Goal: Information Seeking & Learning: Understand process/instructions

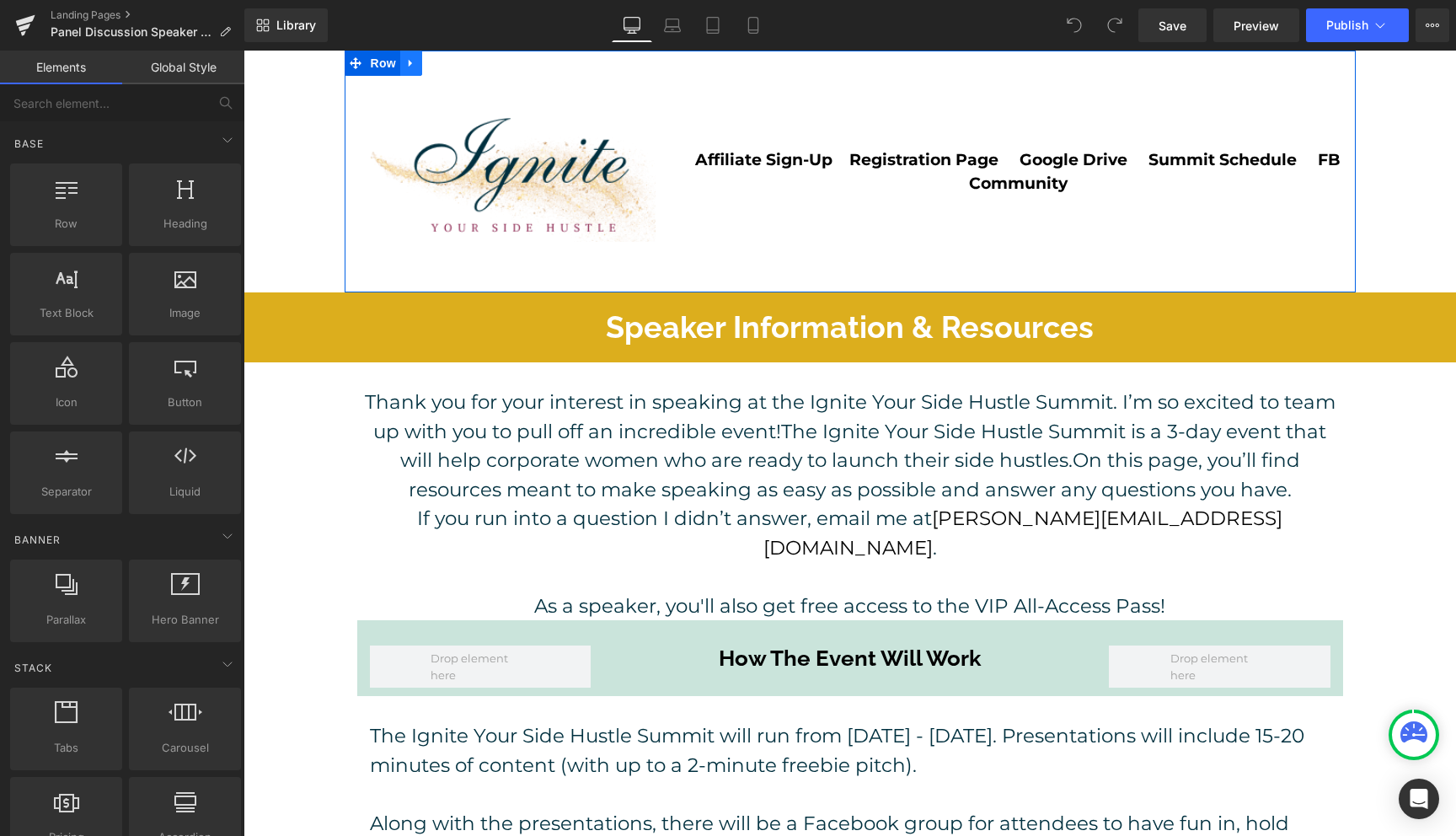
click at [417, 60] on icon at bounding box center [411, 64] width 12 height 13
click at [459, 69] on link at bounding box center [455, 63] width 22 height 25
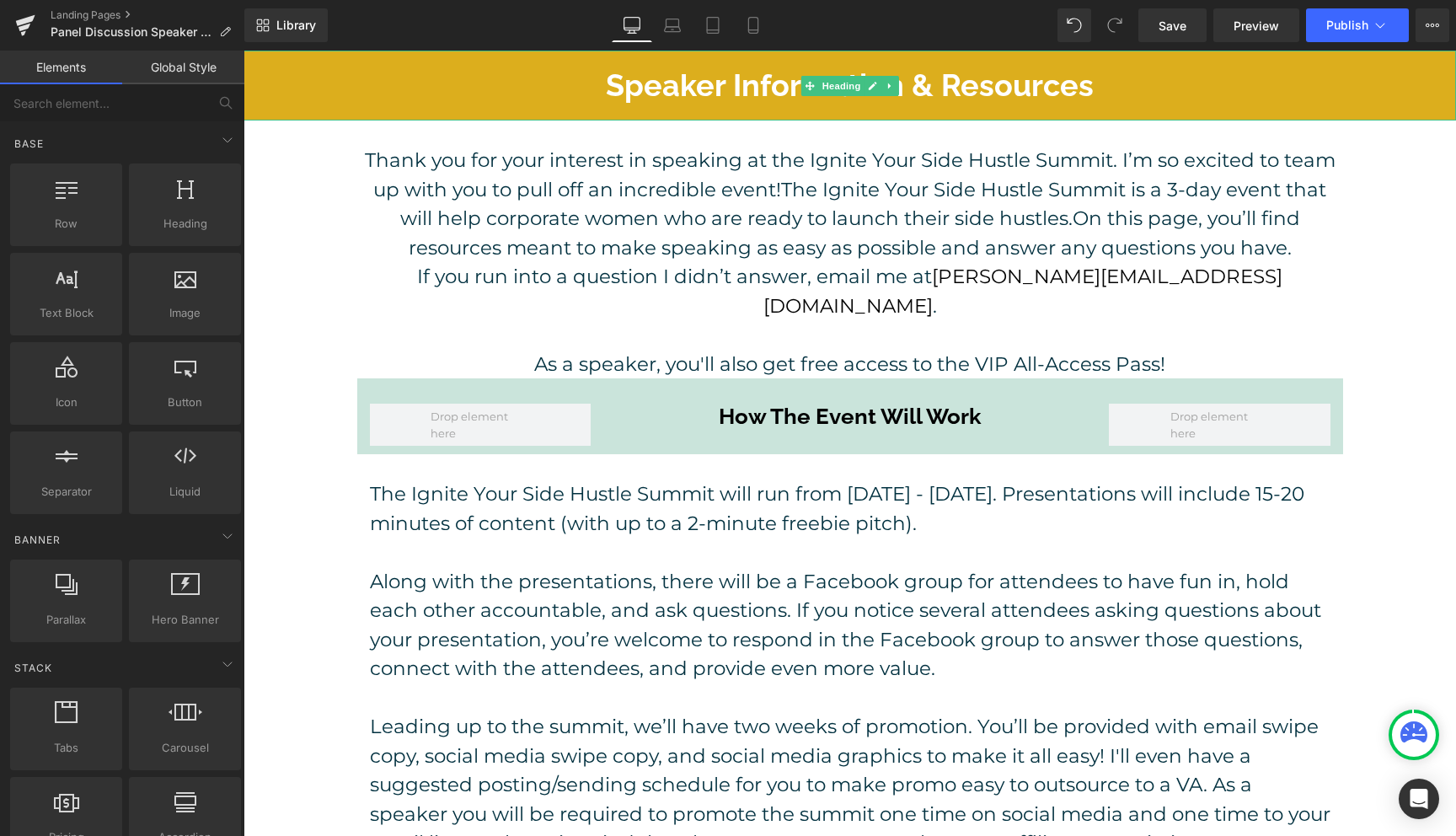
click at [610, 83] on h1 "Speaker Information & Resources" at bounding box center [849, 86] width 1212 height 36
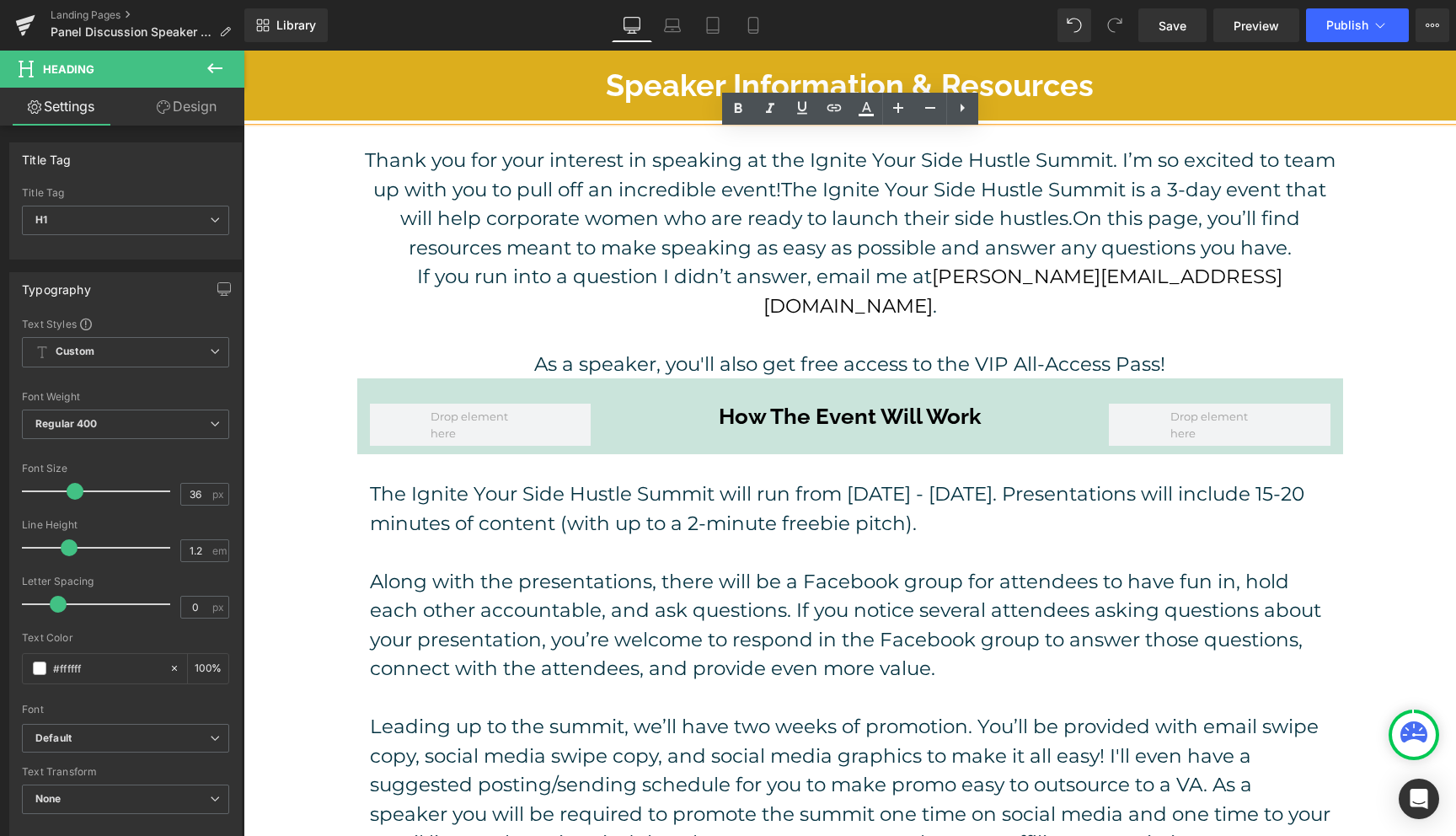
click at [612, 87] on h1 "Speaker Information & Resources" at bounding box center [849, 86] width 1212 height 36
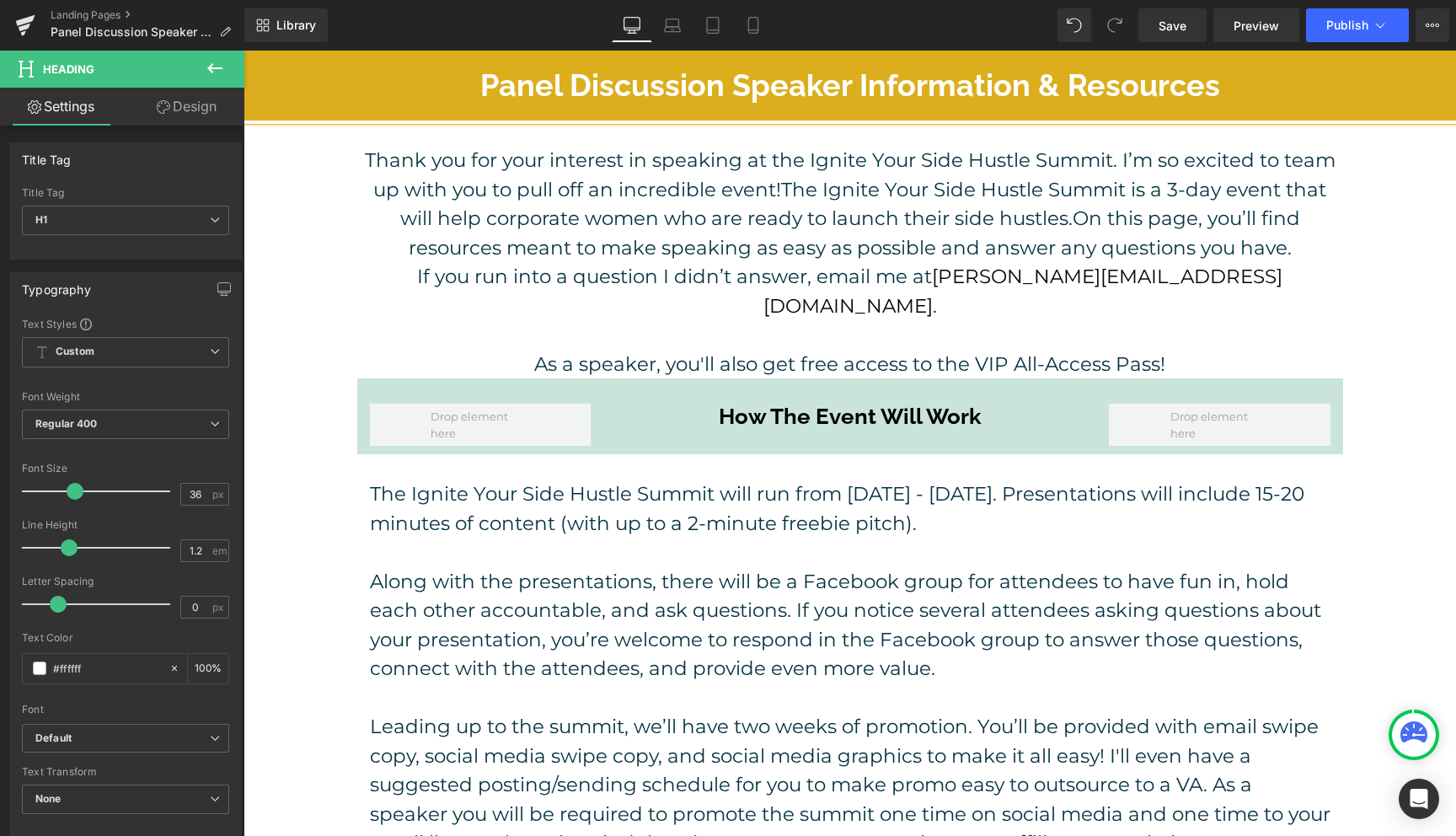
click at [1223, 95] on h1 "Panel Discussion Speaker Information & Resources" at bounding box center [849, 86] width 1212 height 36
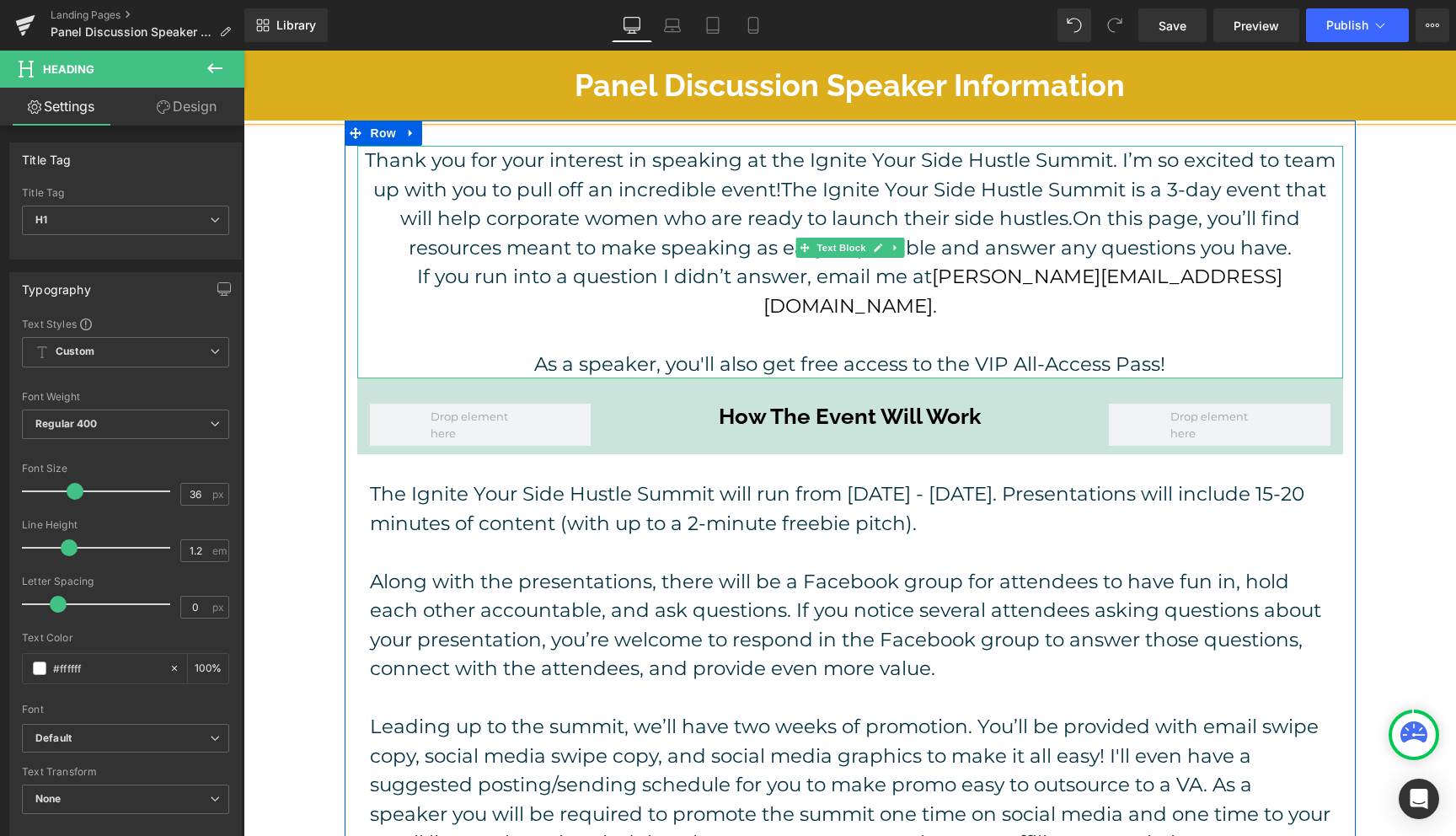
click at [1184, 350] on p "As a speaker, you'll also get free access to the VIP All-Access Pass!" at bounding box center [850, 364] width 986 height 30
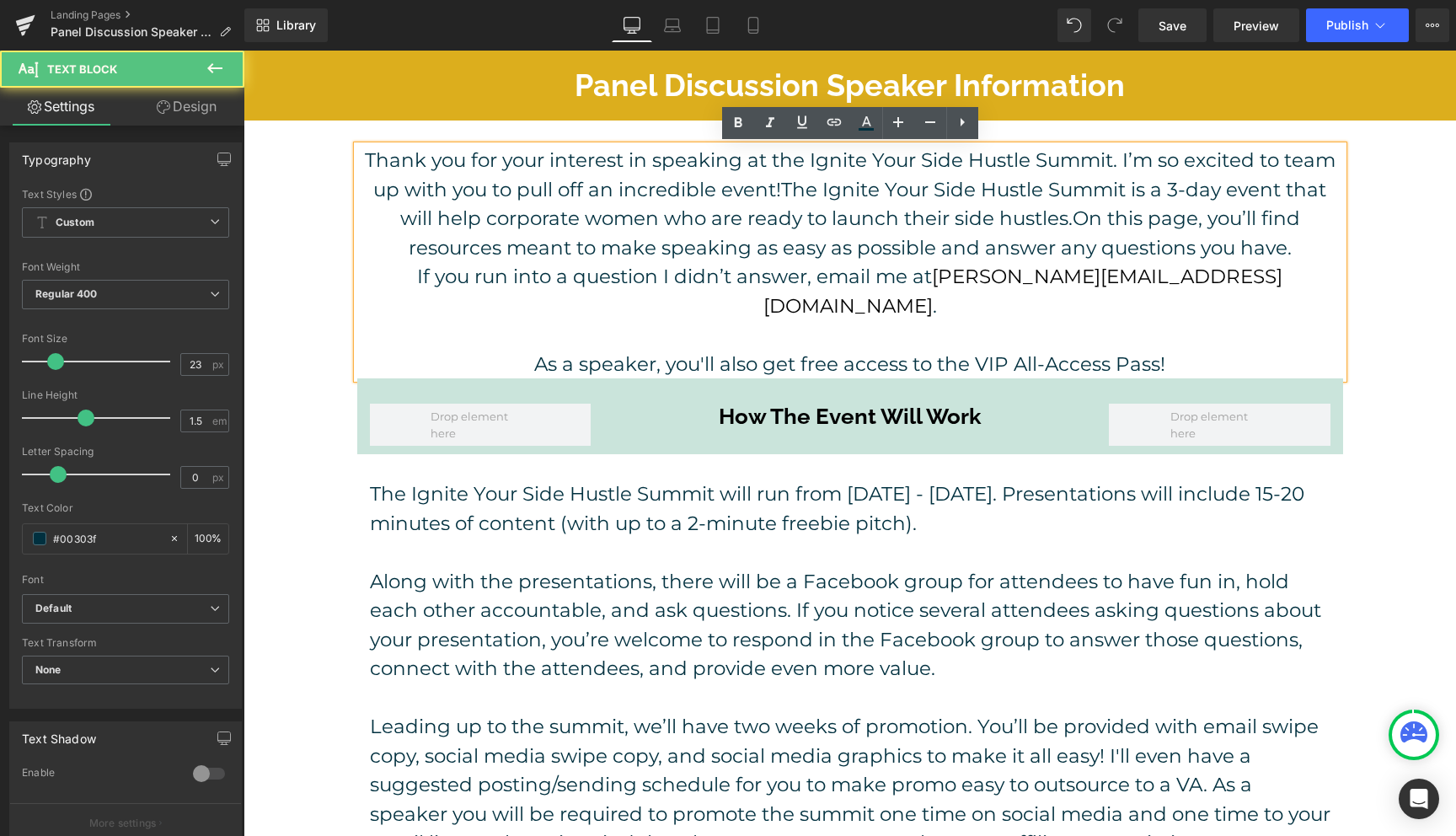
click at [1184, 350] on p "As a speaker, you'll also get free access to the VIP All-Access Pass!" at bounding box center [850, 364] width 986 height 30
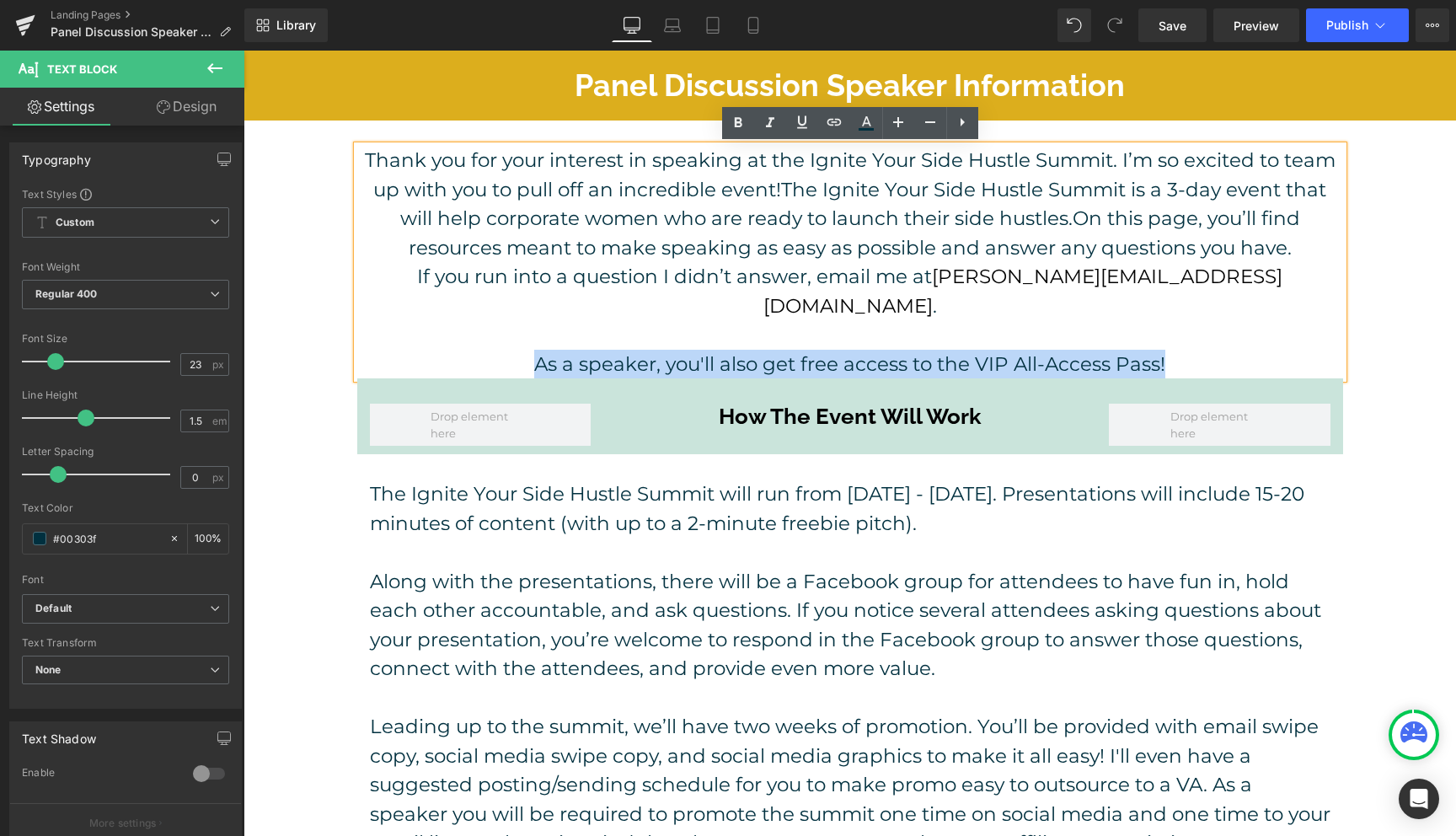
drag, startPoint x: 1184, startPoint y: 332, endPoint x: 528, endPoint y: 332, distance: 656.0
click at [528, 350] on p "As a speaker, you'll also get free access to the VIP All-Access Pass!" at bounding box center [850, 364] width 986 height 30
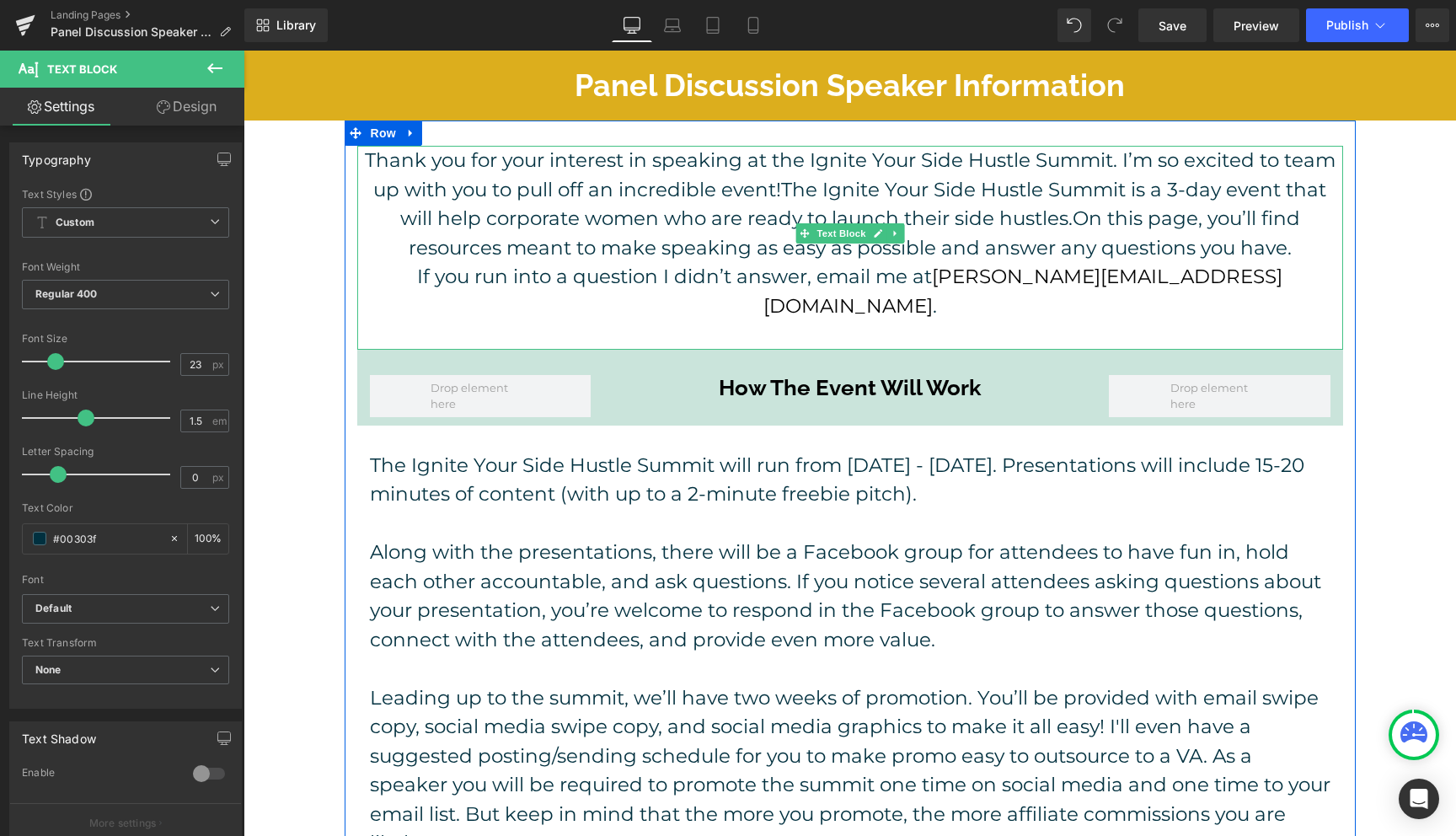
click at [426, 290] on p "If you run into a question I didn’t answer, email me at [PERSON_NAME][EMAIL_ADD…" at bounding box center [850, 291] width 986 height 59
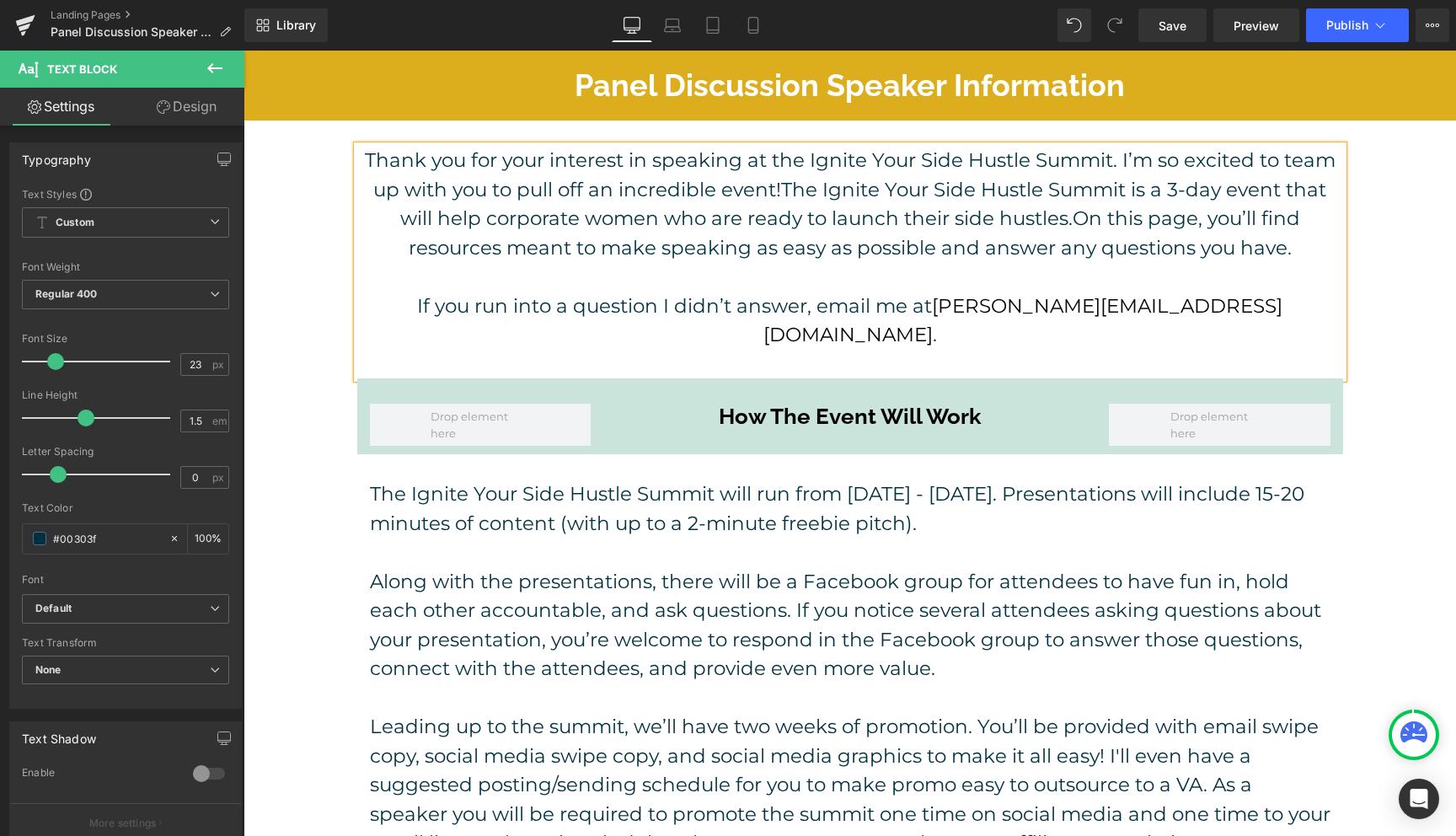
click at [1305, 250] on p "Thank you for your interest in speaking at the Ignite Your Side Hustle Summit. …" at bounding box center [850, 204] width 986 height 116
drag, startPoint x: 1305, startPoint y: 250, endPoint x: 366, endPoint y: 151, distance: 944.2
click at [366, 151] on p "Thank you for your interest in speaking at the Ignite Your Side Hustle Summit. …" at bounding box center [850, 204] width 986 height 116
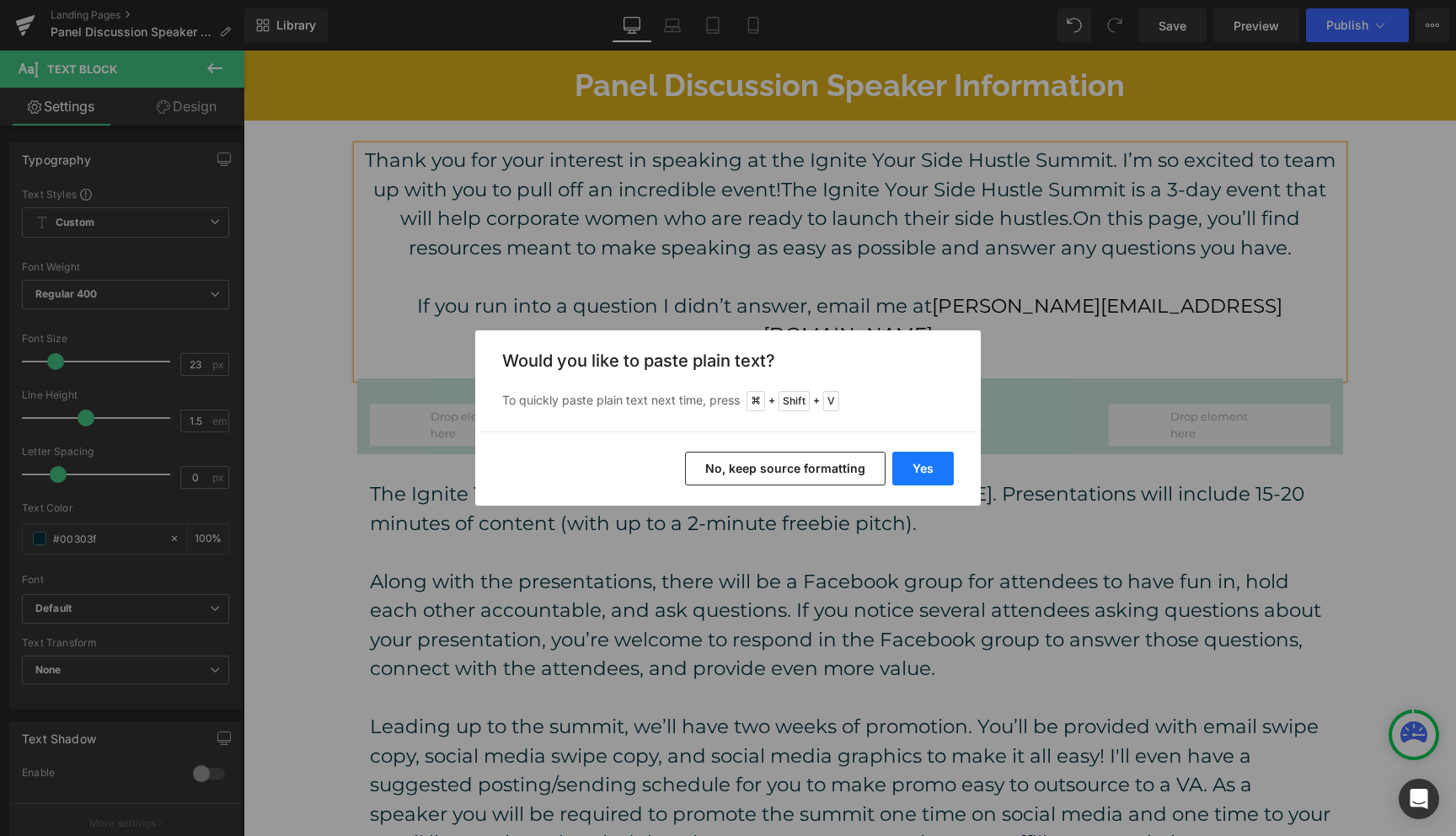
click at [930, 464] on button "Yes" at bounding box center [923, 468] width 61 height 33
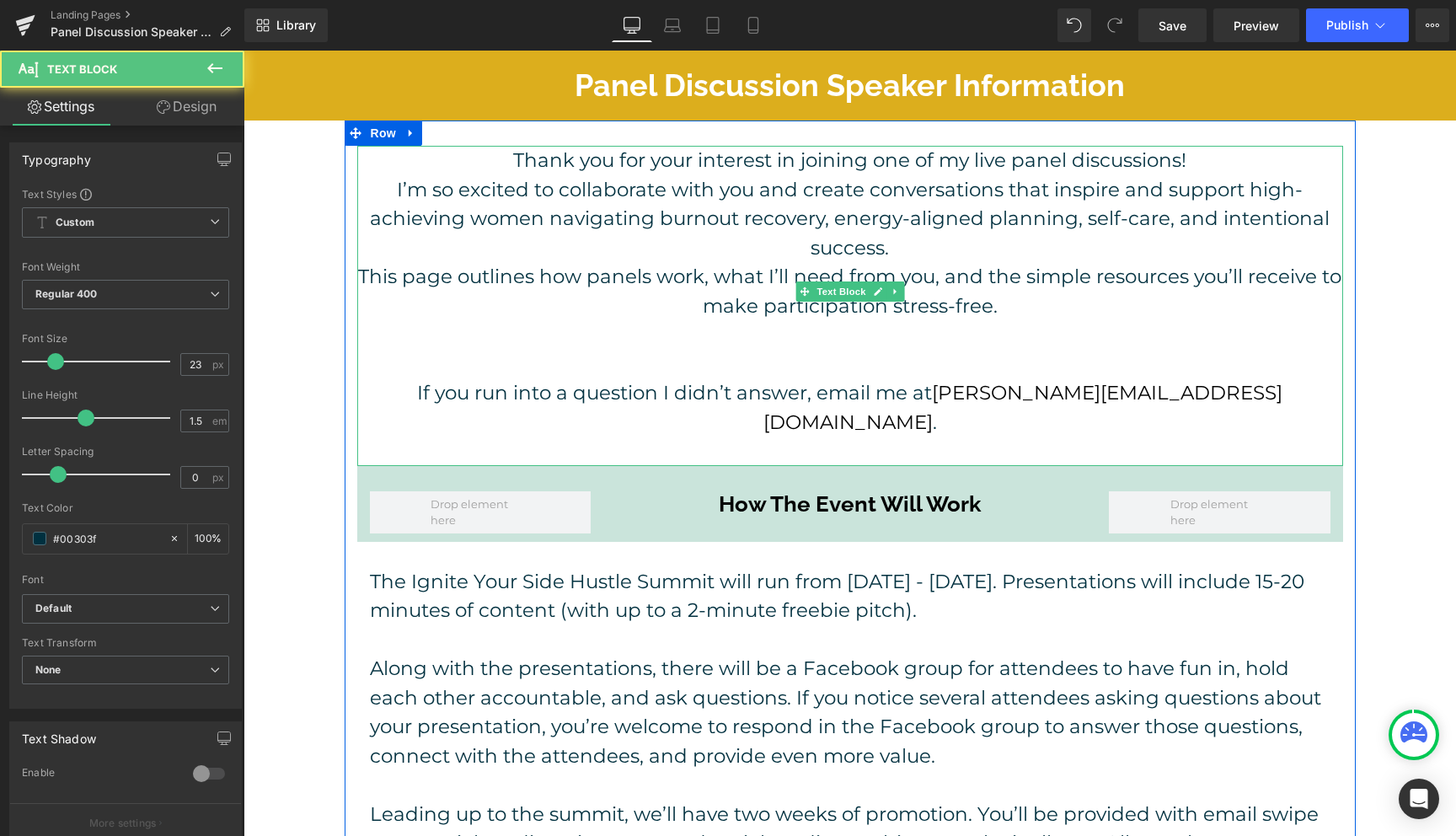
click at [1093, 156] on p "Thank you for your interest in joining one of my live panel discussions!" at bounding box center [850, 160] width 986 height 30
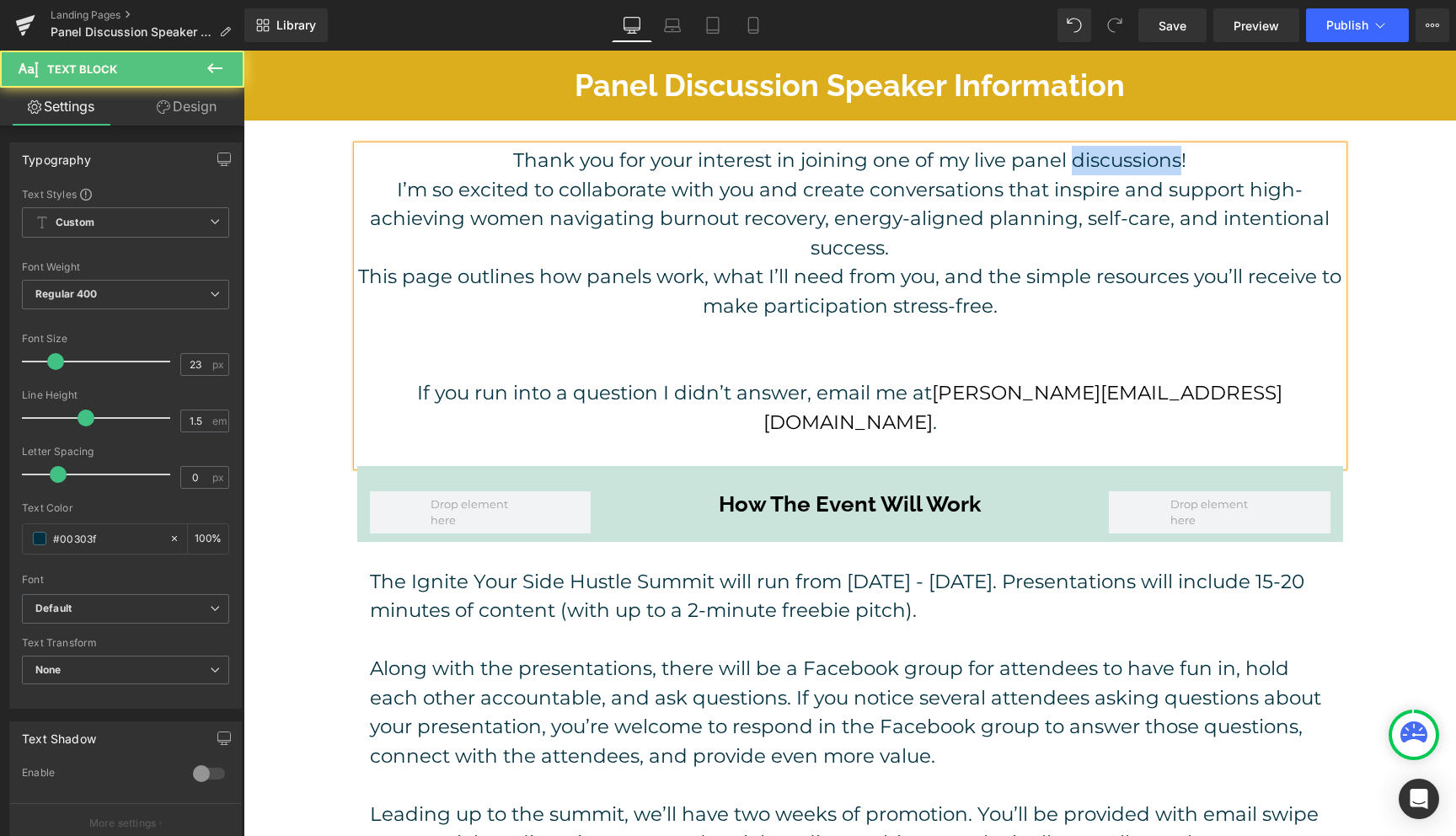
click at [1093, 156] on p "Thank you for your interest in joining one of my live panel discussions!" at bounding box center [850, 160] width 986 height 30
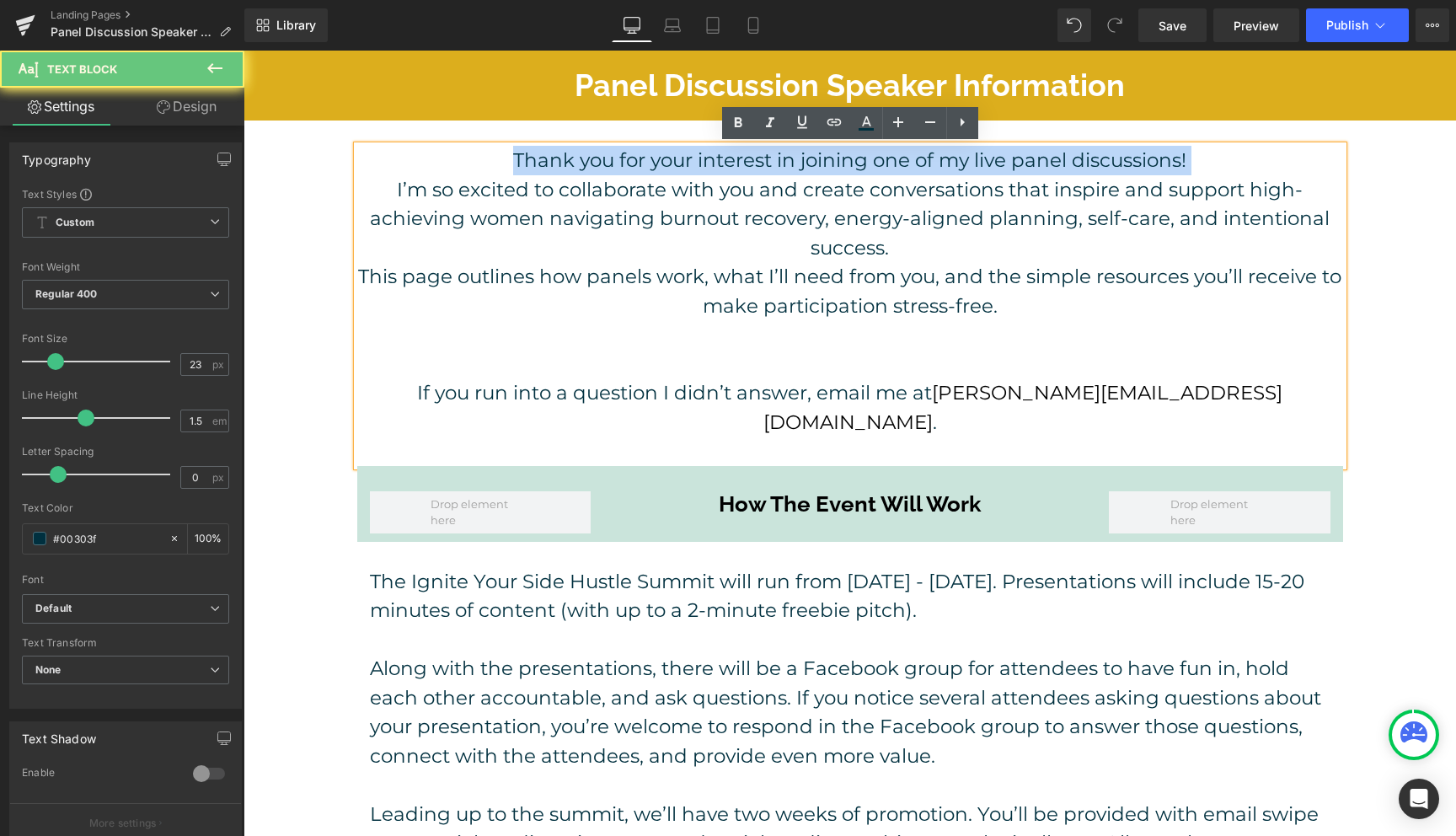
click at [1093, 156] on p "Thank you for your interest in joining one of my live panel discussions!" at bounding box center [850, 160] width 986 height 30
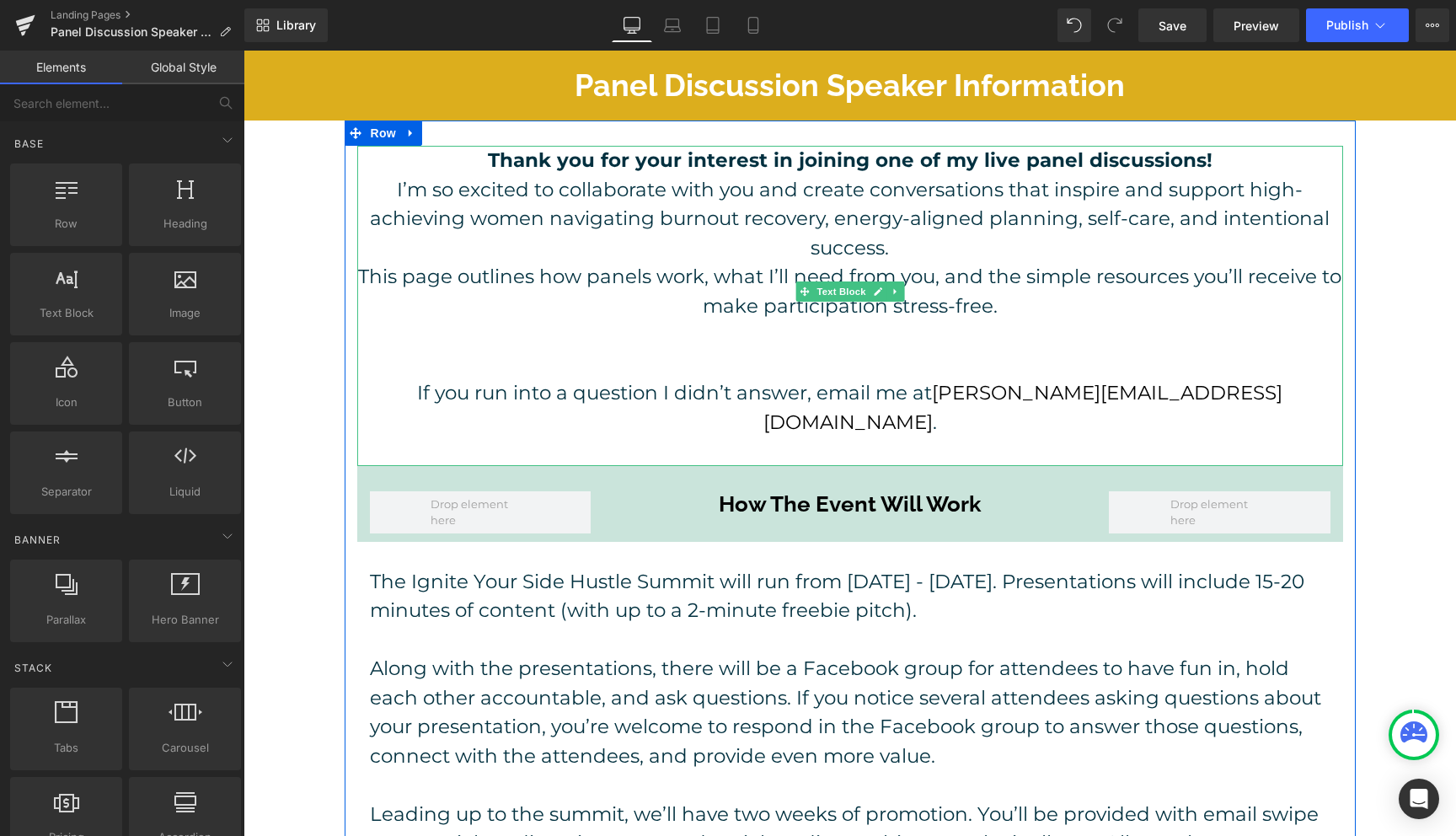
click at [1230, 314] on p "This page outlines how panels work, what I’ll need from you, and the simple res…" at bounding box center [850, 291] width 986 height 59
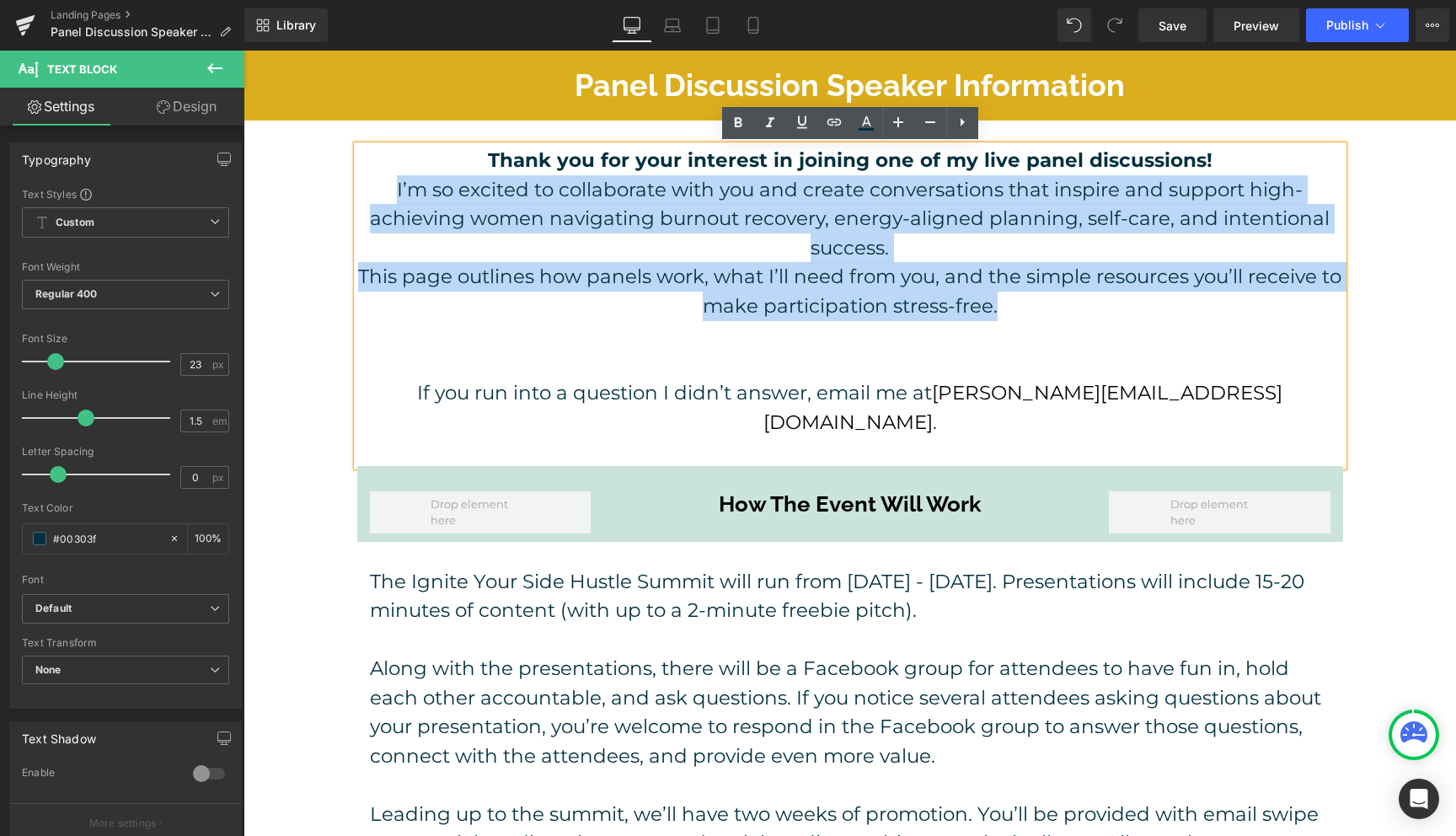
drag, startPoint x: 1019, startPoint y: 305, endPoint x: 365, endPoint y: 180, distance: 665.8
click at [365, 180] on div "Thank you for your interest in joining one of my live panel discussions! I’m so…" at bounding box center [850, 306] width 986 height 321
click at [962, 251] on p "I’m so excited to collaborate with you and create conversations that inspire an…" at bounding box center [850, 219] width 986 height 87
drag, startPoint x: 1019, startPoint y: 307, endPoint x: 321, endPoint y: 197, distance: 706.6
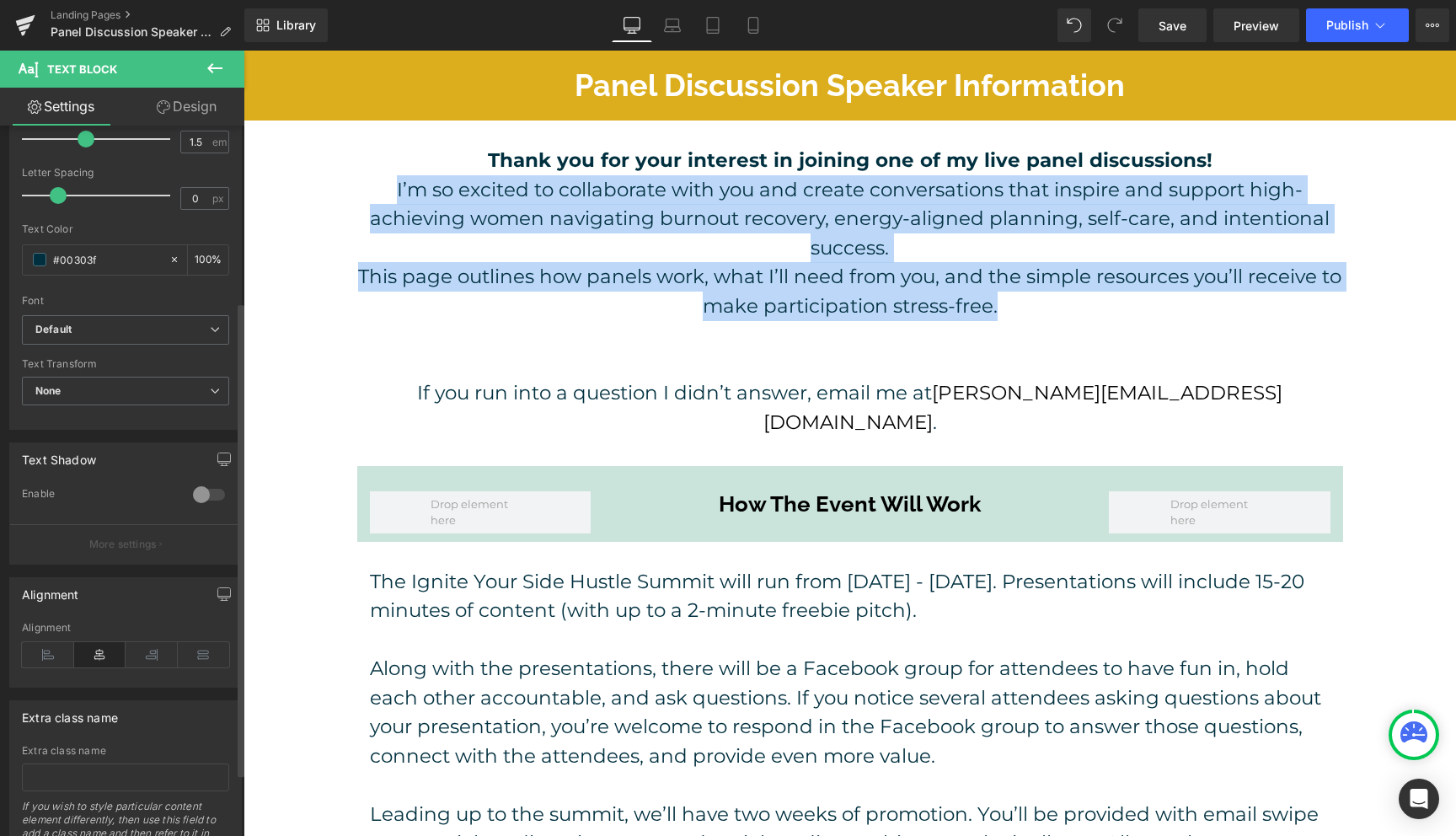
scroll to position [357, 0]
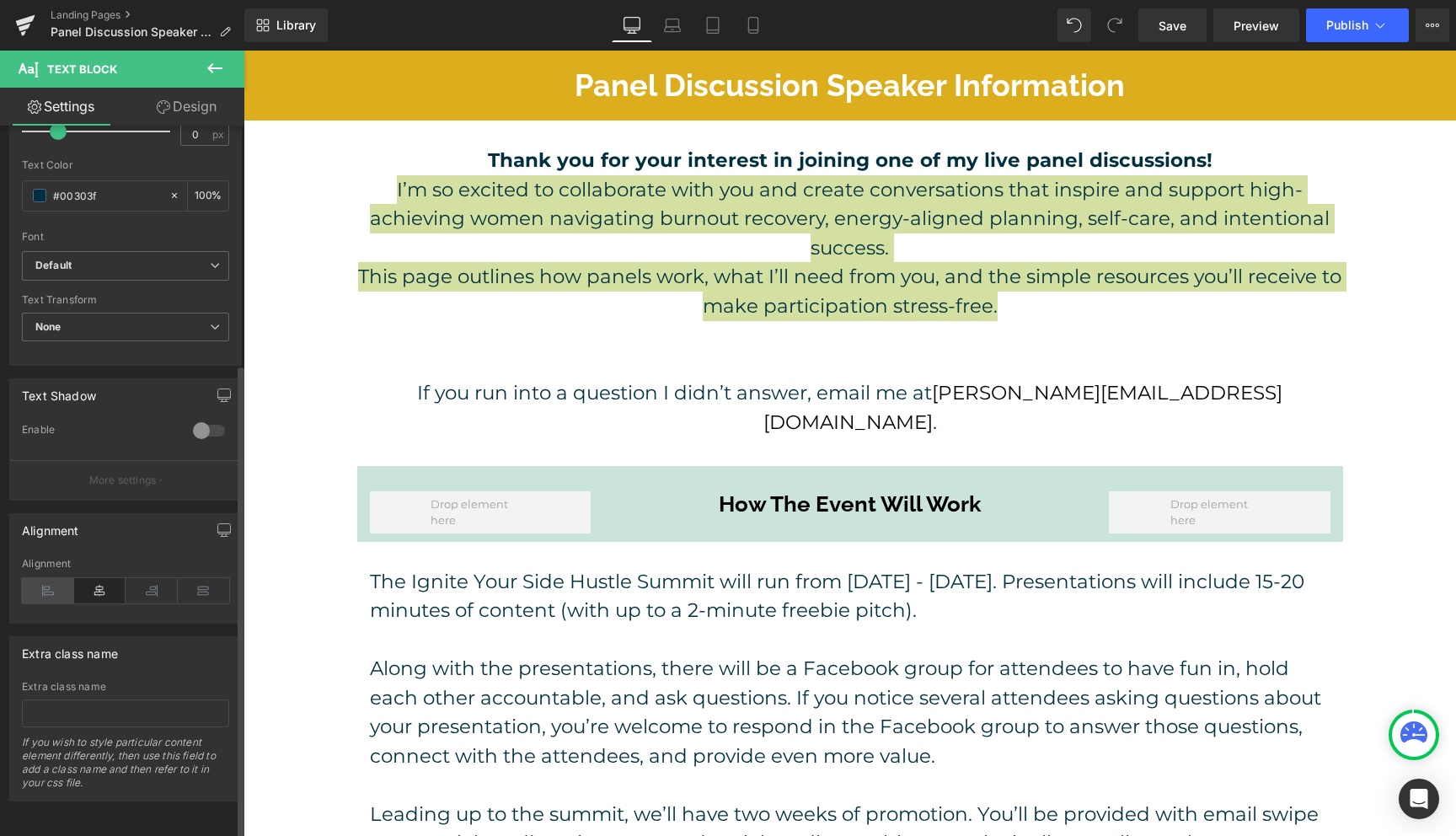
click at [50, 579] on icon at bounding box center [48, 591] width 52 height 25
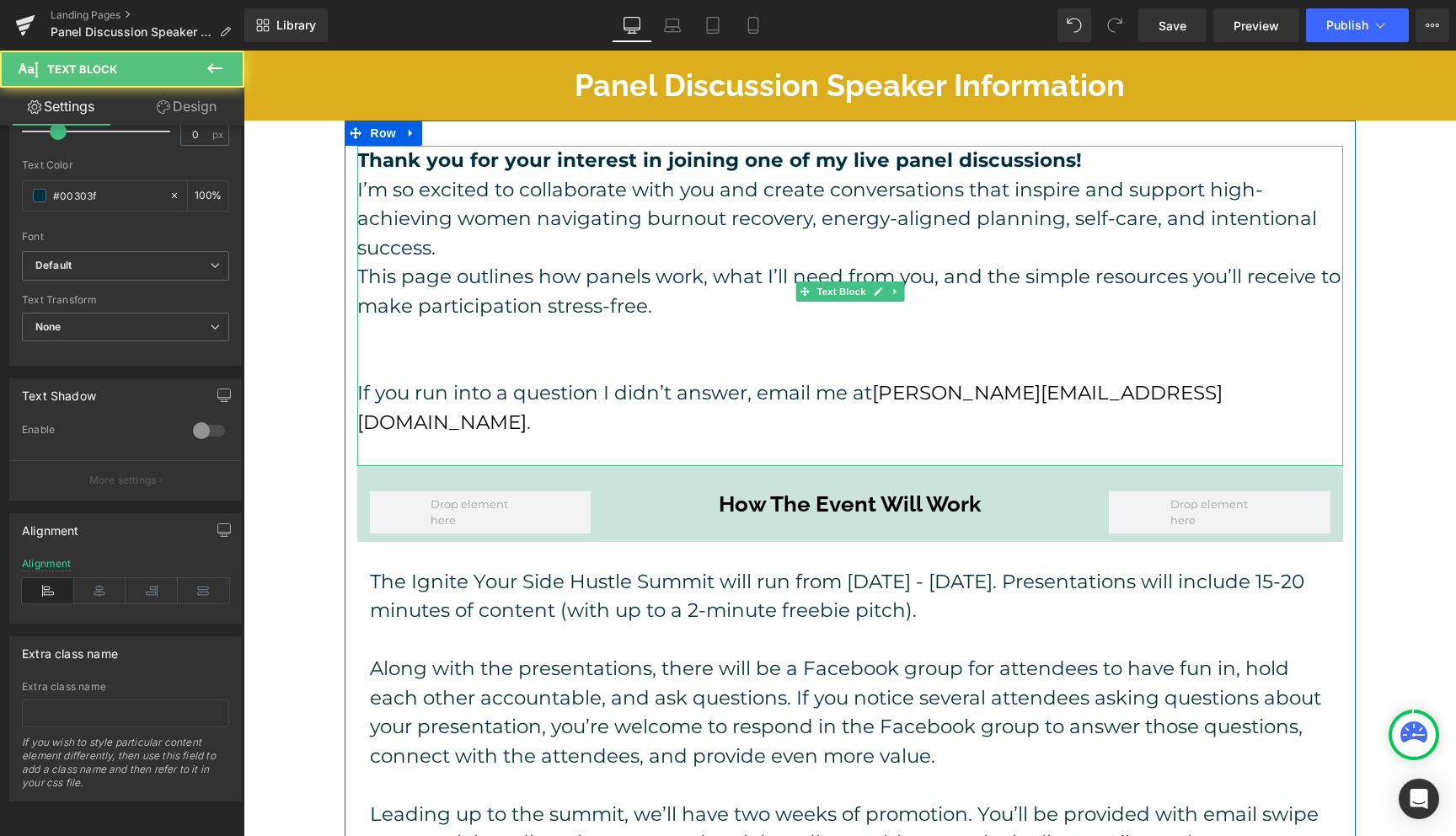
click at [837, 361] on p at bounding box center [850, 364] width 986 height 30
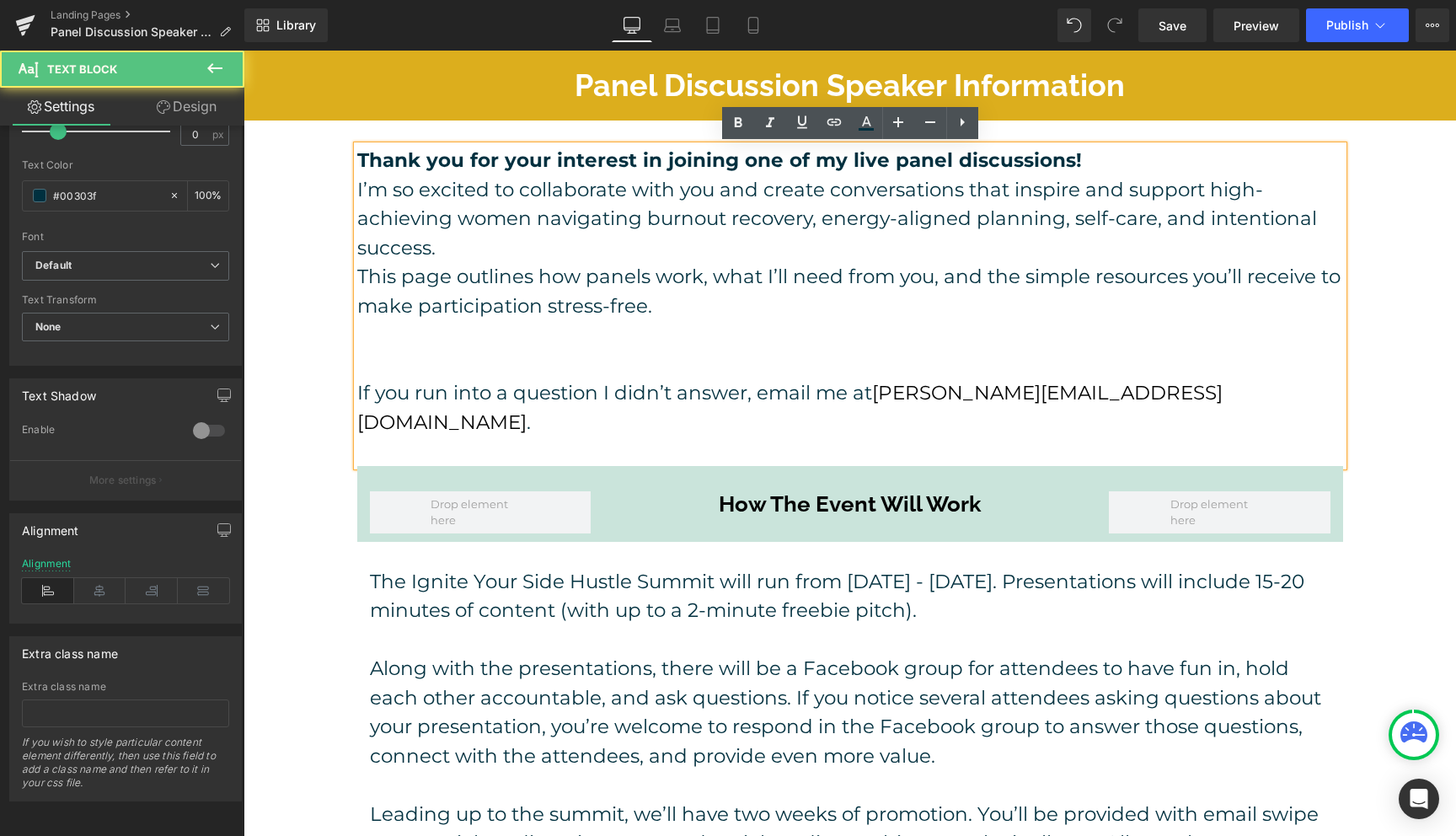
click at [359, 189] on p "I’m so excited to collaborate with you and create conversations that inspire an…" at bounding box center [850, 219] width 986 height 87
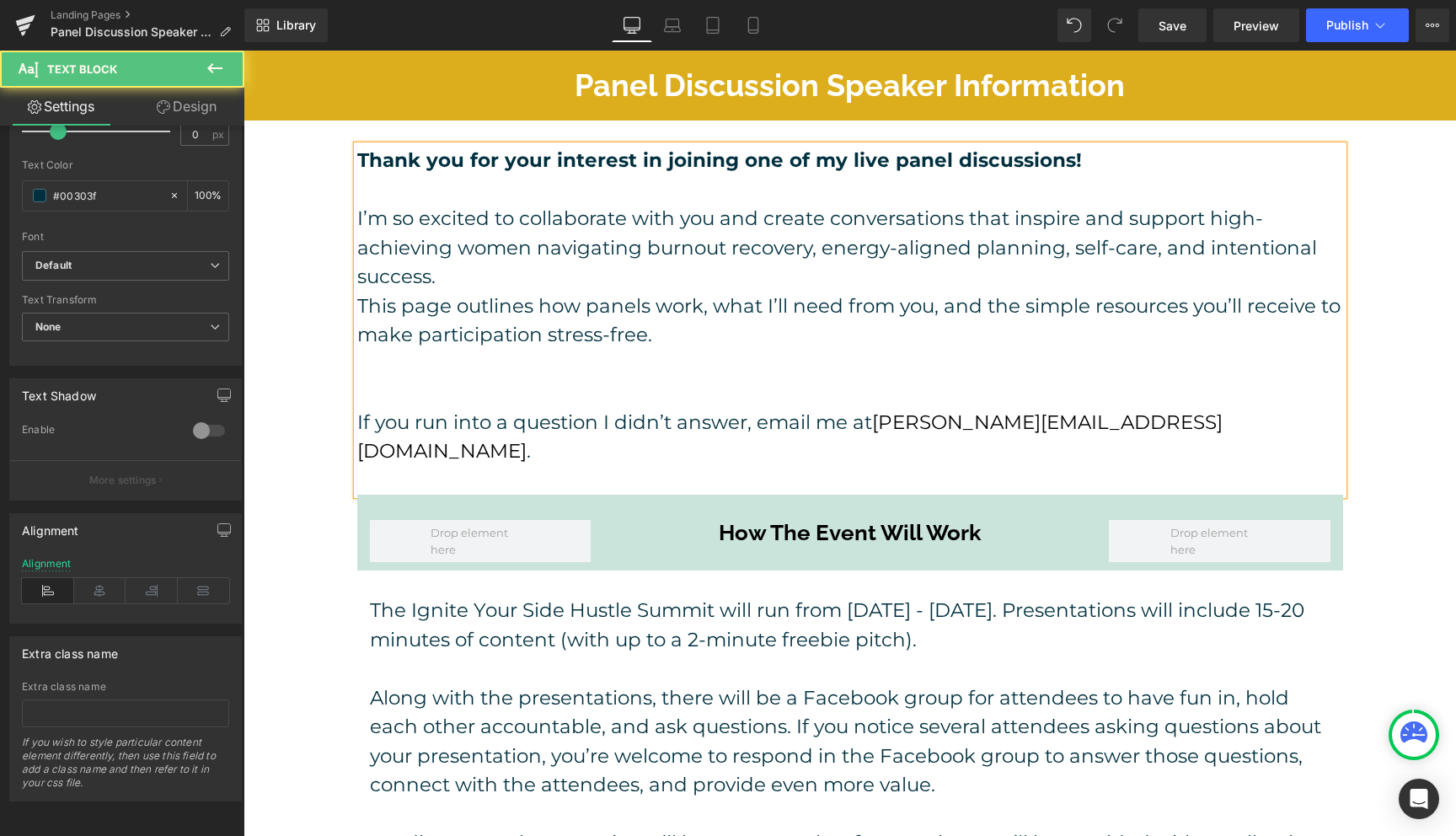
click at [839, 164] on strong "Thank you for your interest in joining one of my live panel discussions!" at bounding box center [719, 160] width 725 height 23
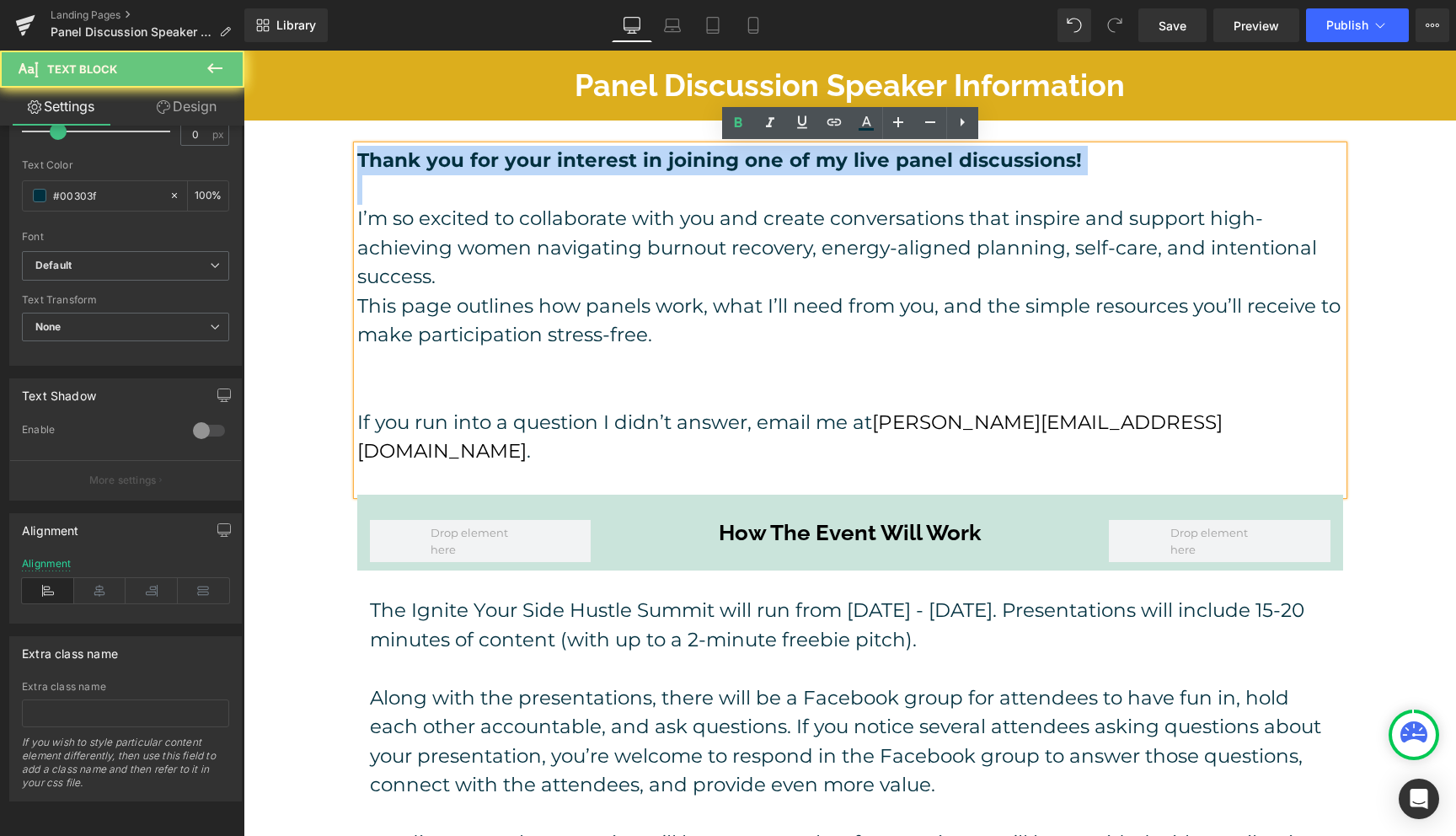
click at [839, 164] on strong "Thank you for your interest in joining one of my live panel discussions!" at bounding box center [719, 160] width 725 height 23
click at [861, 200] on p at bounding box center [850, 190] width 986 height 30
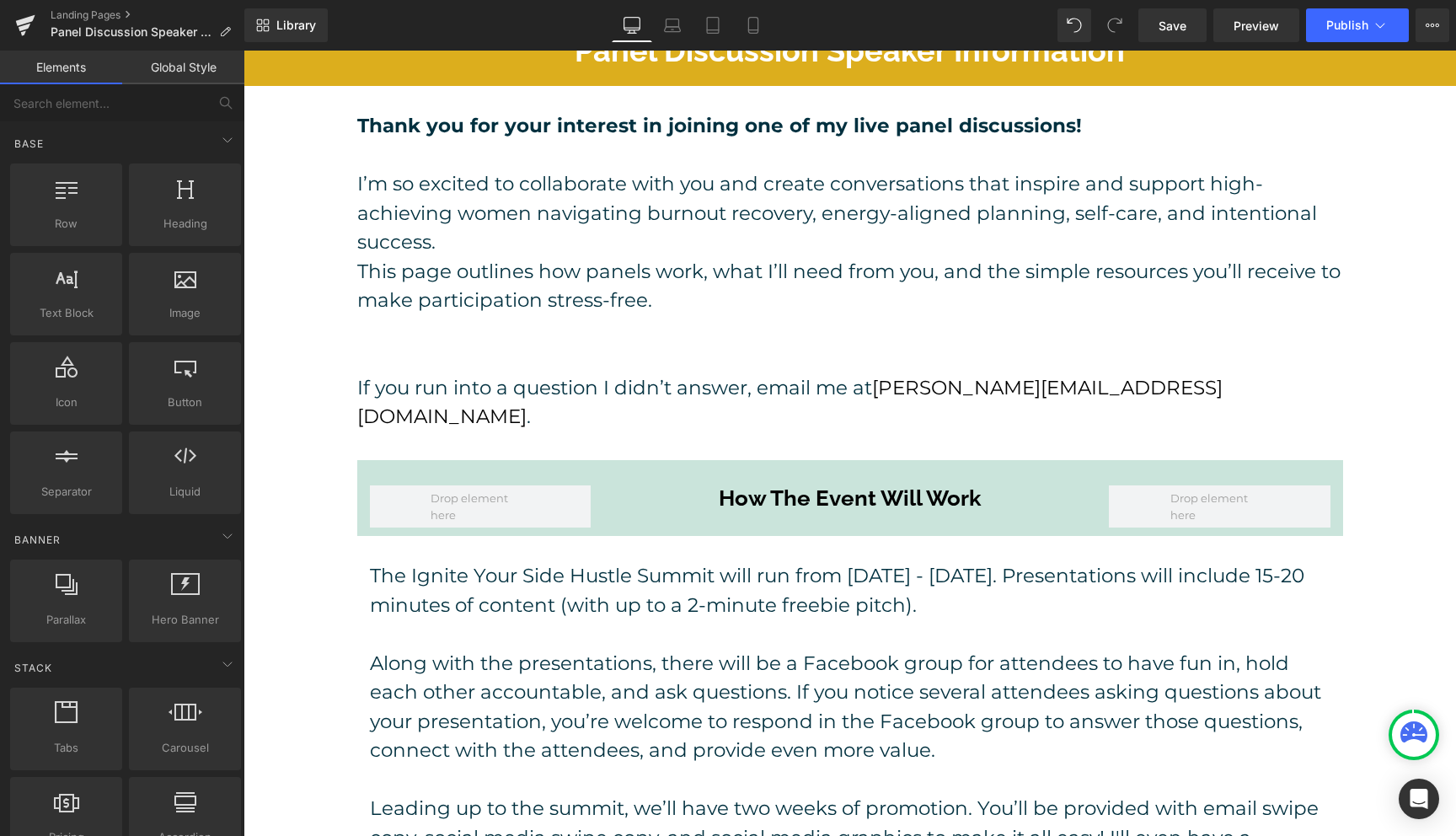
scroll to position [0, 0]
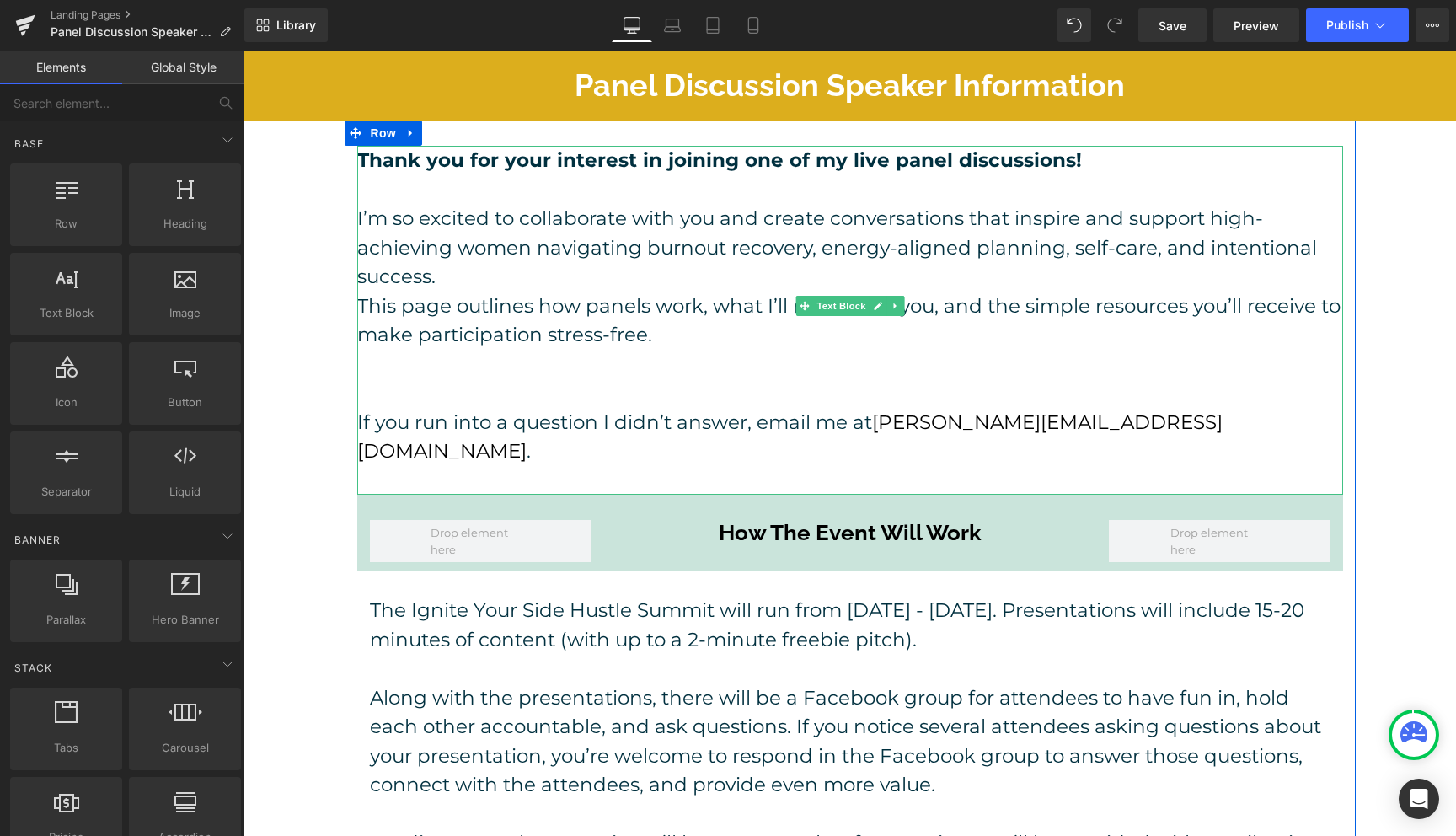
click at [569, 277] on p "I’m so excited to collaborate with you and create conversations that inspire an…" at bounding box center [850, 247] width 986 height 87
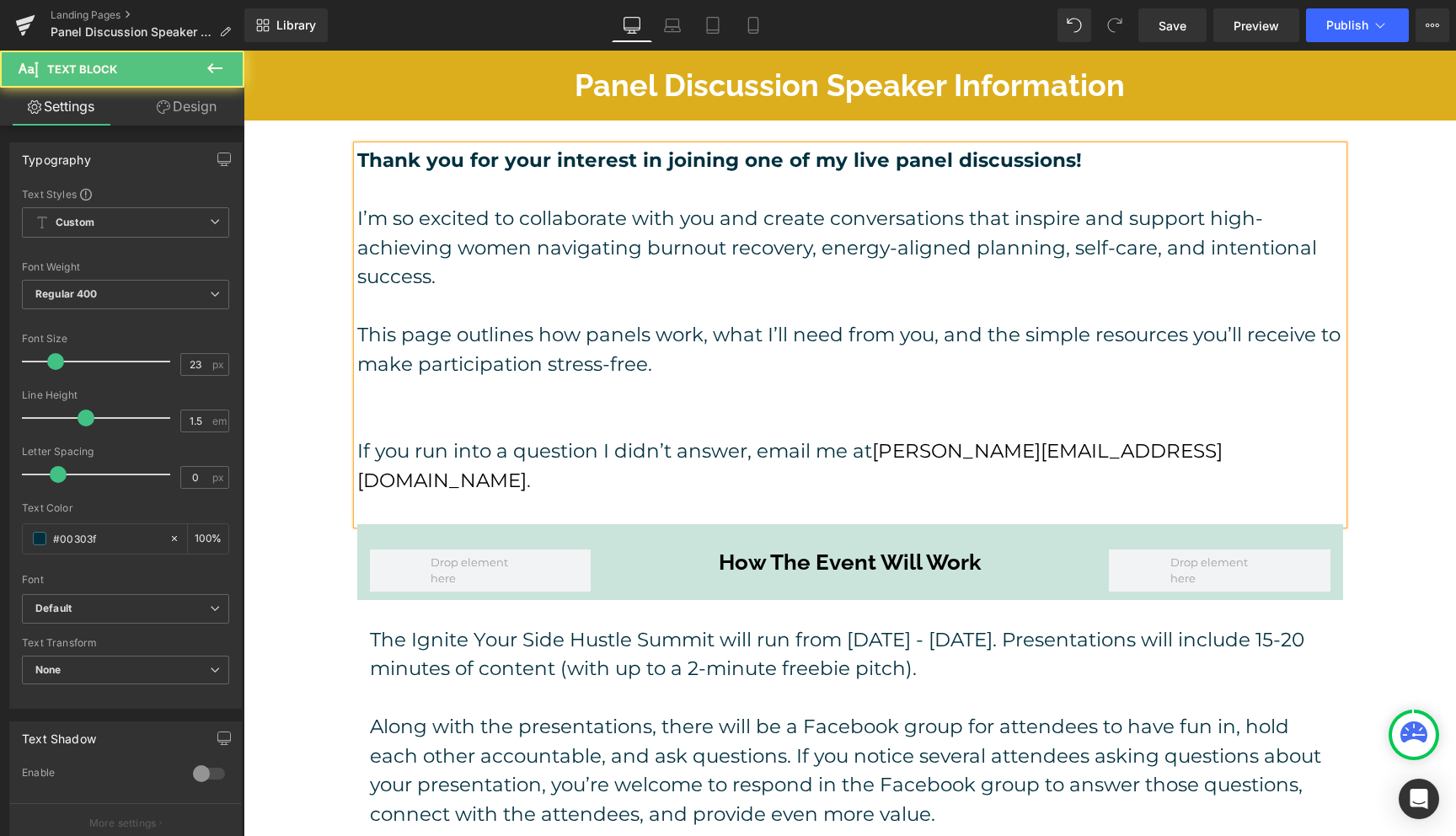
click at [655, 413] on p at bounding box center [850, 423] width 986 height 30
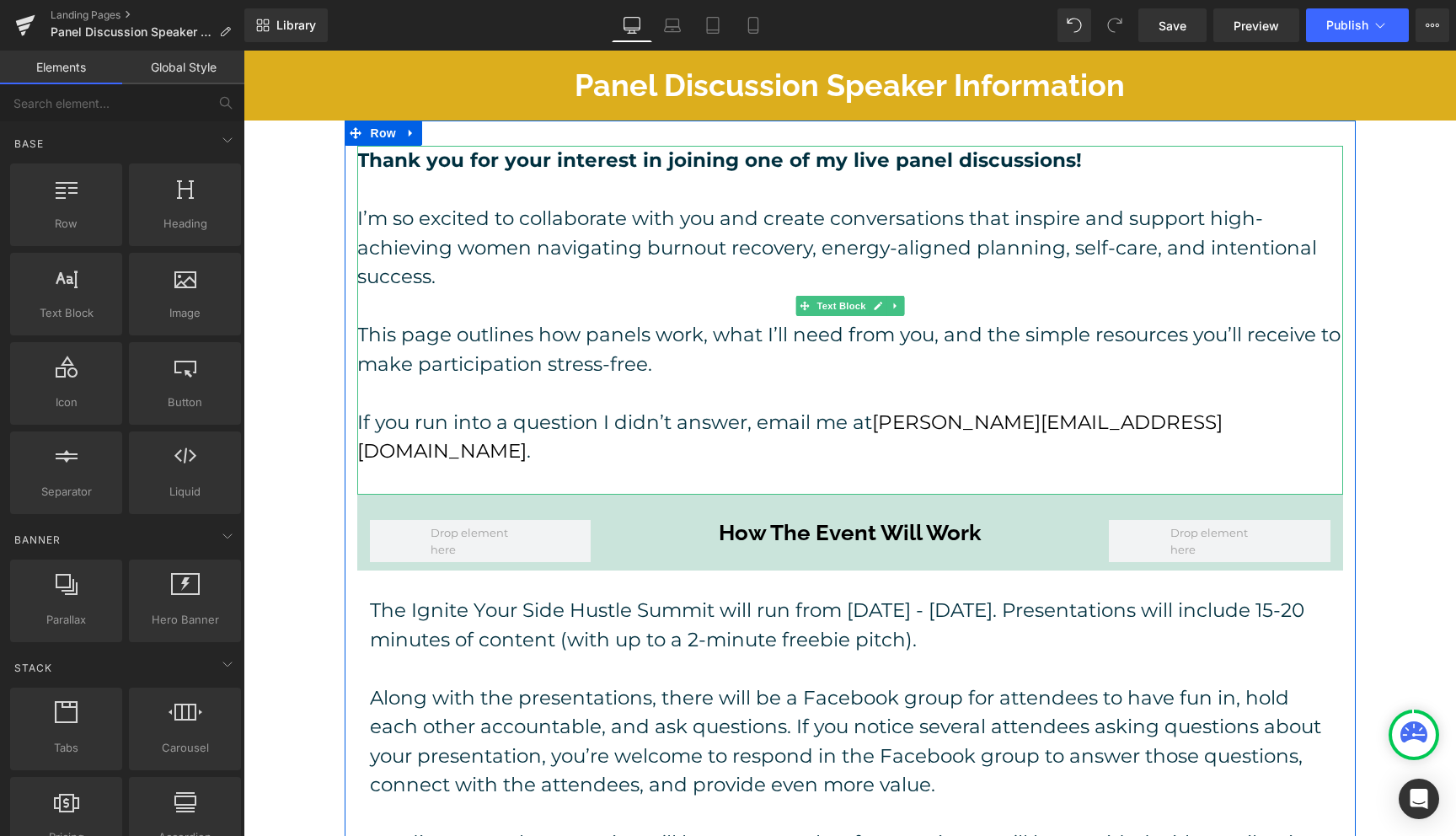
click at [589, 339] on p "This page outlines how panels work, what I’ll need from you, and the simple res…" at bounding box center [850, 350] width 986 height 59
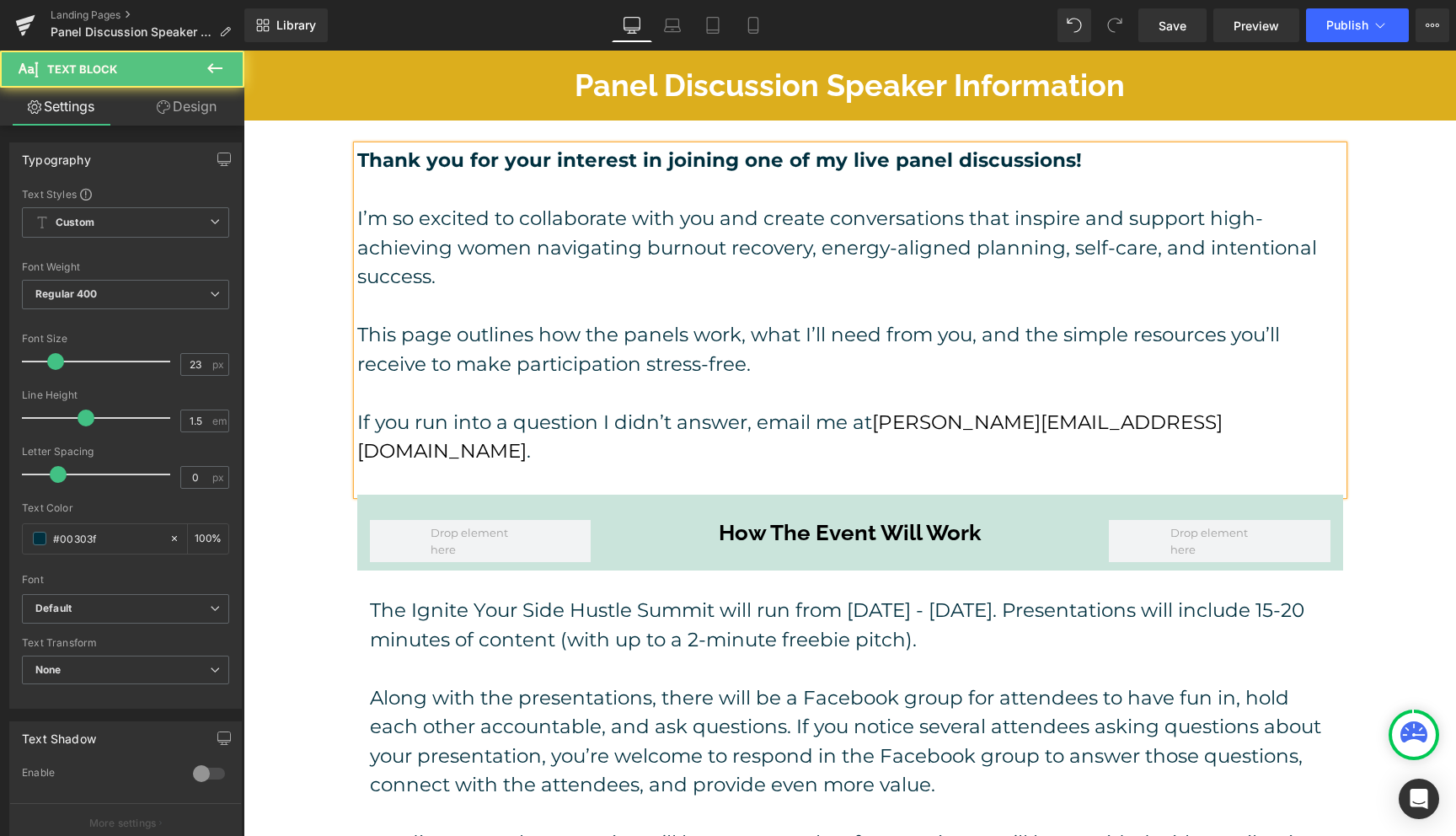
click at [690, 337] on p "This page outlines how the panels work, what I’ll need from you, and the simple…" at bounding box center [850, 350] width 986 height 59
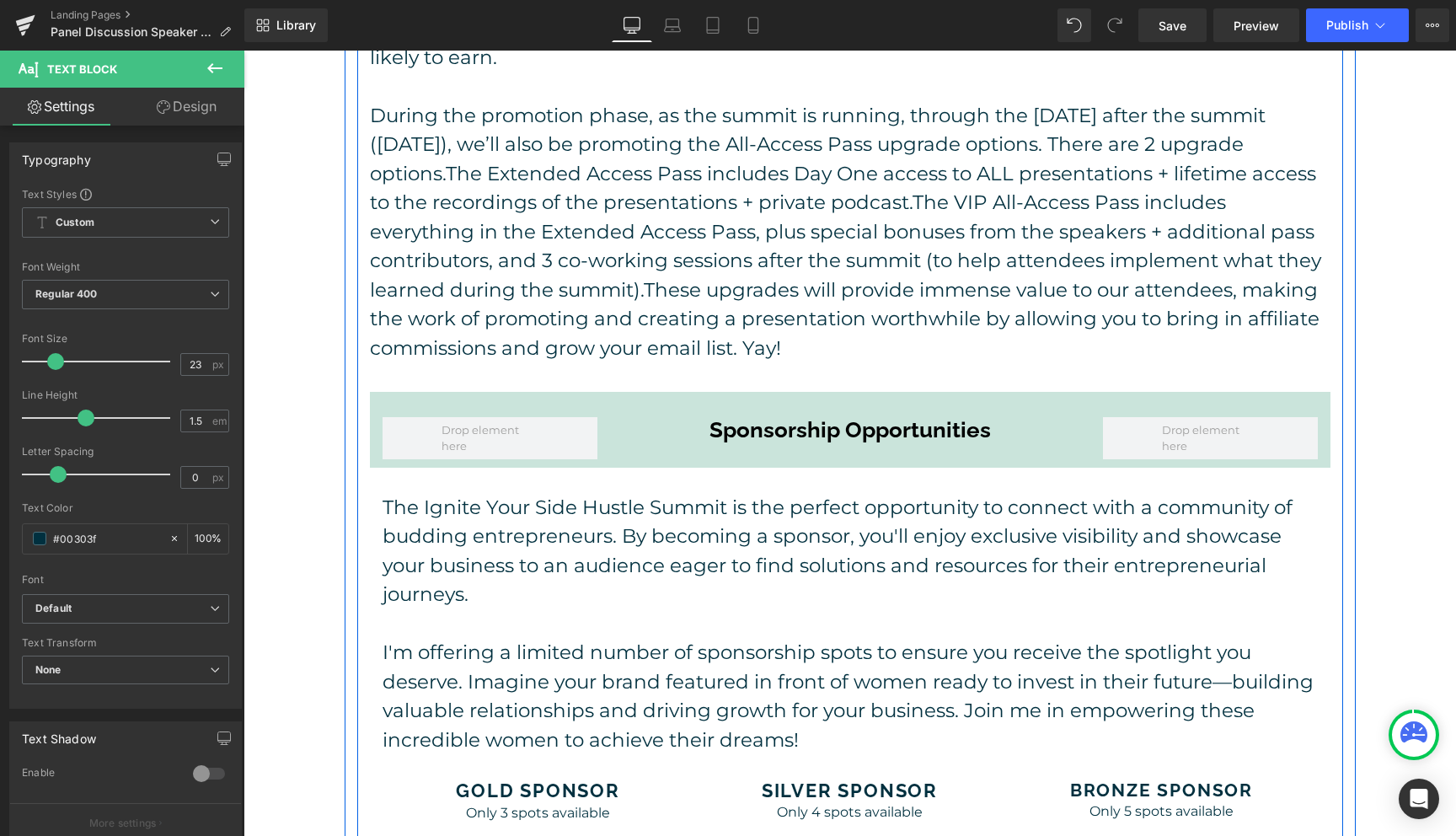
scroll to position [914, 0]
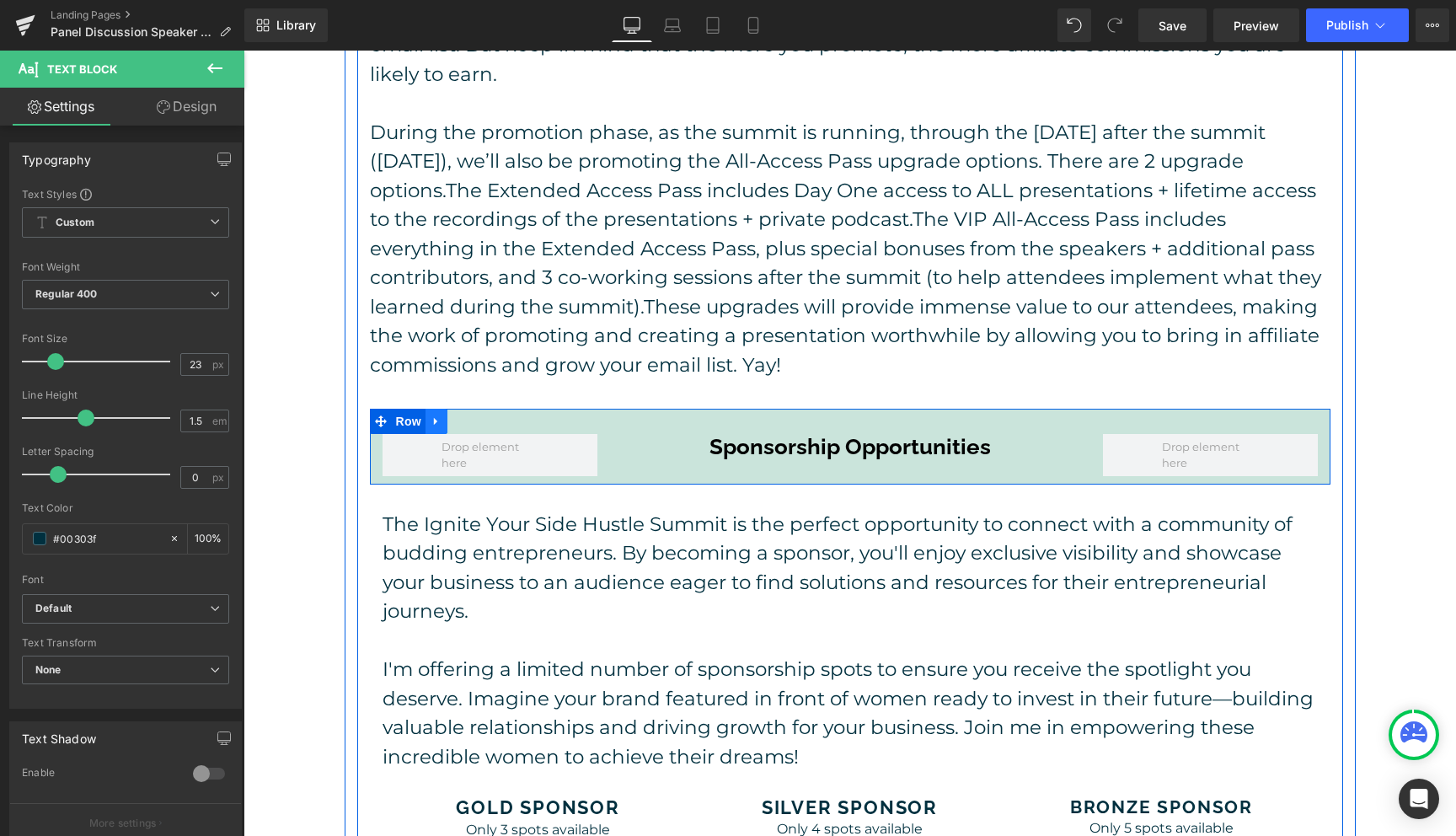
click at [436, 417] on icon at bounding box center [436, 421] width 4 height 7
click at [484, 414] on icon at bounding box center [480, 421] width 12 height 13
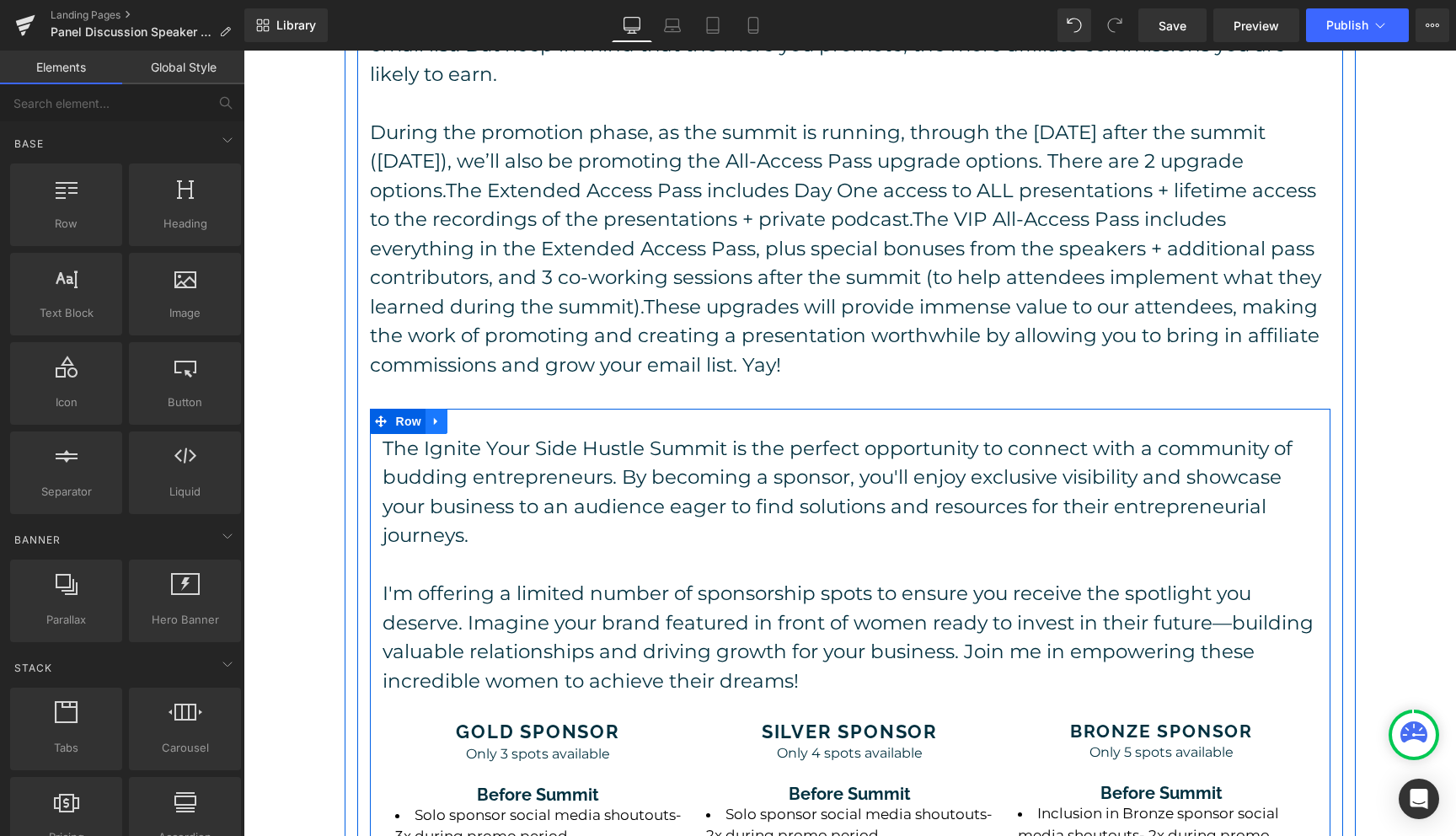
click at [438, 414] on icon at bounding box center [436, 421] width 12 height 13
click at [481, 415] on icon at bounding box center [480, 421] width 12 height 12
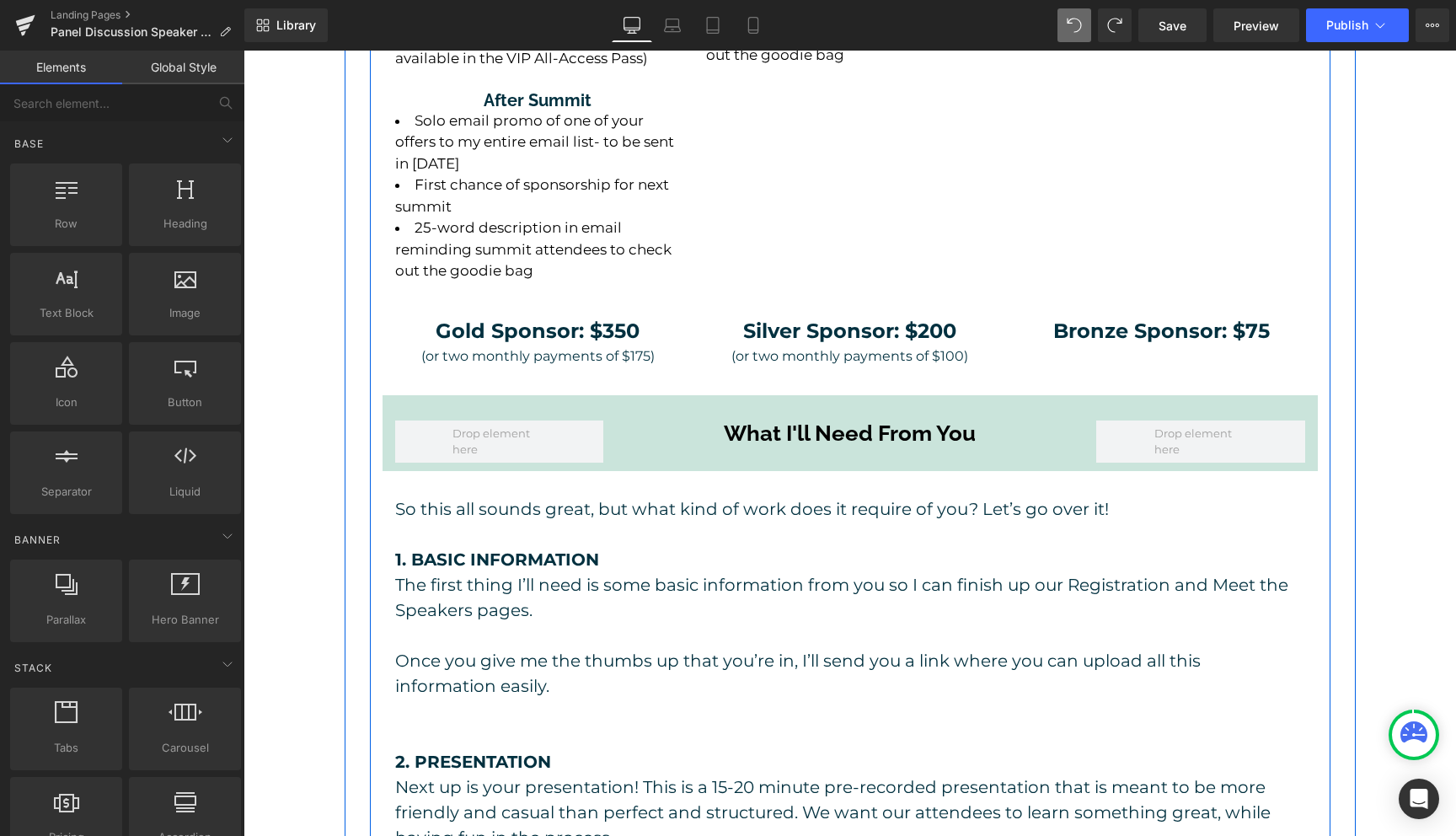
scroll to position [2186, 0]
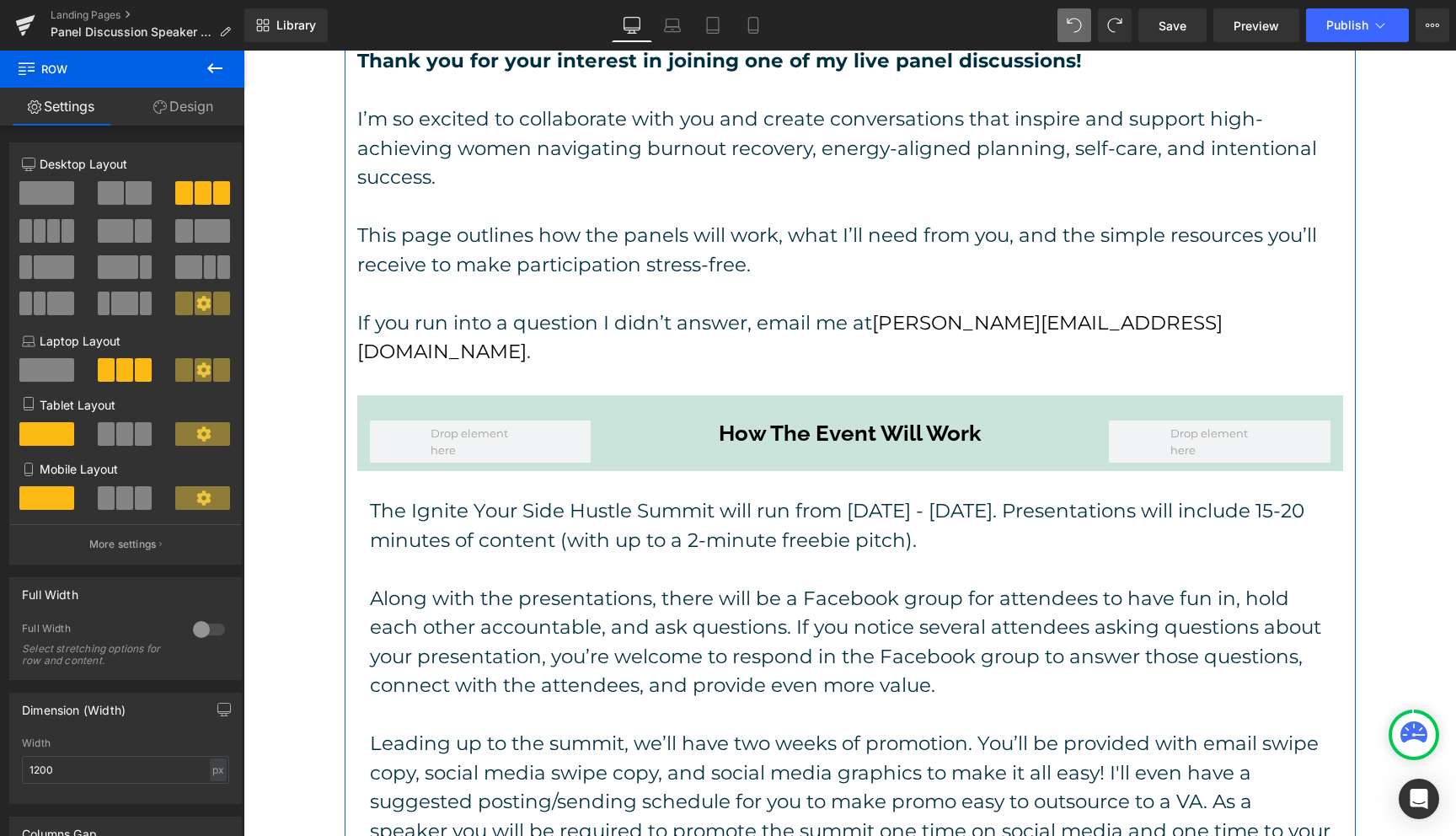
scroll to position [98, 0]
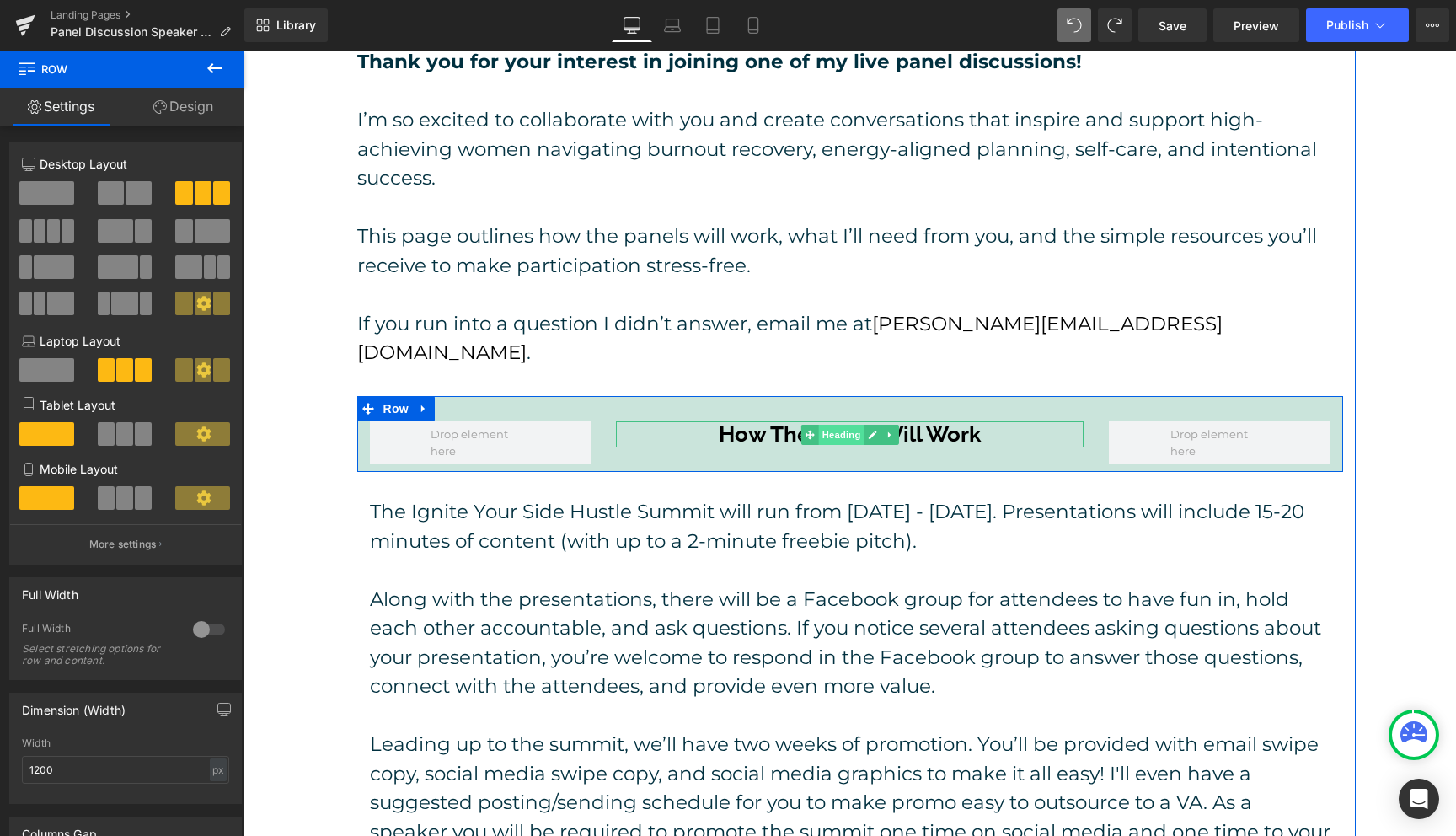
click at [845, 425] on span "Heading" at bounding box center [841, 435] width 46 height 20
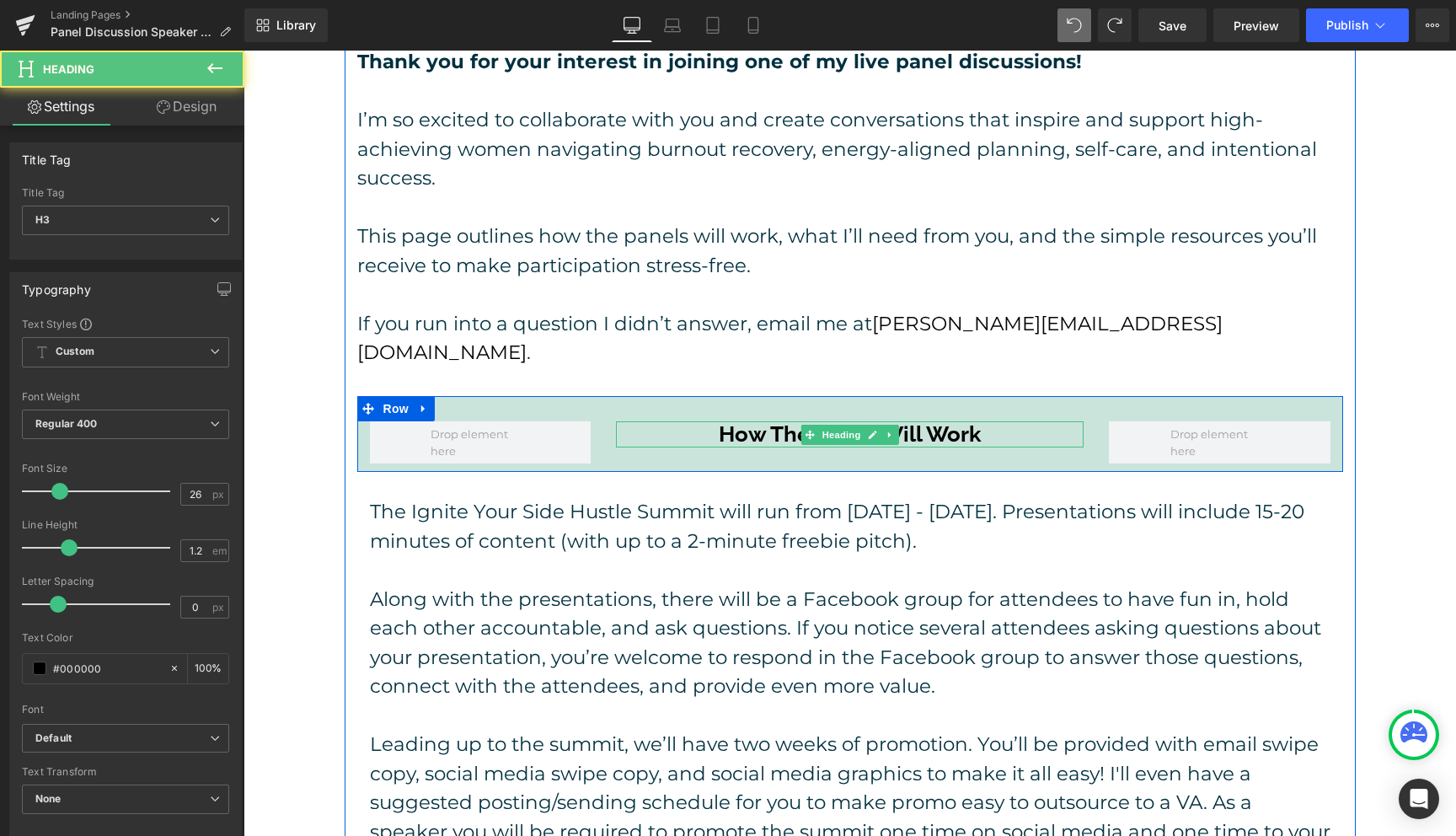
click at [961, 422] on h3 "How The Event Will Work" at bounding box center [849, 434] width 467 height 26
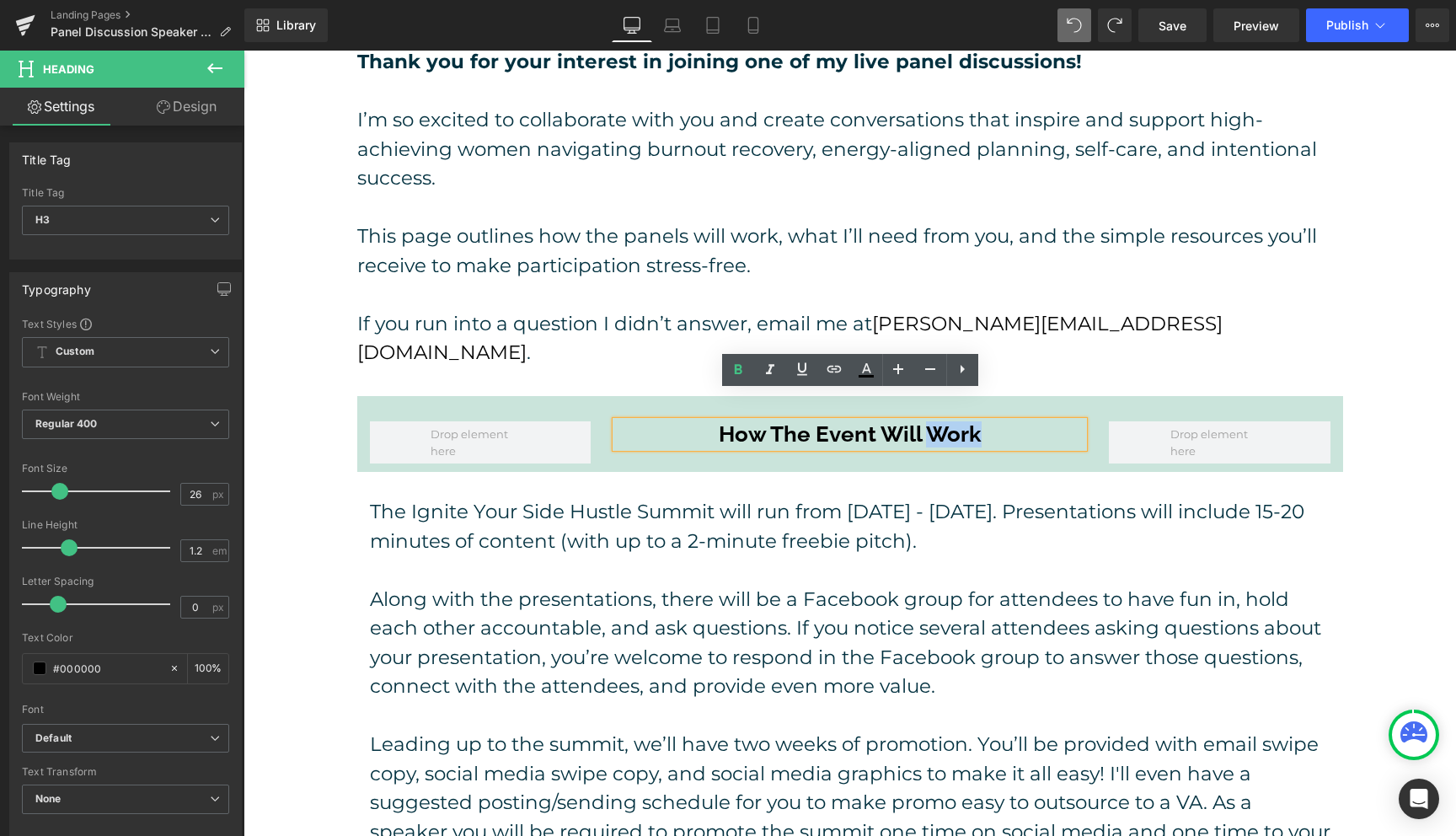
click at [961, 422] on h3 "How The Event Will Work" at bounding box center [849, 434] width 467 height 26
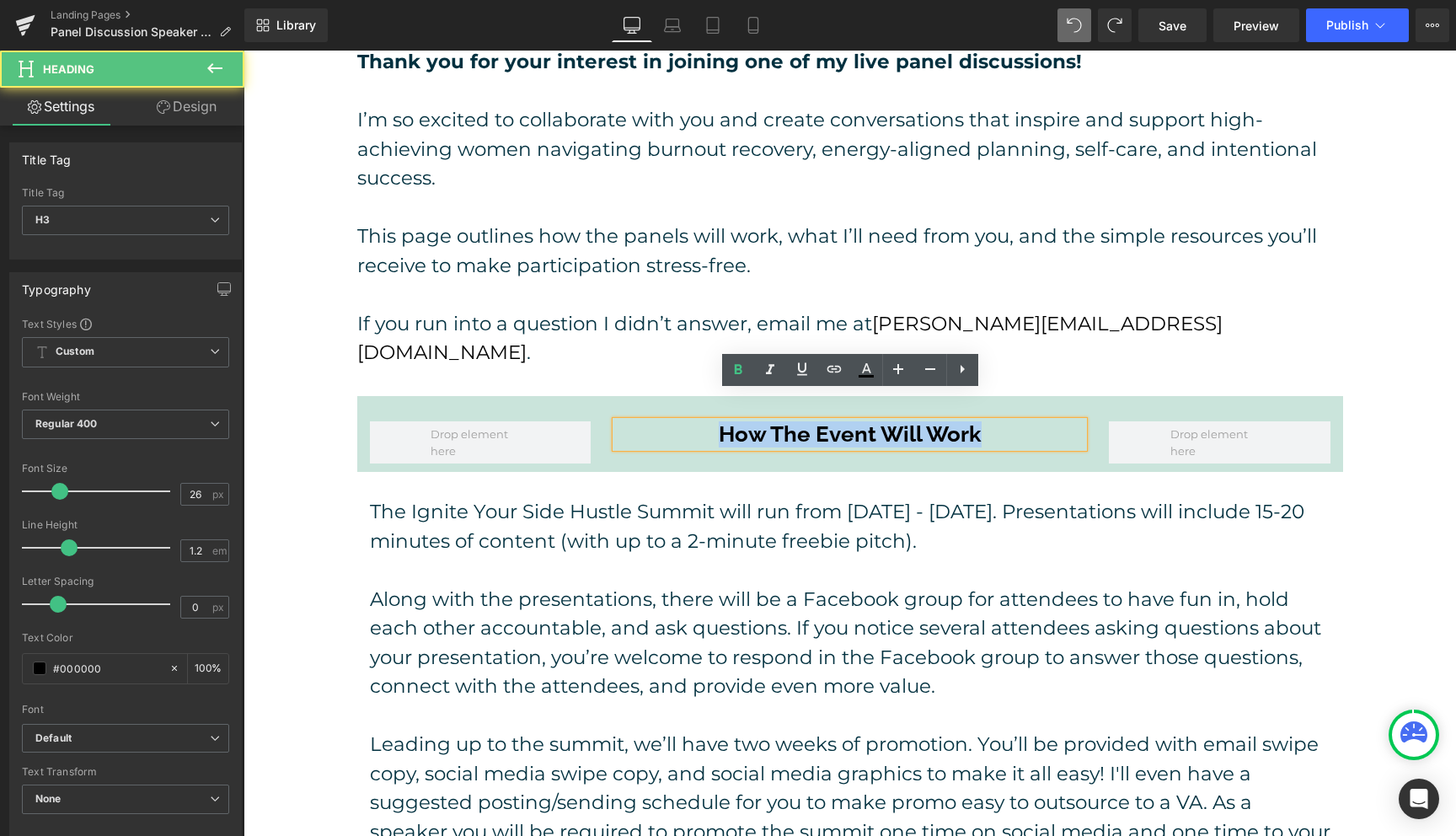
click at [961, 422] on h3 "How The Event Will Work" at bounding box center [849, 434] width 467 height 26
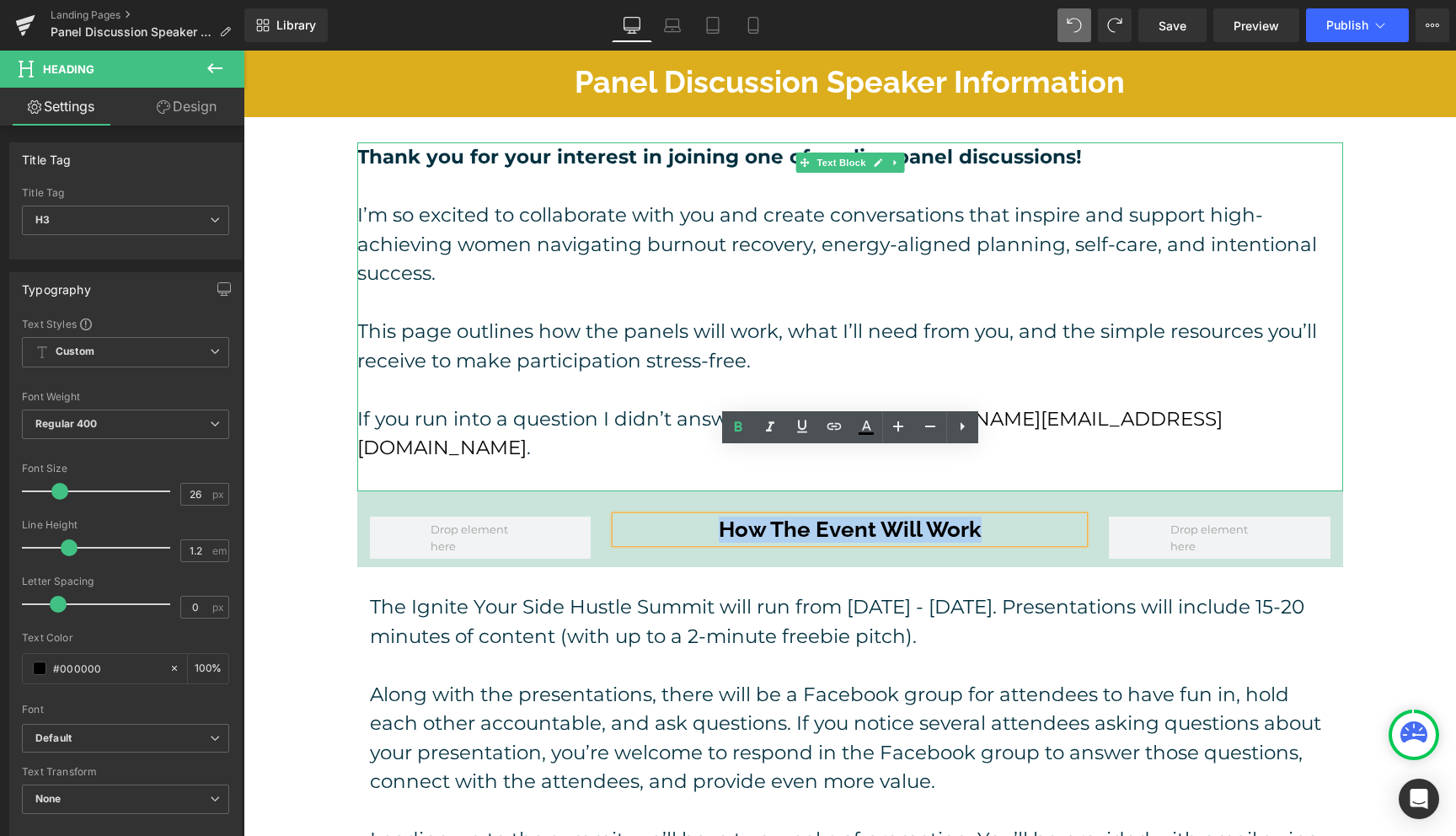
scroll to position [0, 0]
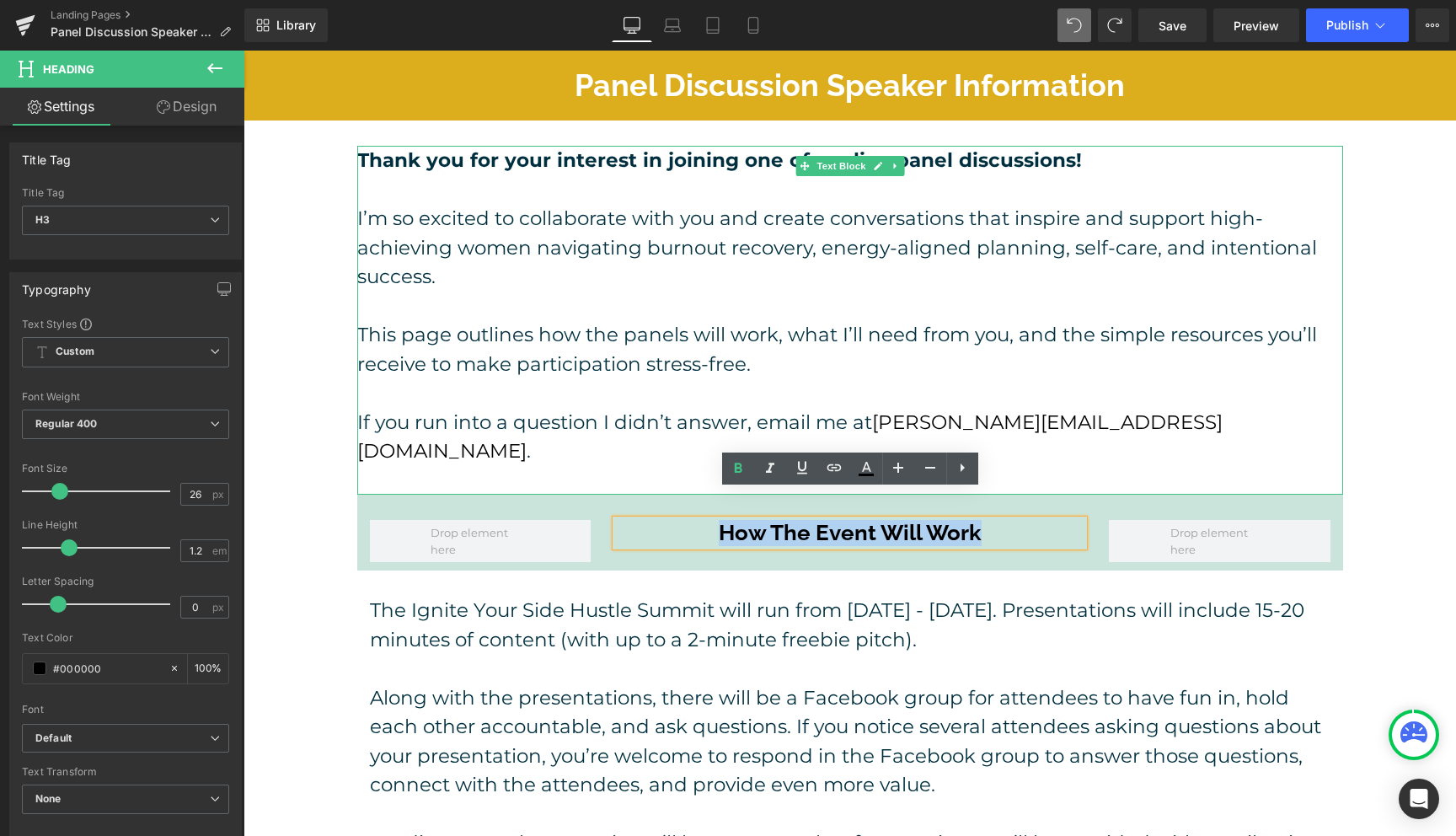
paste div
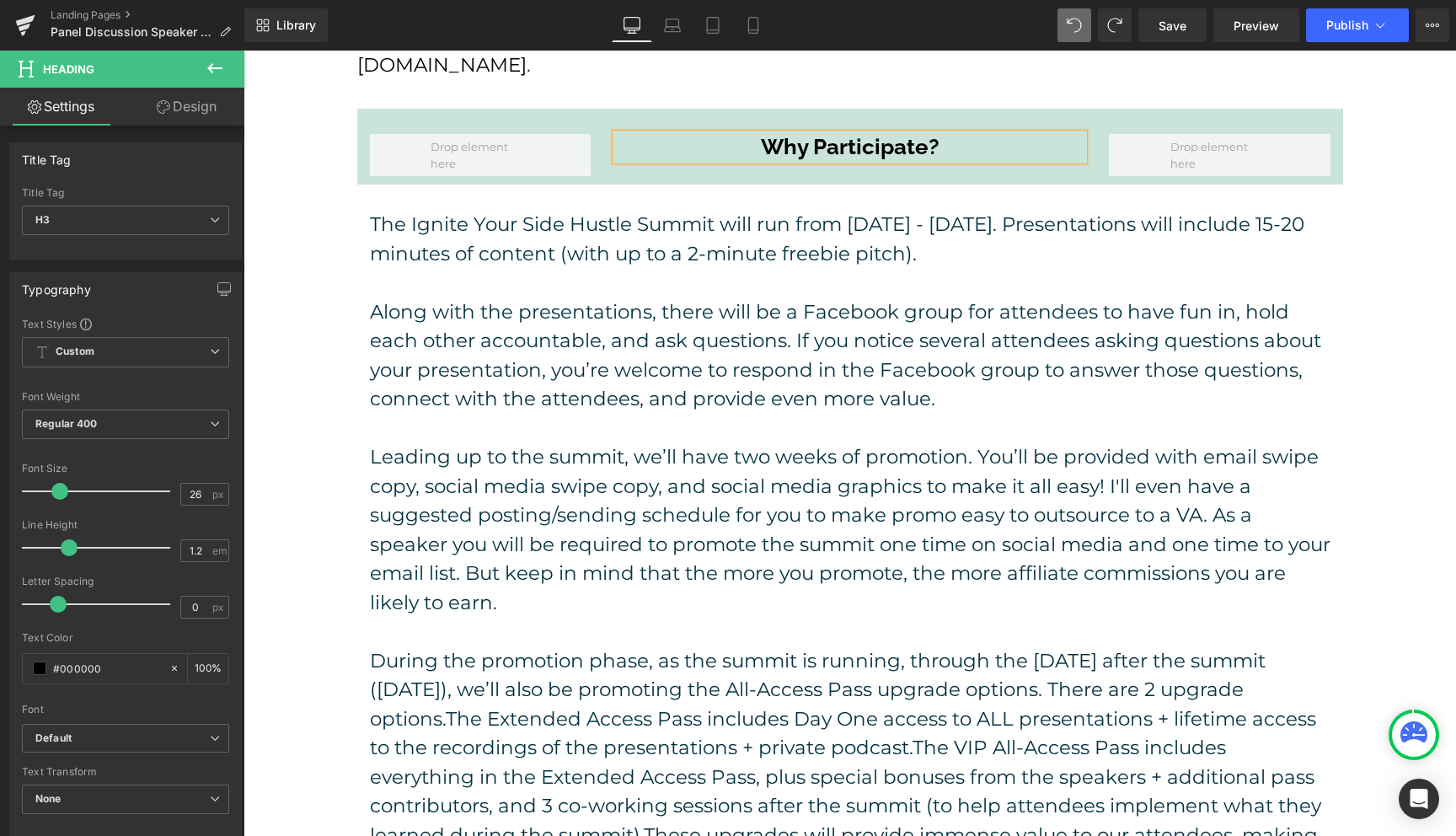
scroll to position [387, 0]
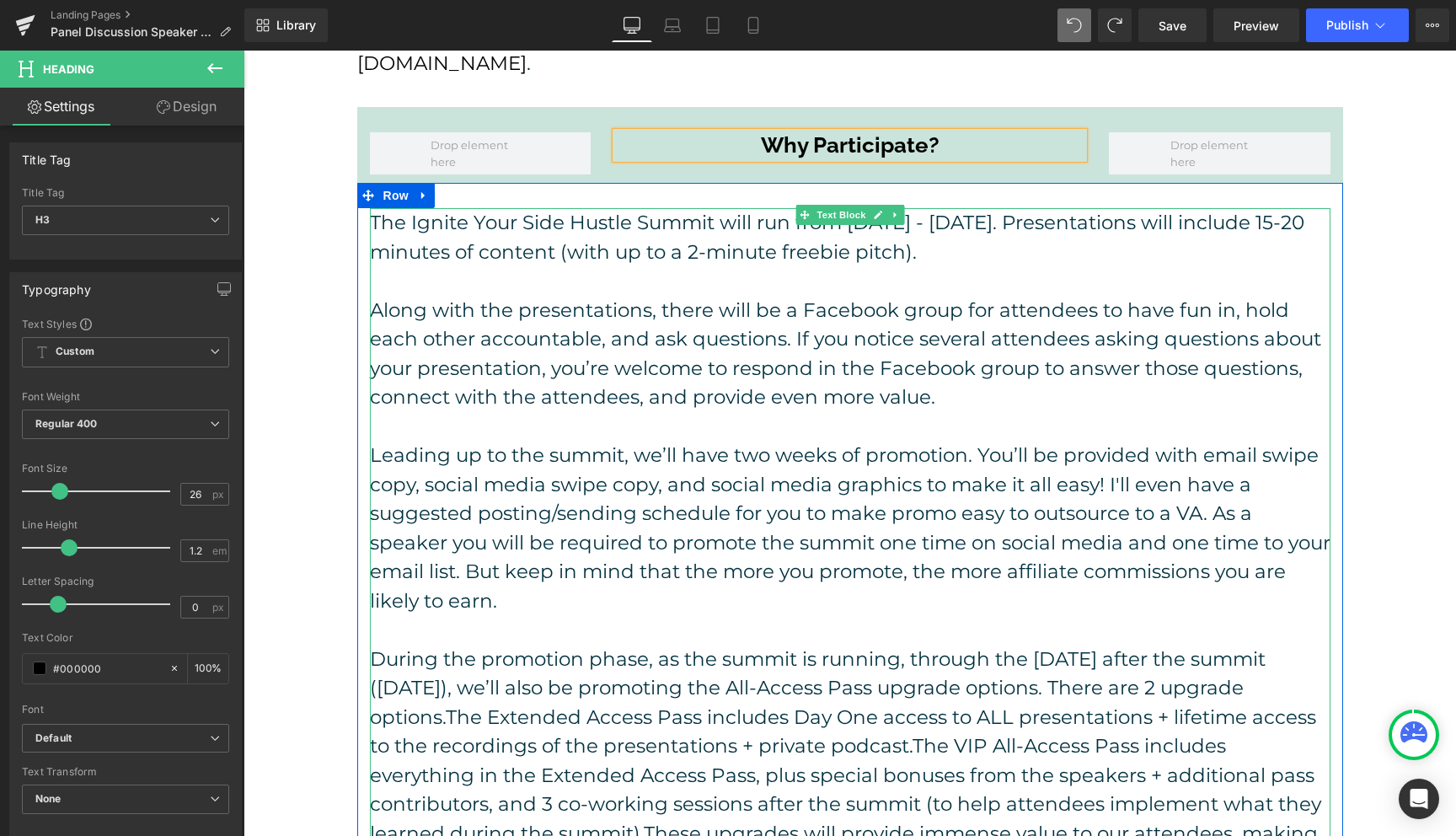
click at [599, 377] on p "Along with the presentations, there will be a Facebook group for attendees to h…" at bounding box center [850, 353] width 961 height 116
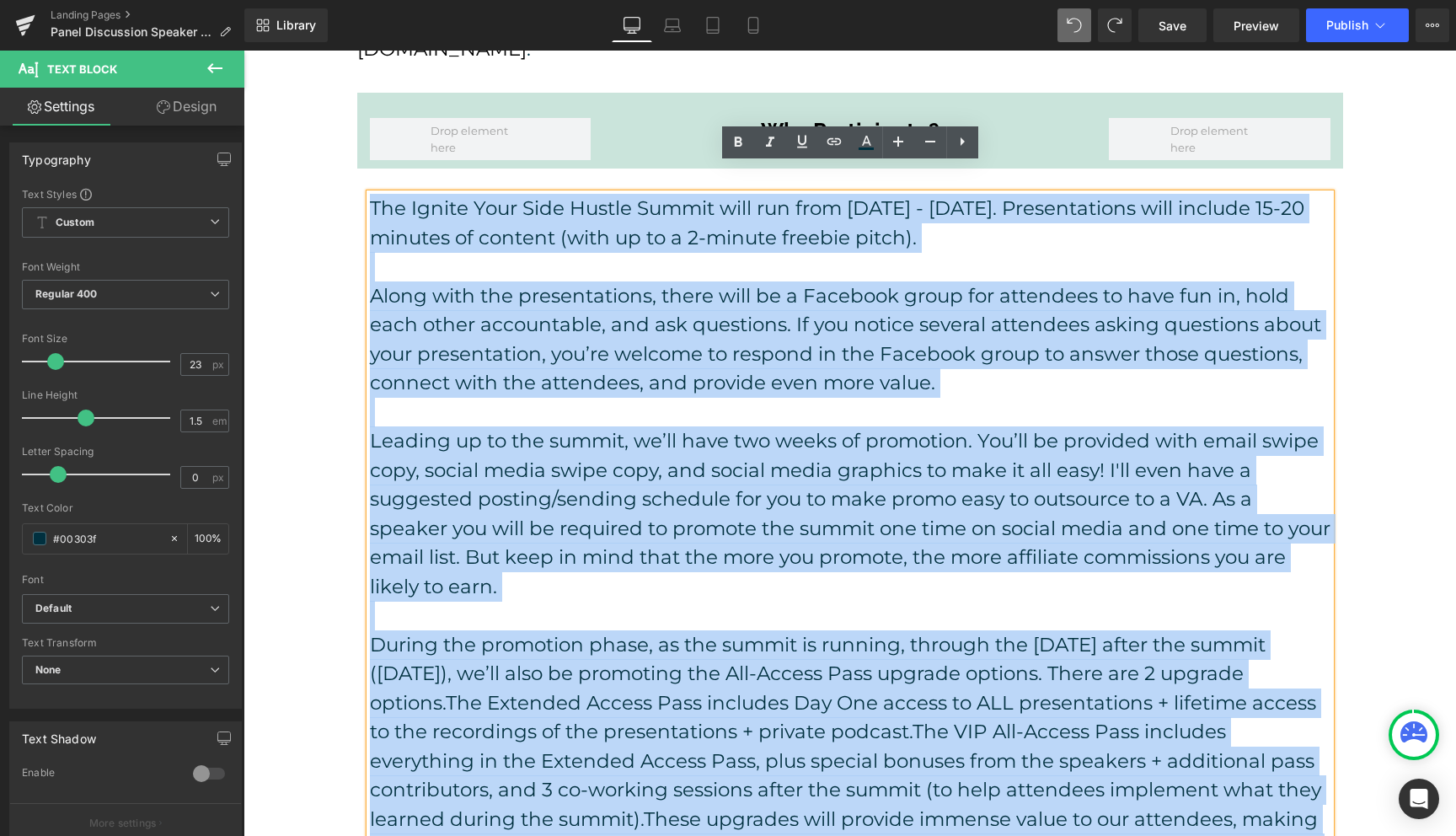
scroll to position [402, 0]
drag, startPoint x: 797, startPoint y: 582, endPoint x: 370, endPoint y: 186, distance: 582.4
click at [370, 194] on div "The Ignite Your Side Hustle Summit will run from [DATE] - [DATE]. Presentations…" at bounding box center [850, 557] width 961 height 727
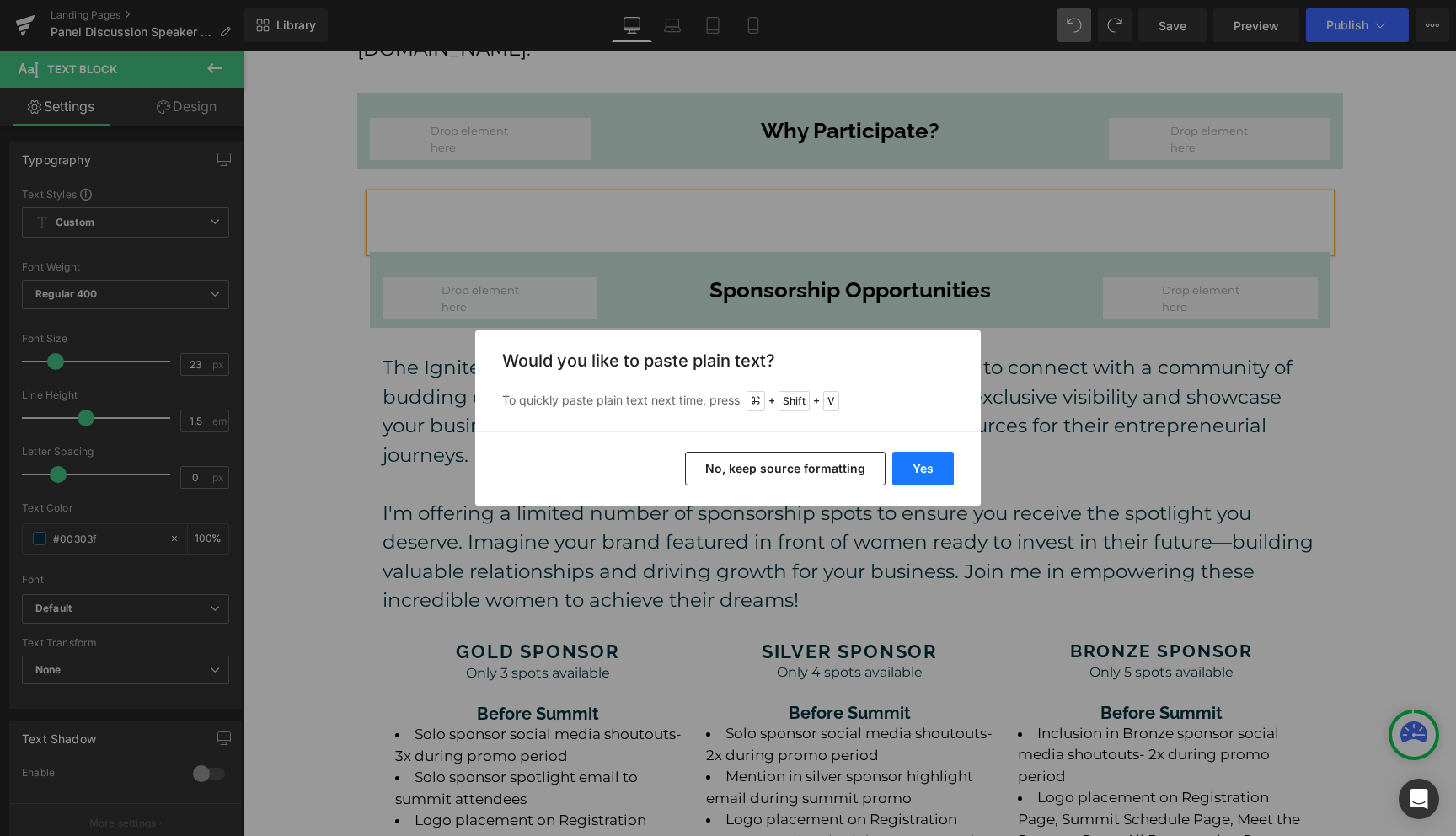
click at [911, 470] on button "Yes" at bounding box center [923, 468] width 61 height 33
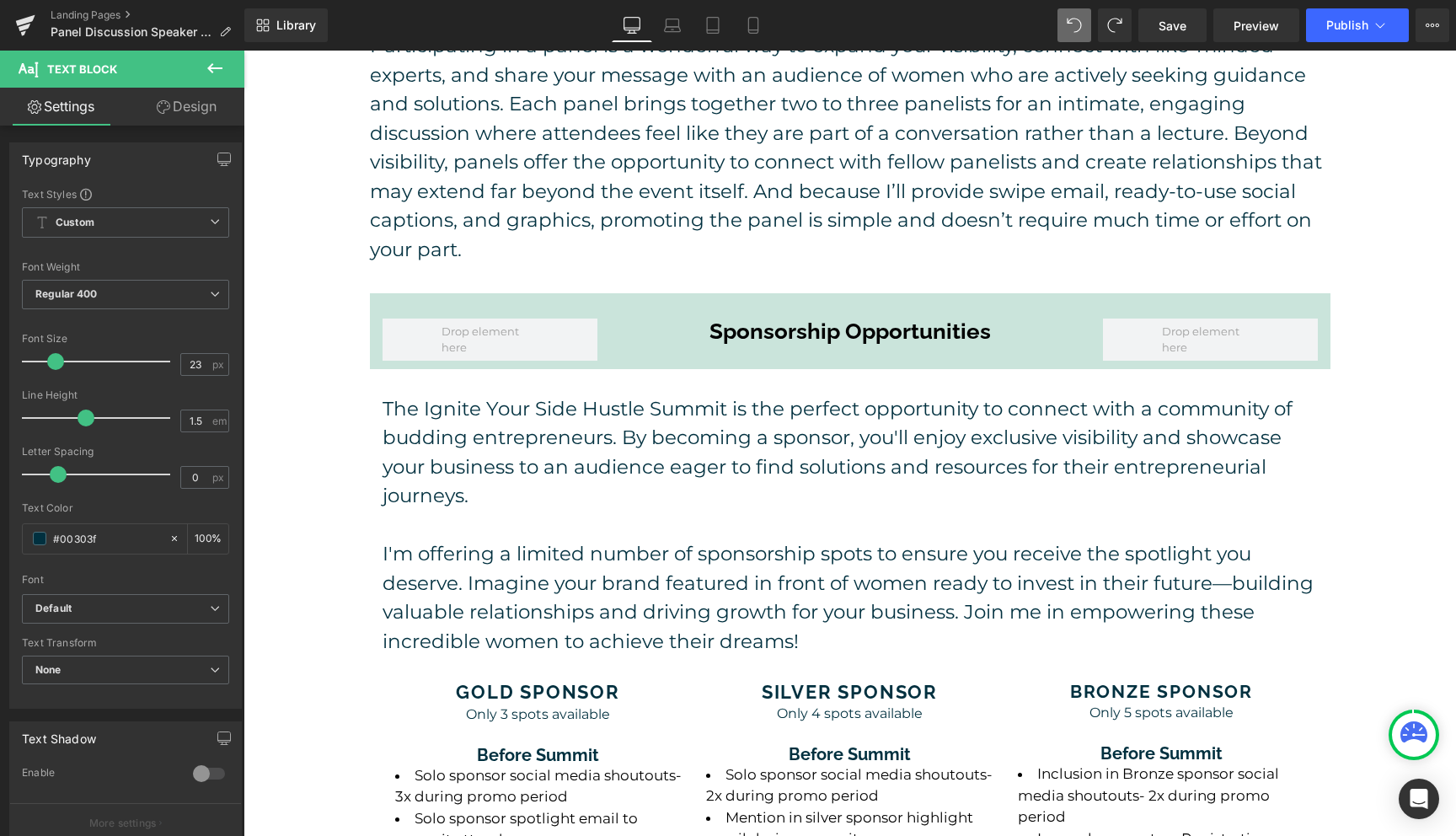
scroll to position [569, 0]
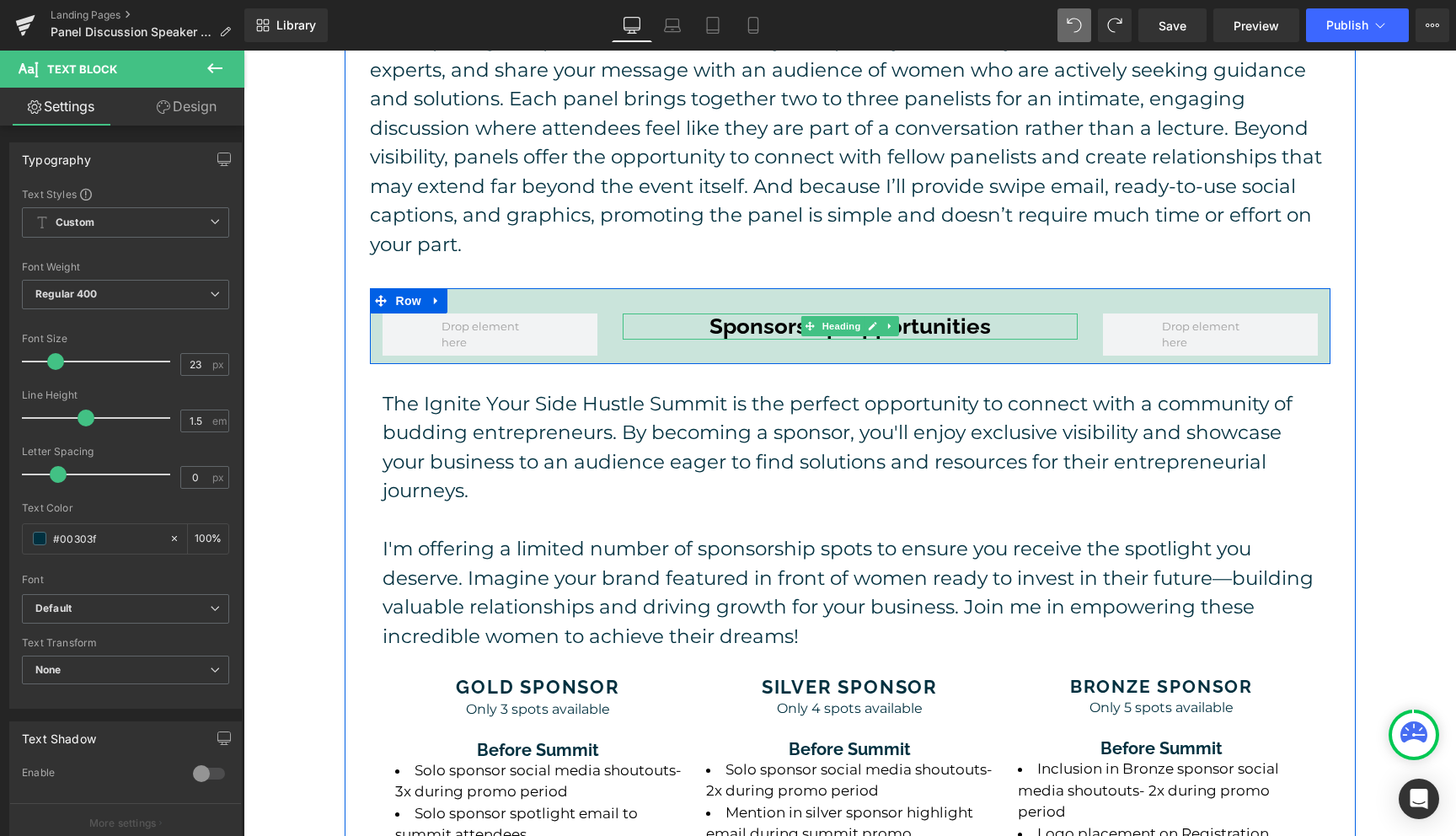
click at [922, 314] on h3 "Sponsorship Opportunities" at bounding box center [849, 326] width 455 height 26
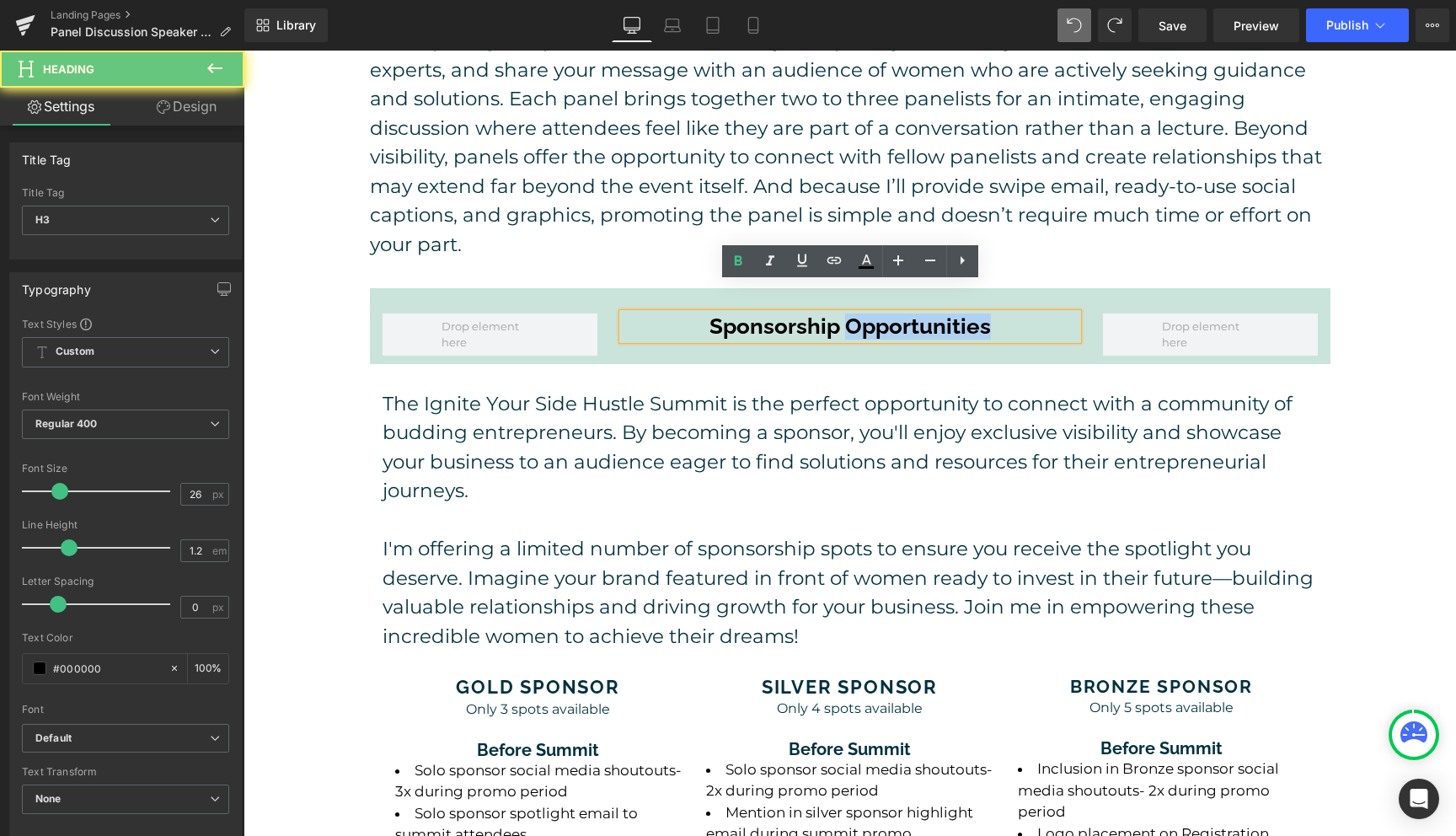
click at [922, 314] on h3 "Sponsorship Opportunities" at bounding box center [849, 326] width 455 height 26
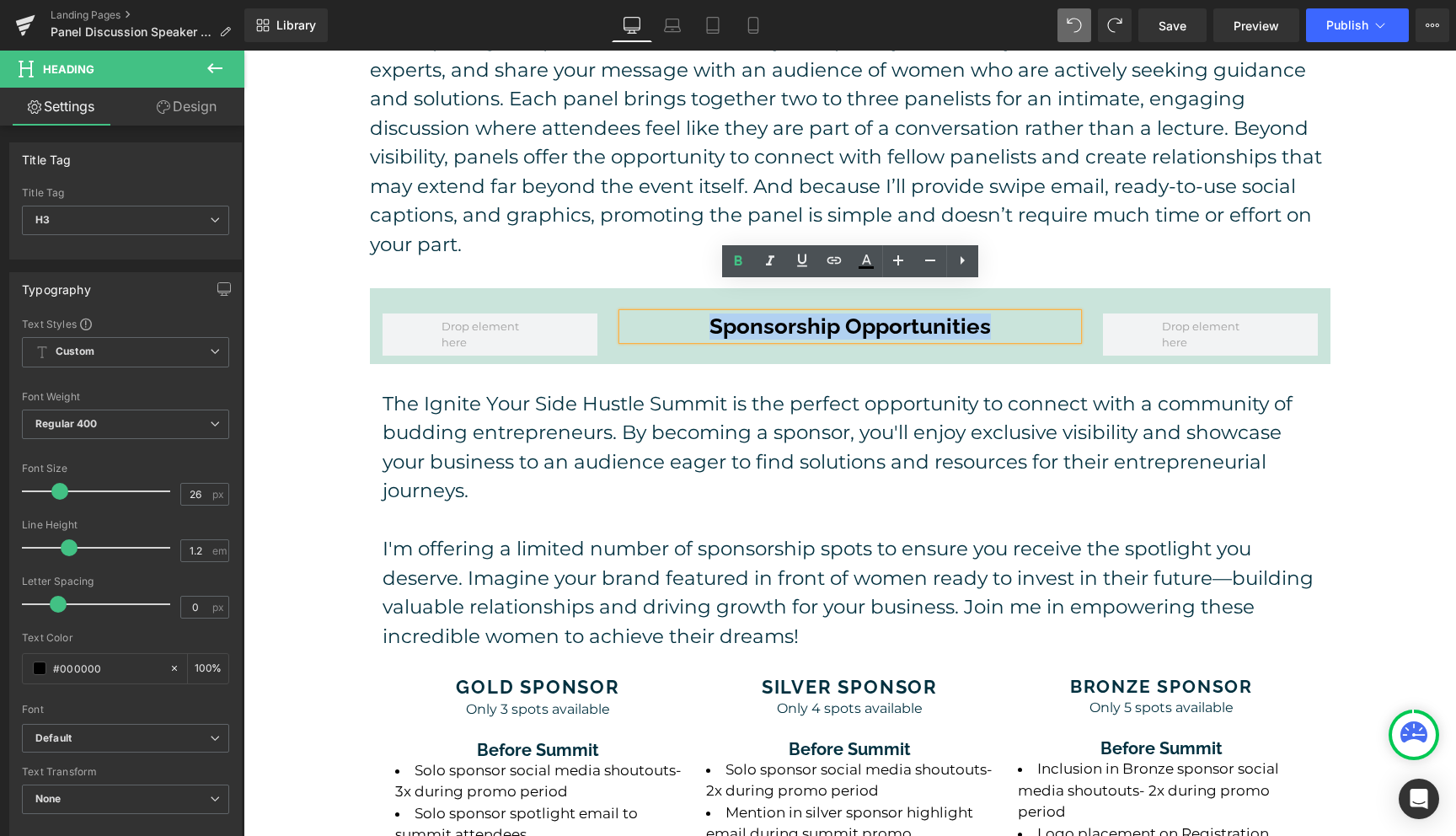
paste div
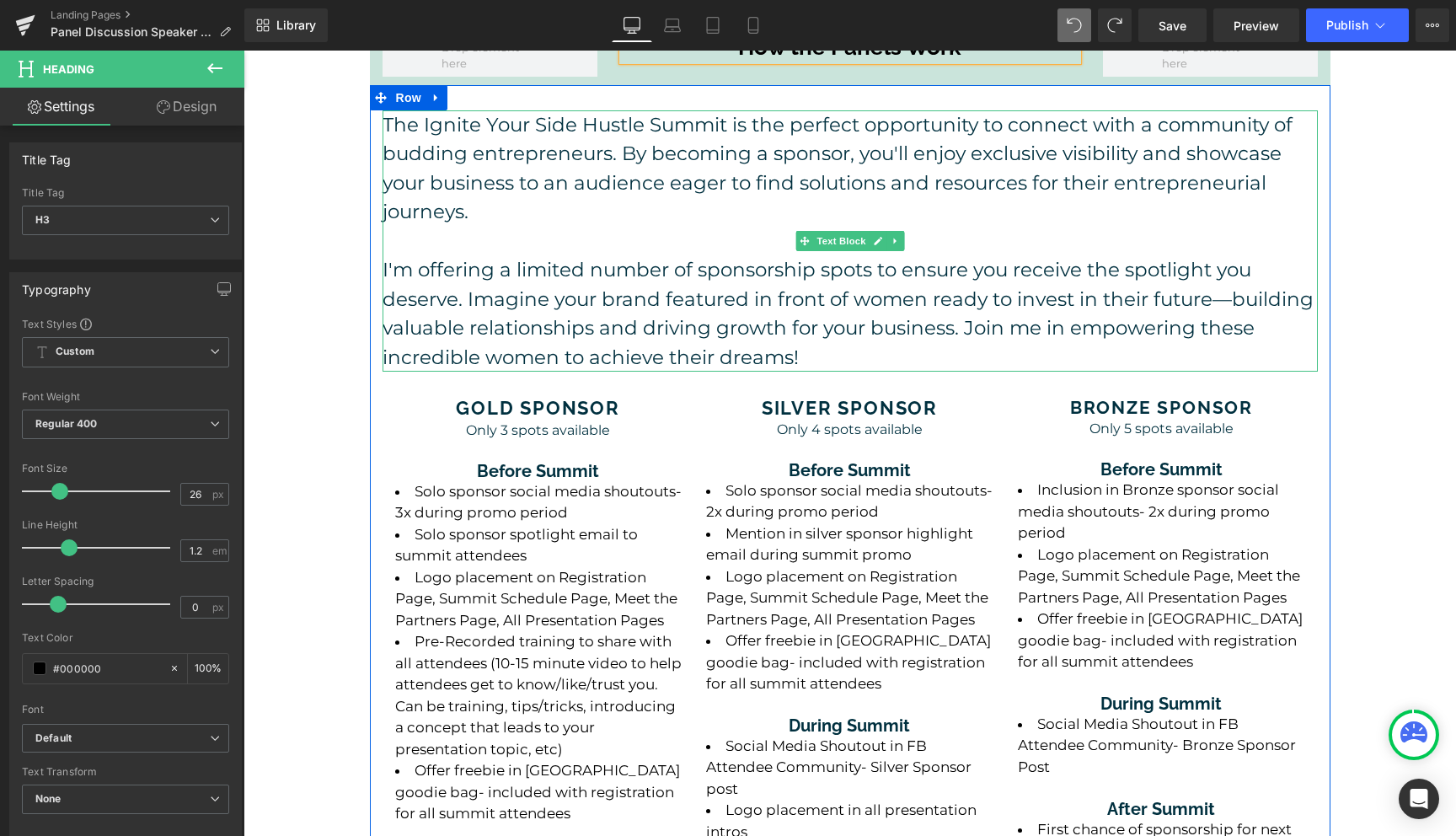
scroll to position [886, 0]
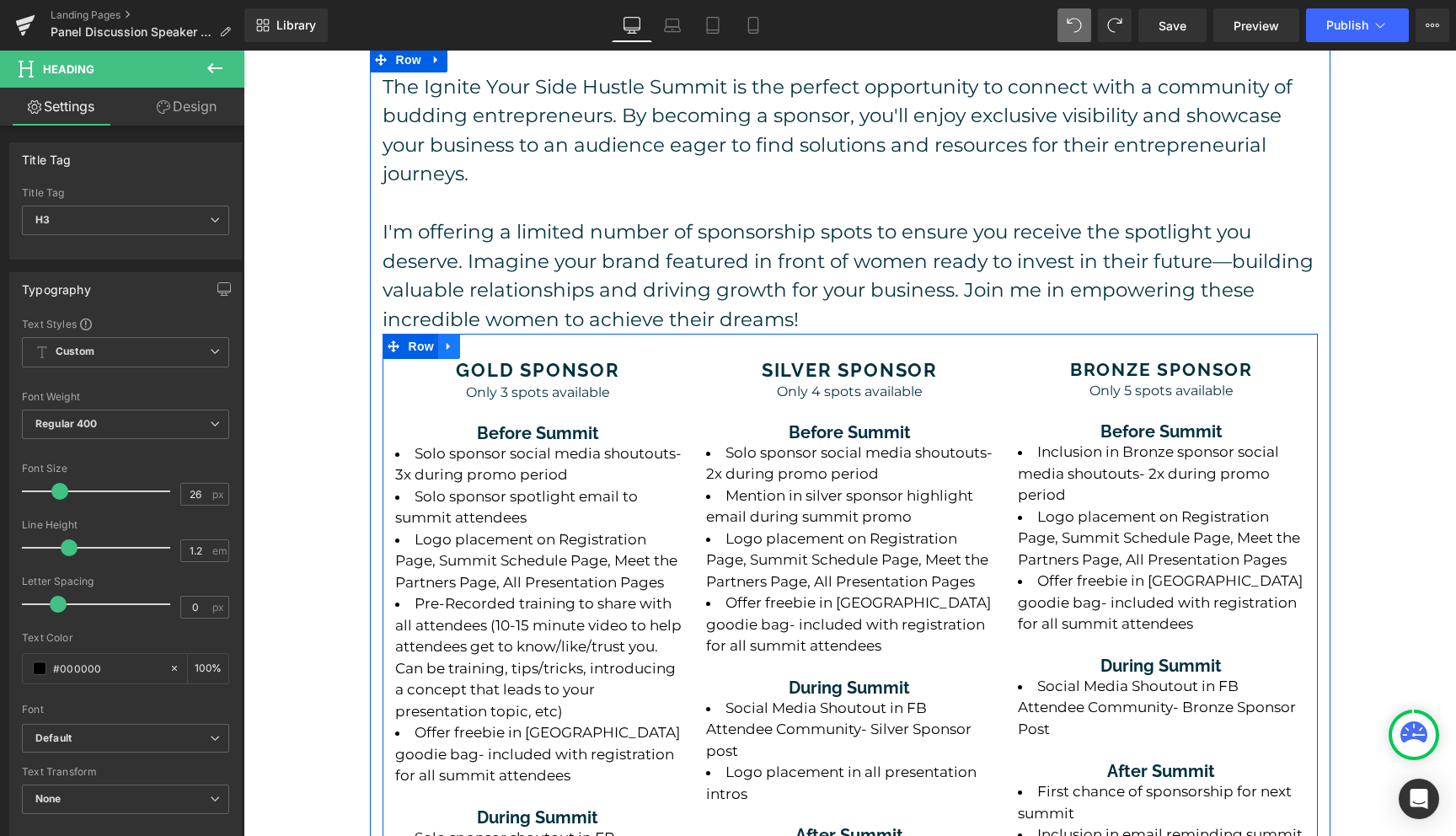
click at [450, 341] on icon at bounding box center [448, 347] width 12 height 13
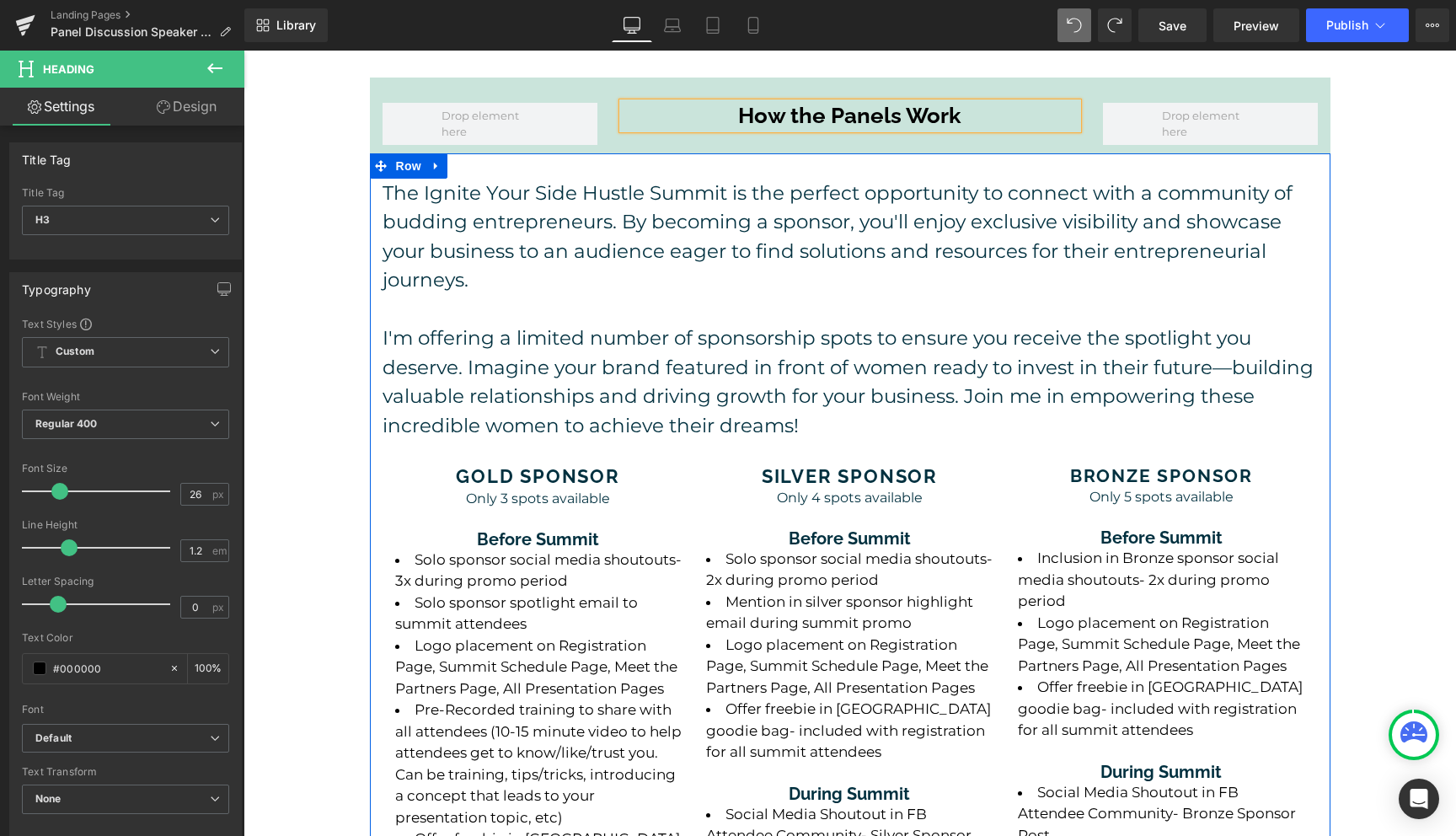
scroll to position [729, 0]
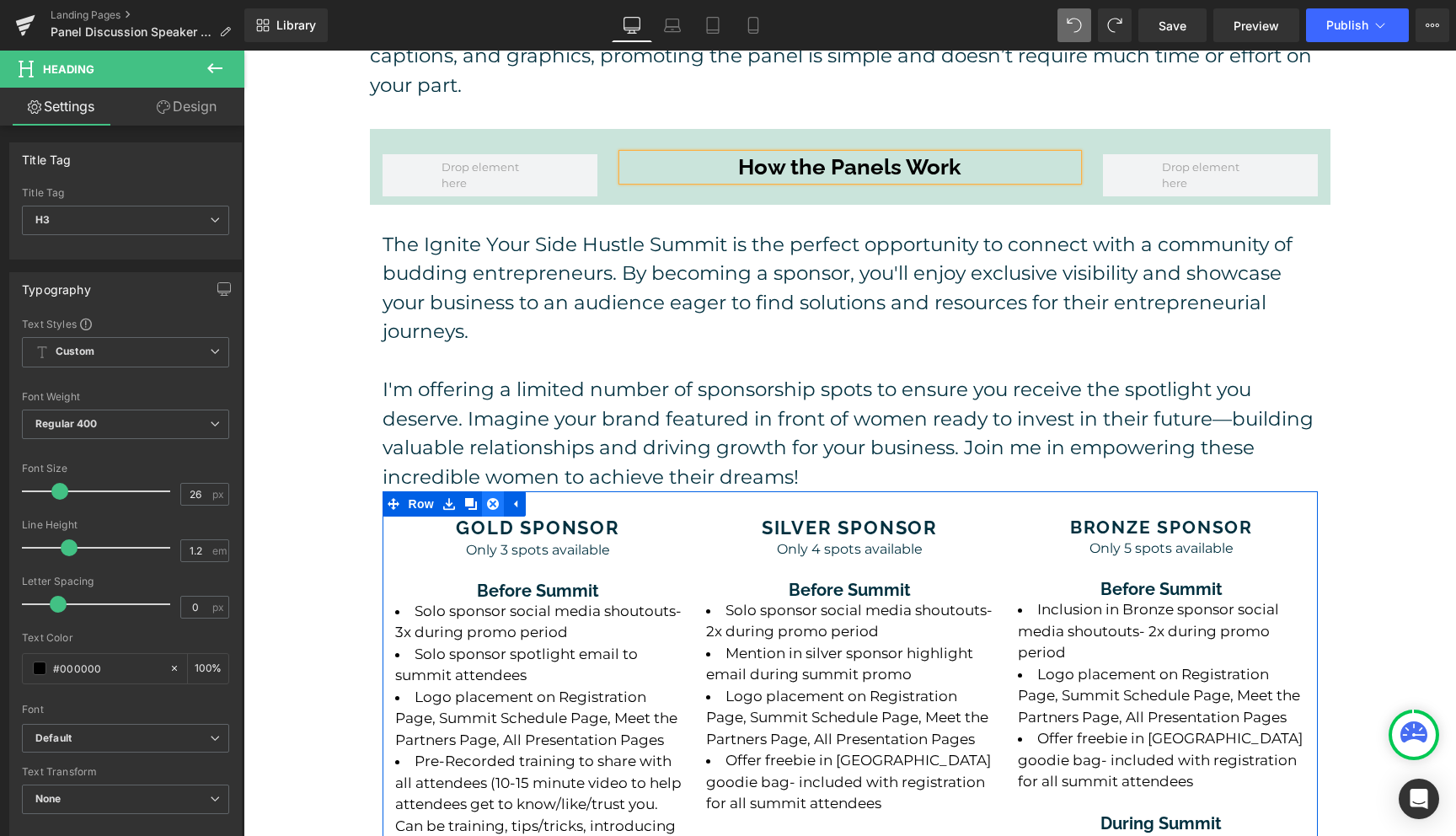
click at [493, 498] on icon at bounding box center [493, 504] width 12 height 12
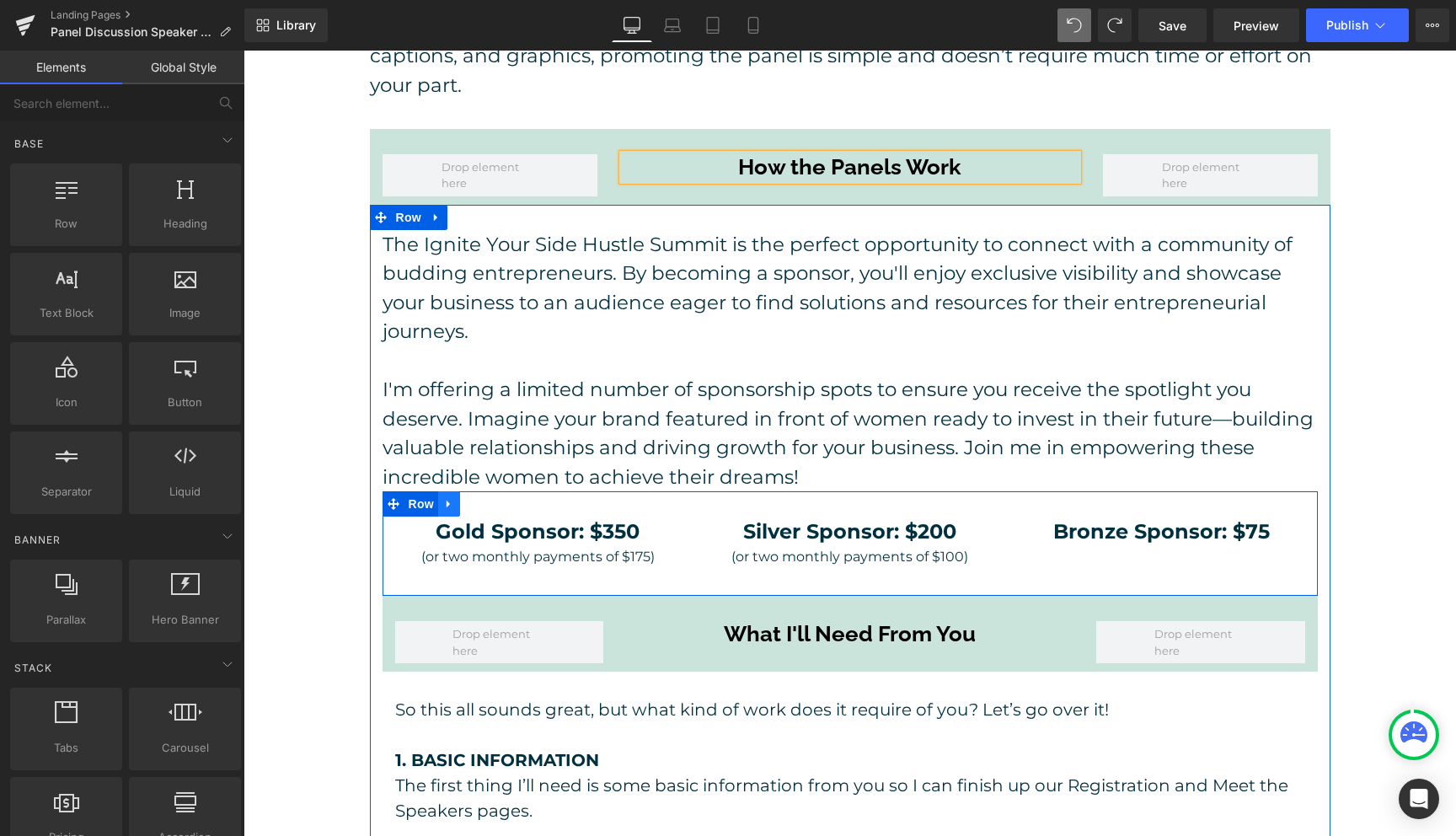
click at [447, 501] on icon at bounding box center [448, 504] width 4 height 7
click at [494, 498] on icon at bounding box center [493, 504] width 12 height 12
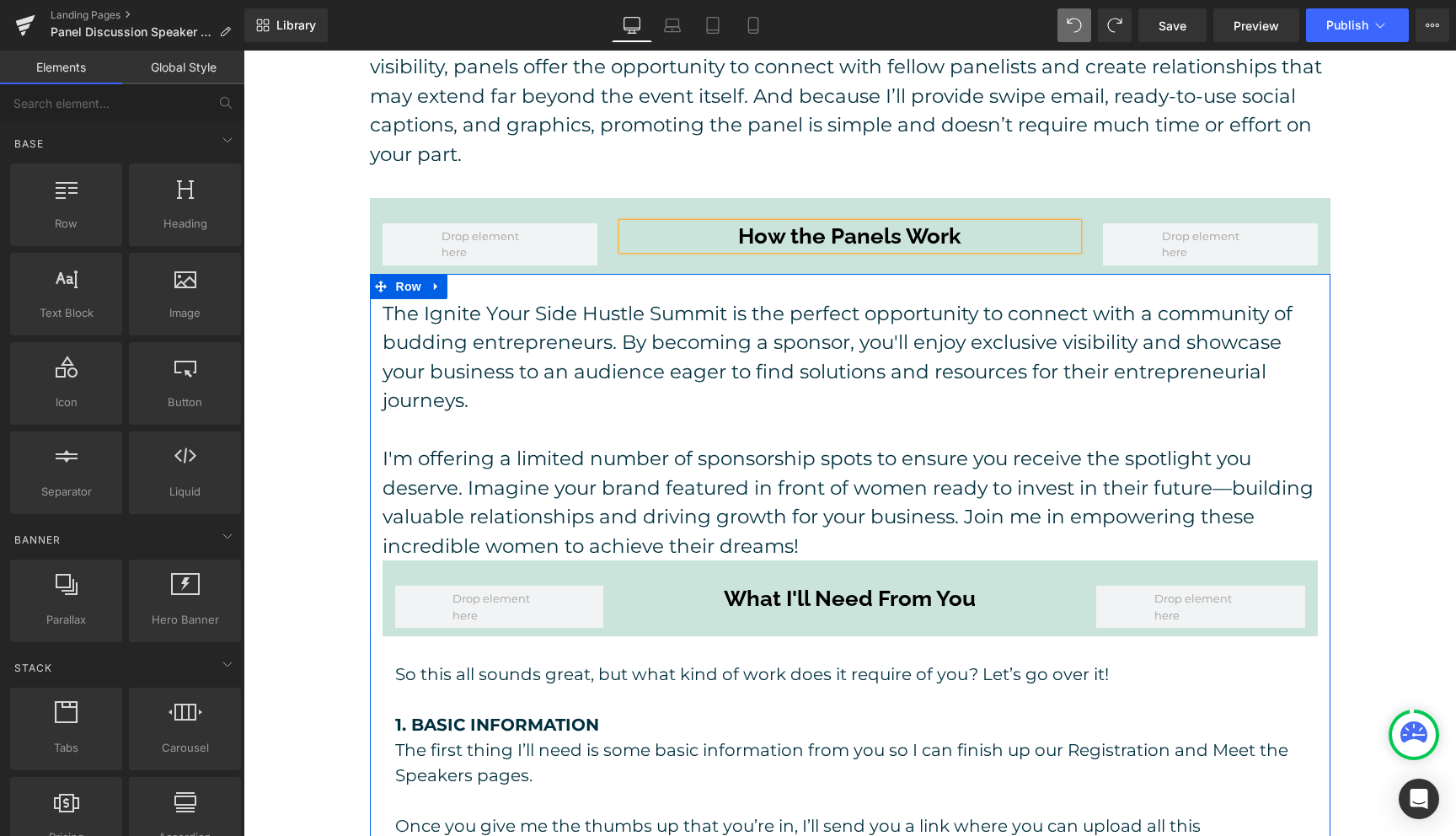
scroll to position [572, 0]
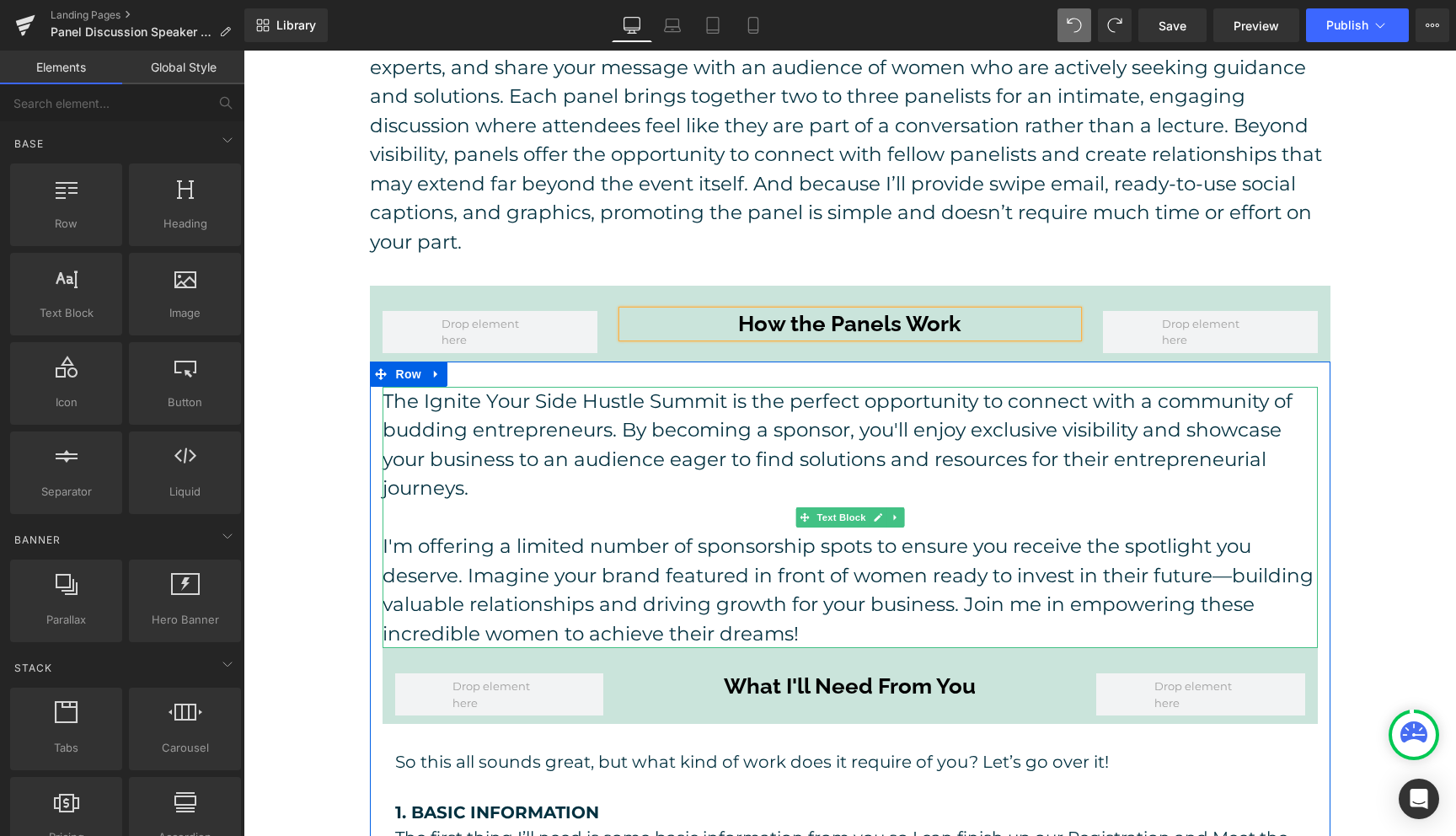
click at [1072, 583] on p "I'm offering a limited number of sponsorship spots to ensure you receive the sp…" at bounding box center [850, 589] width 936 height 116
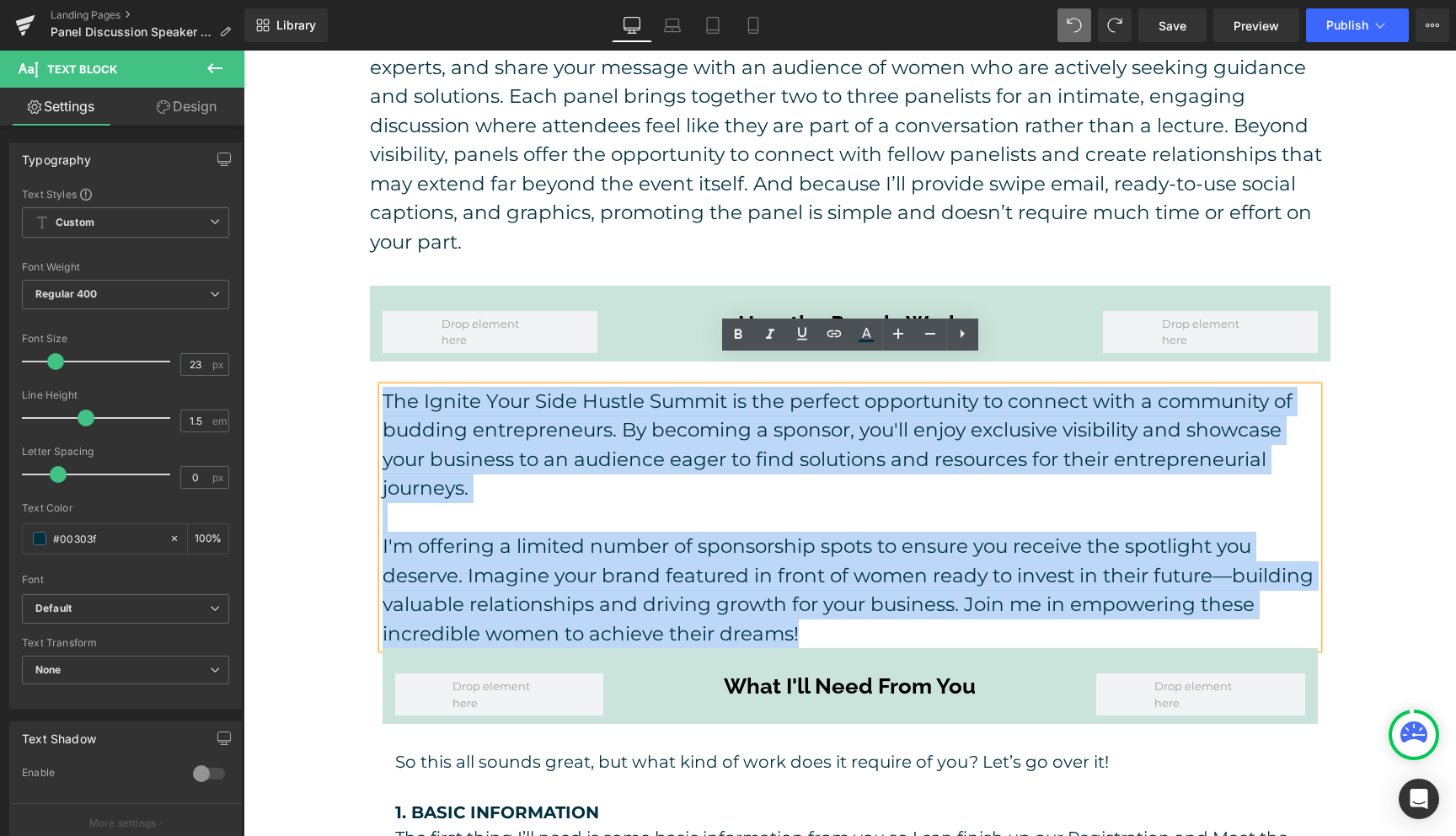
drag, startPoint x: 831, startPoint y: 597, endPoint x: 373, endPoint y: 364, distance: 513.9
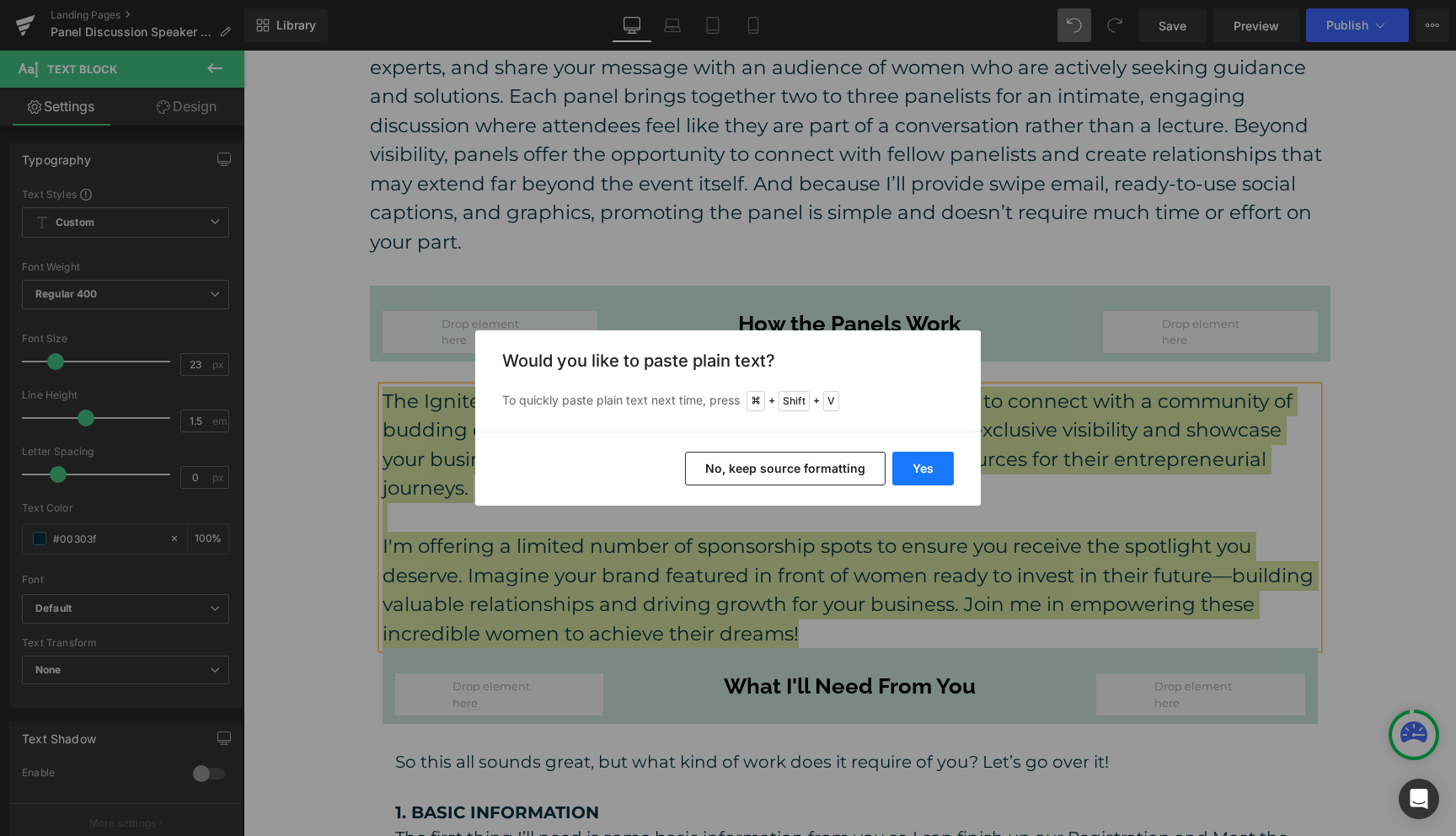
click at [940, 473] on button "Yes" at bounding box center [923, 468] width 61 height 33
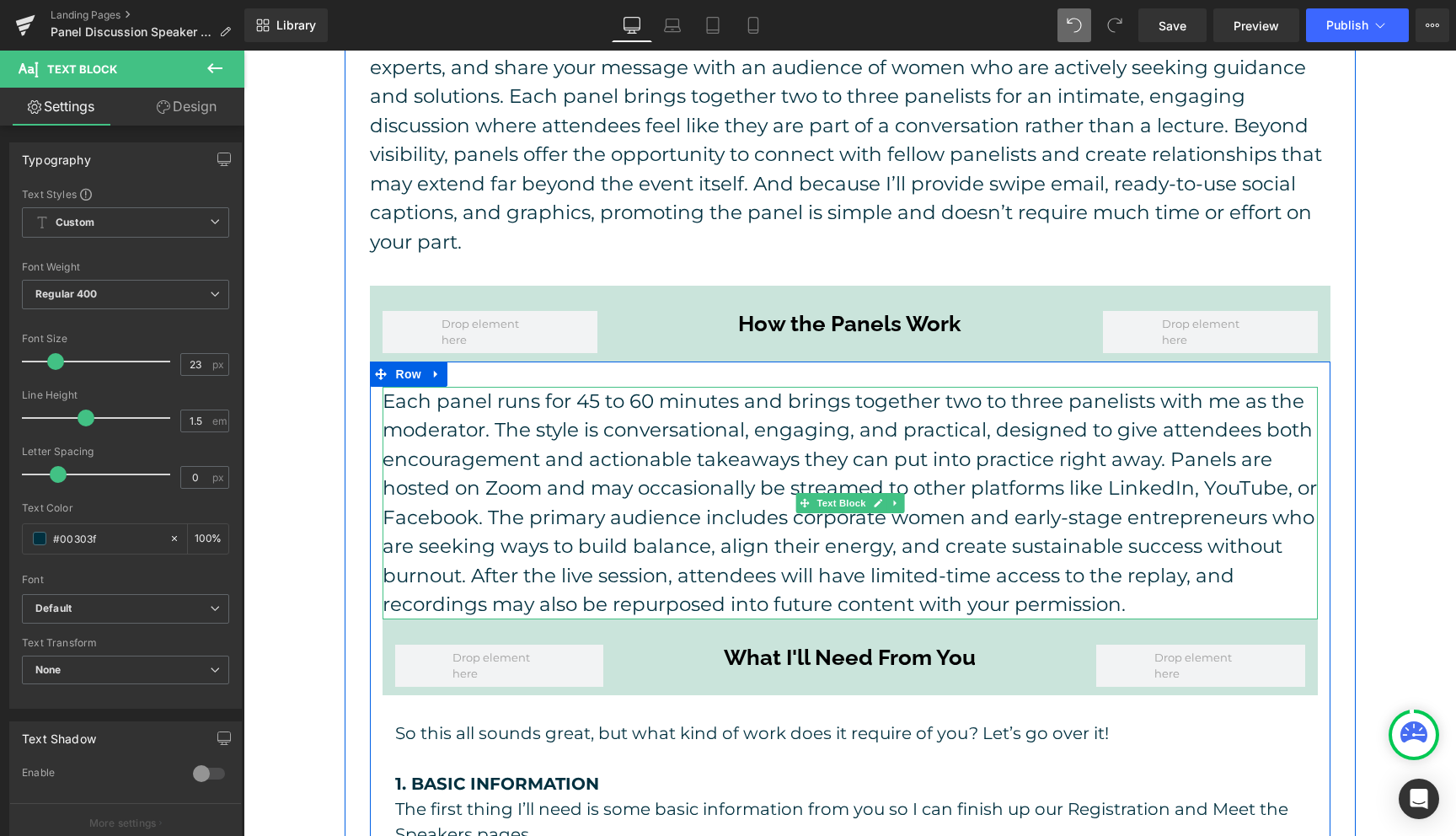
click at [989, 407] on p "Each panel runs for 45 to 60 minutes and brings together two to three panelists…" at bounding box center [850, 503] width 936 height 232
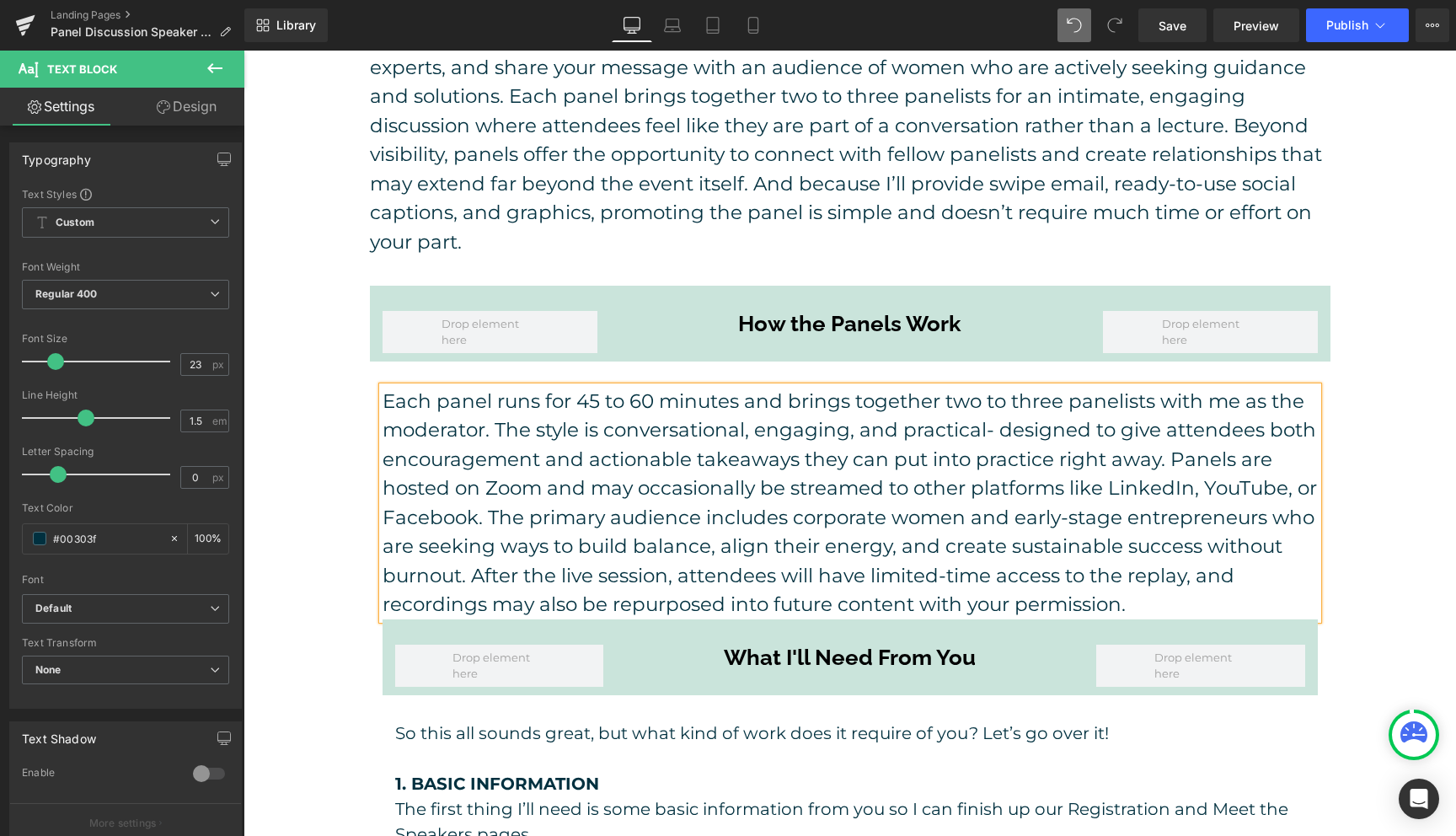
click at [541, 461] on p "Each panel runs for 45 to 60 minutes and brings together two to three panelists…" at bounding box center [850, 503] width 936 height 232
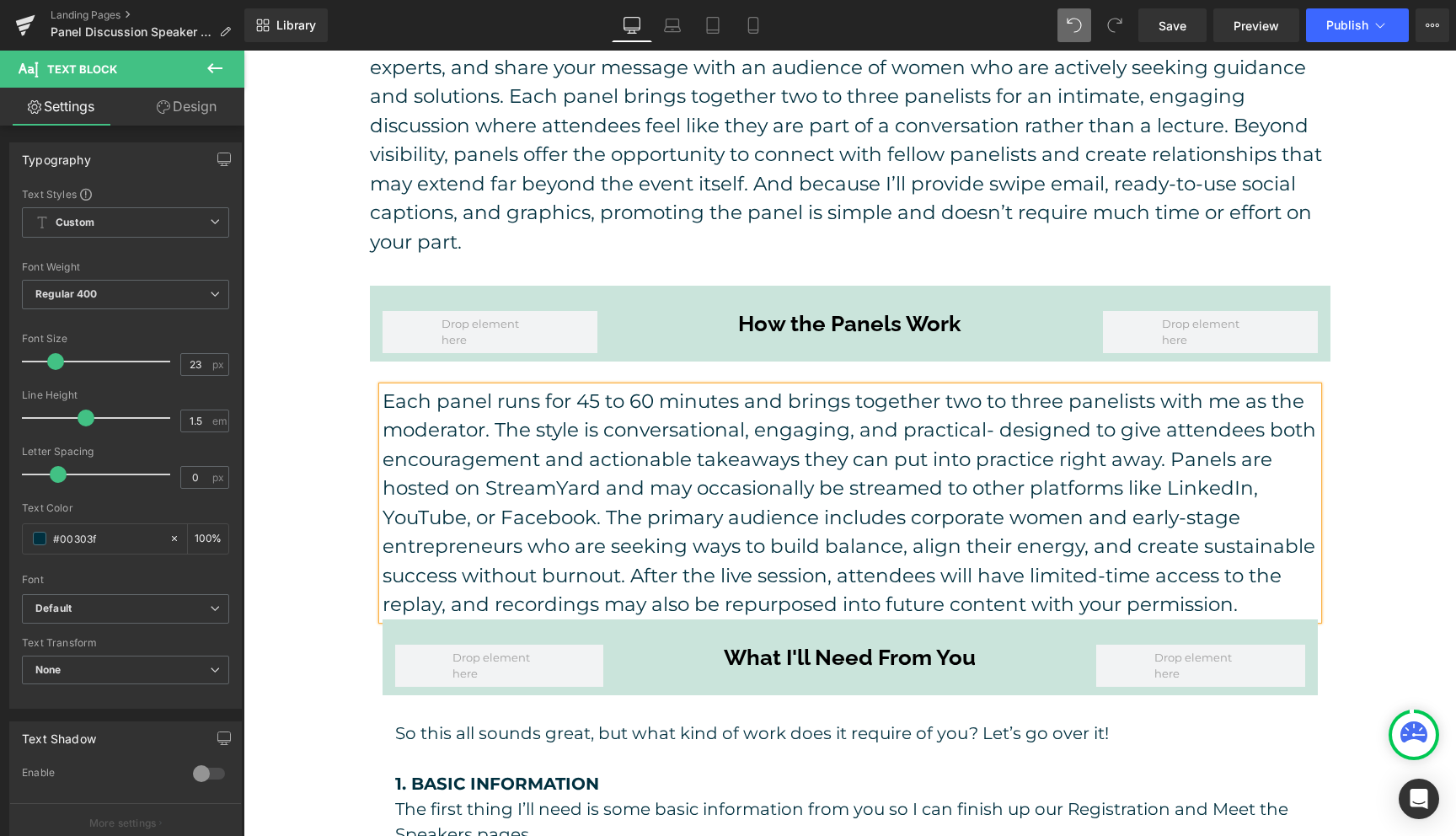
click at [812, 461] on p "Each panel runs for 45 to 60 minutes and brings together two to three panelists…" at bounding box center [850, 503] width 936 height 232
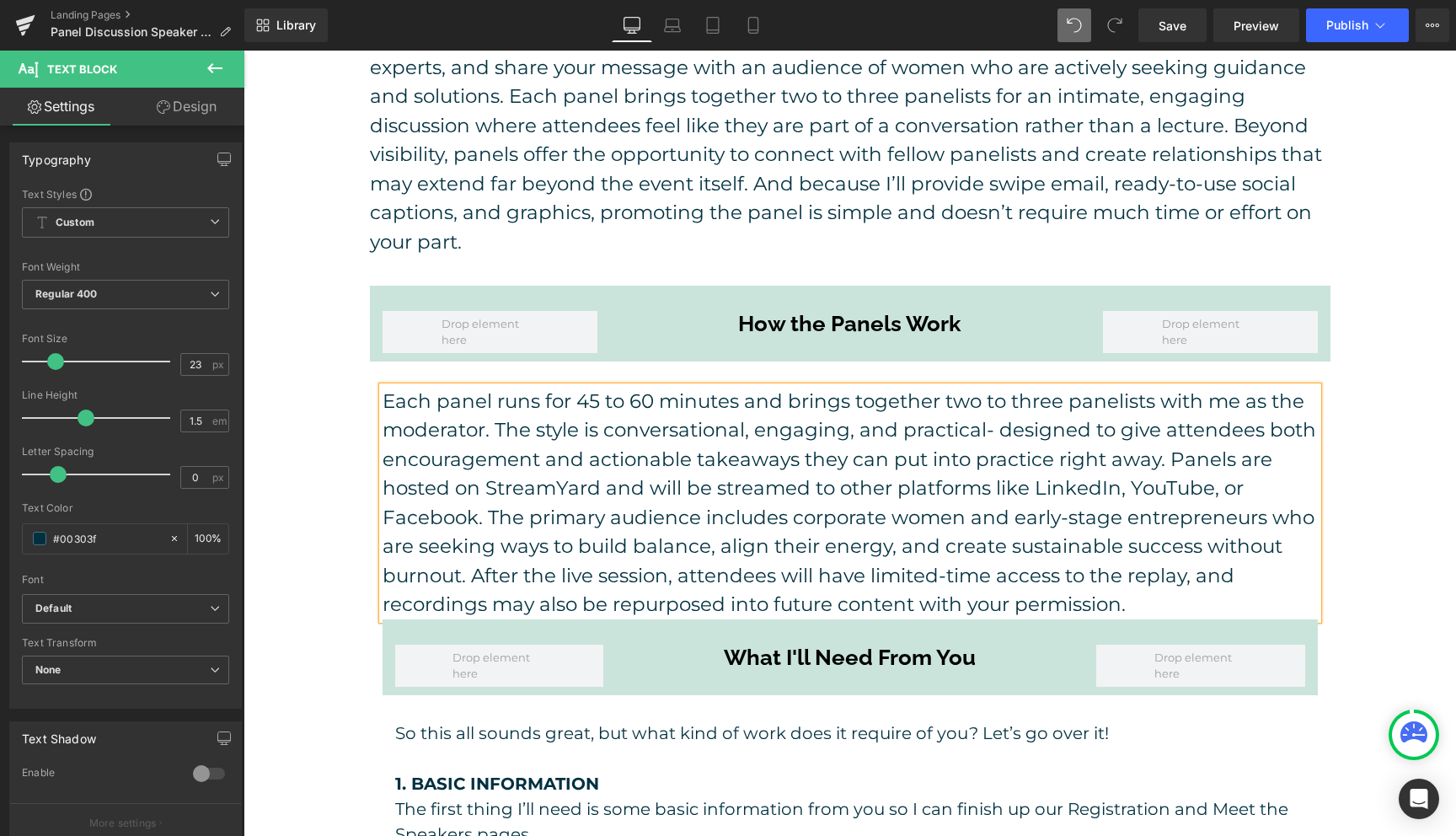
click at [475, 490] on p "Each panel runs for 45 to 60 minutes and brings together two to three panelists…" at bounding box center [850, 503] width 936 height 232
click at [475, 543] on p "Each panel runs for 45 to 60 minutes and brings together two to three panelists…" at bounding box center [850, 503] width 936 height 232
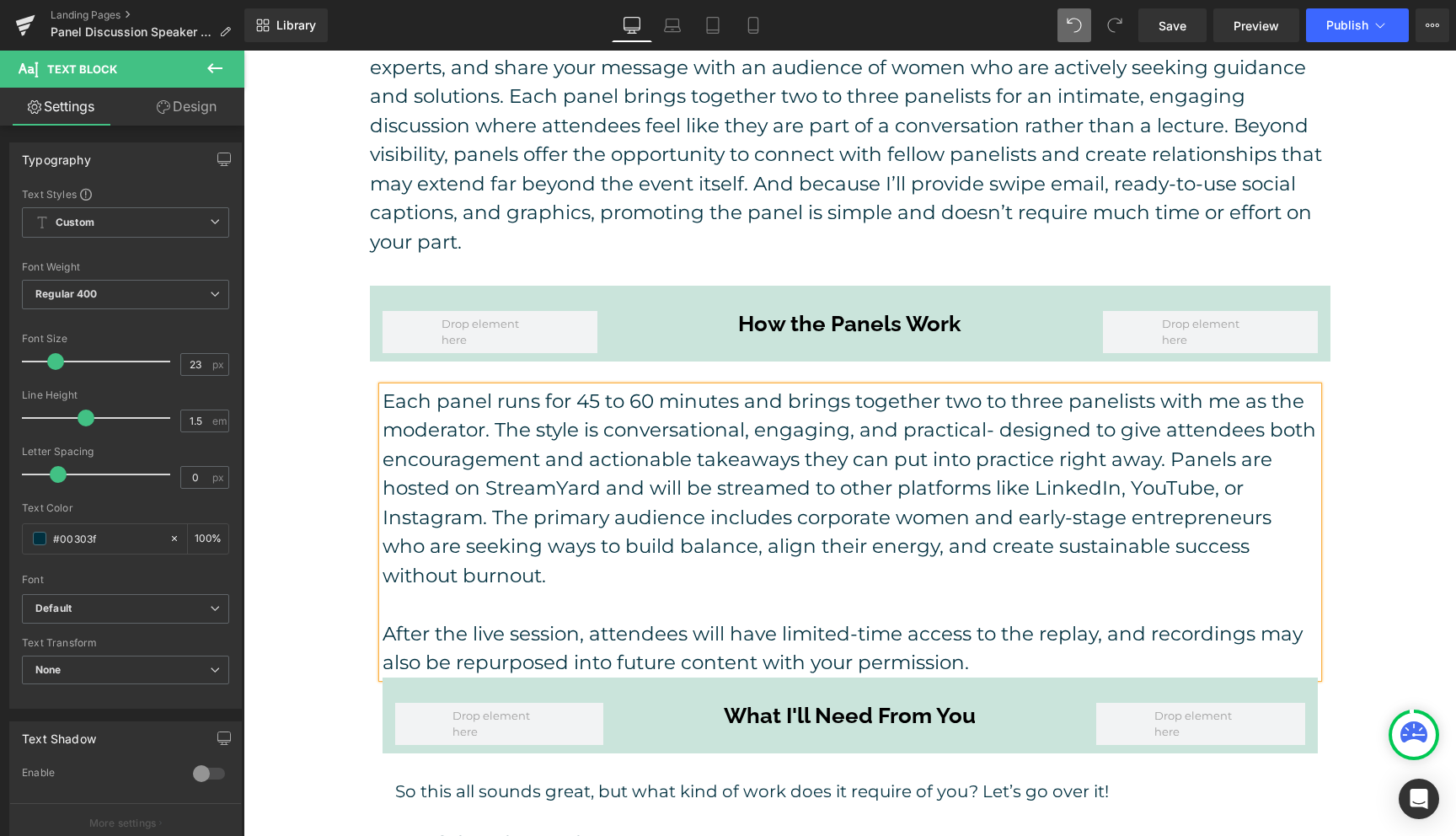
click at [794, 590] on p at bounding box center [850, 604] width 936 height 30
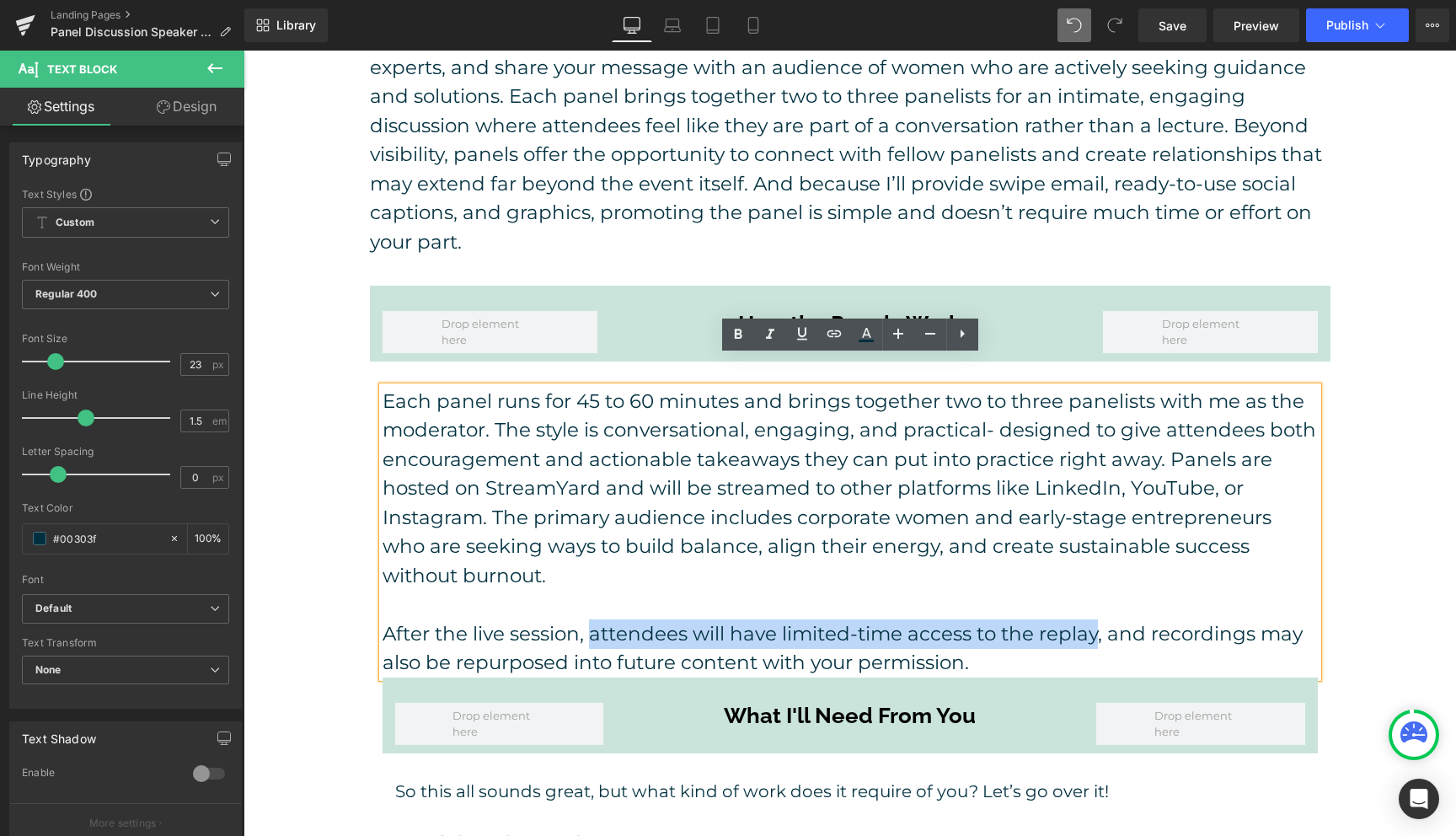
drag, startPoint x: 1098, startPoint y: 602, endPoint x: 592, endPoint y: 608, distance: 506.0
click at [592, 620] on p "After the live session, attendees will have limited-time access to the replay, …" at bounding box center [850, 649] width 936 height 59
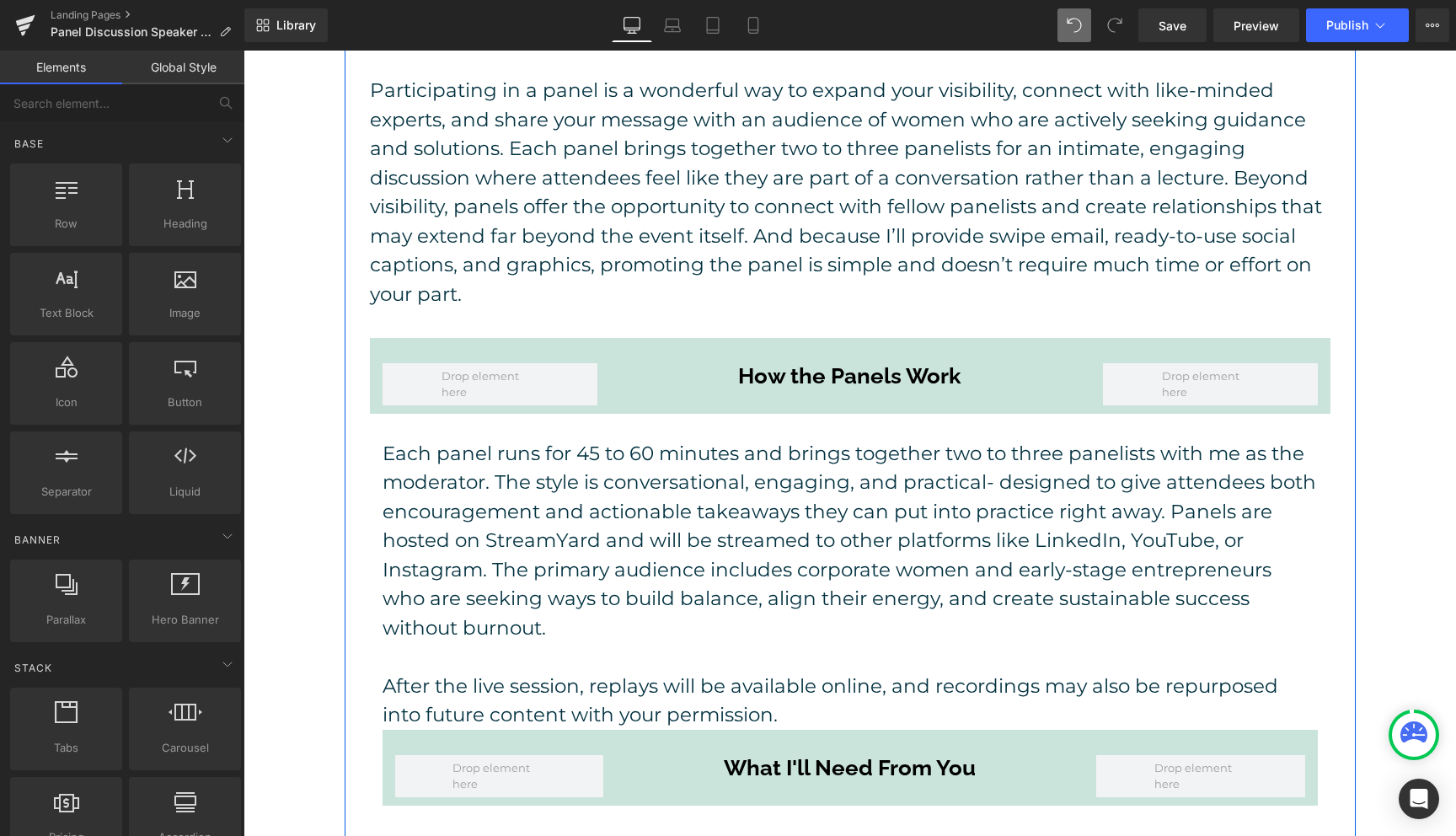
scroll to position [558, 0]
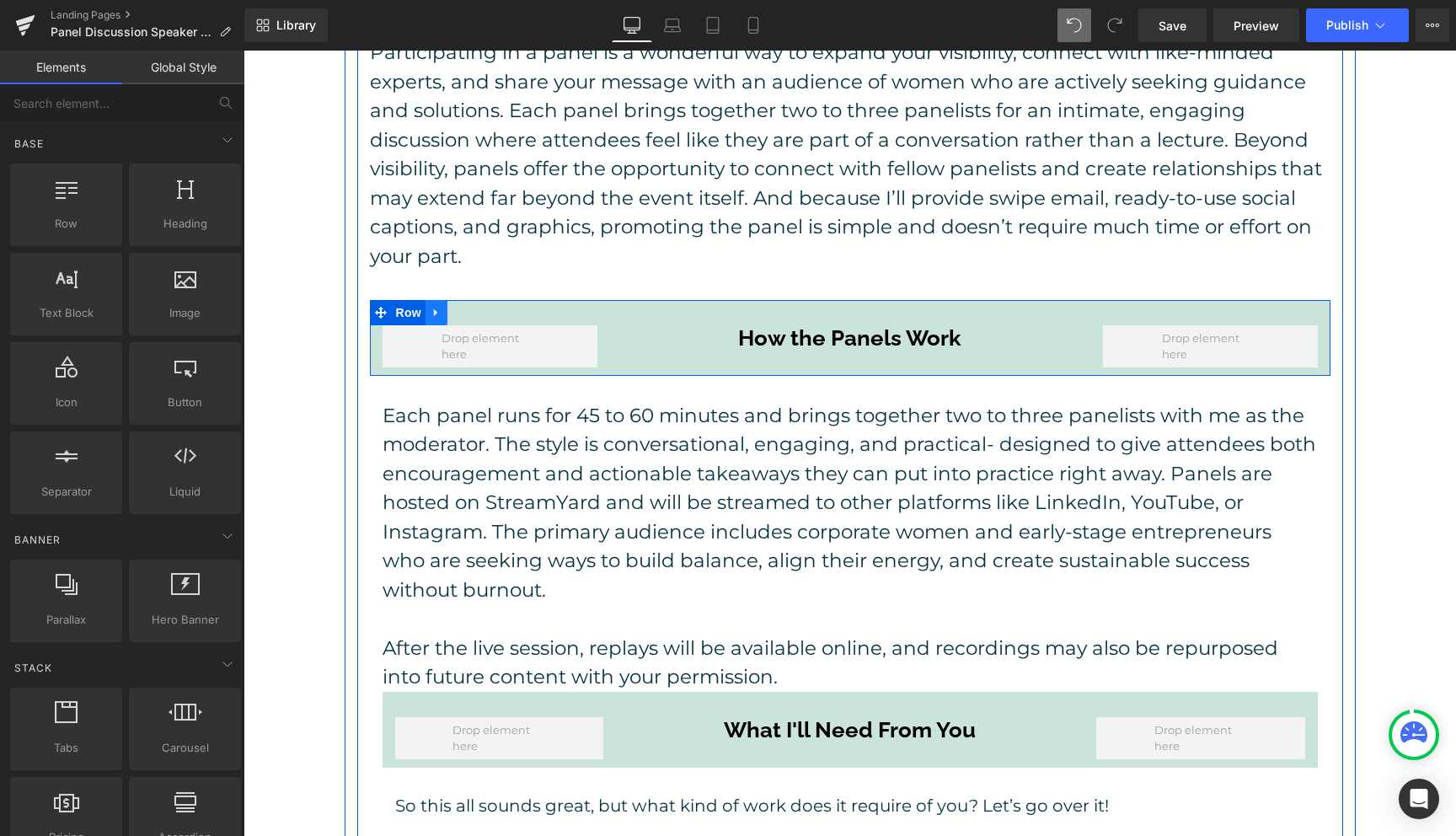
click at [439, 300] on link at bounding box center [437, 313] width 22 height 25
click at [465, 300] on link at bounding box center [458, 313] width 22 height 25
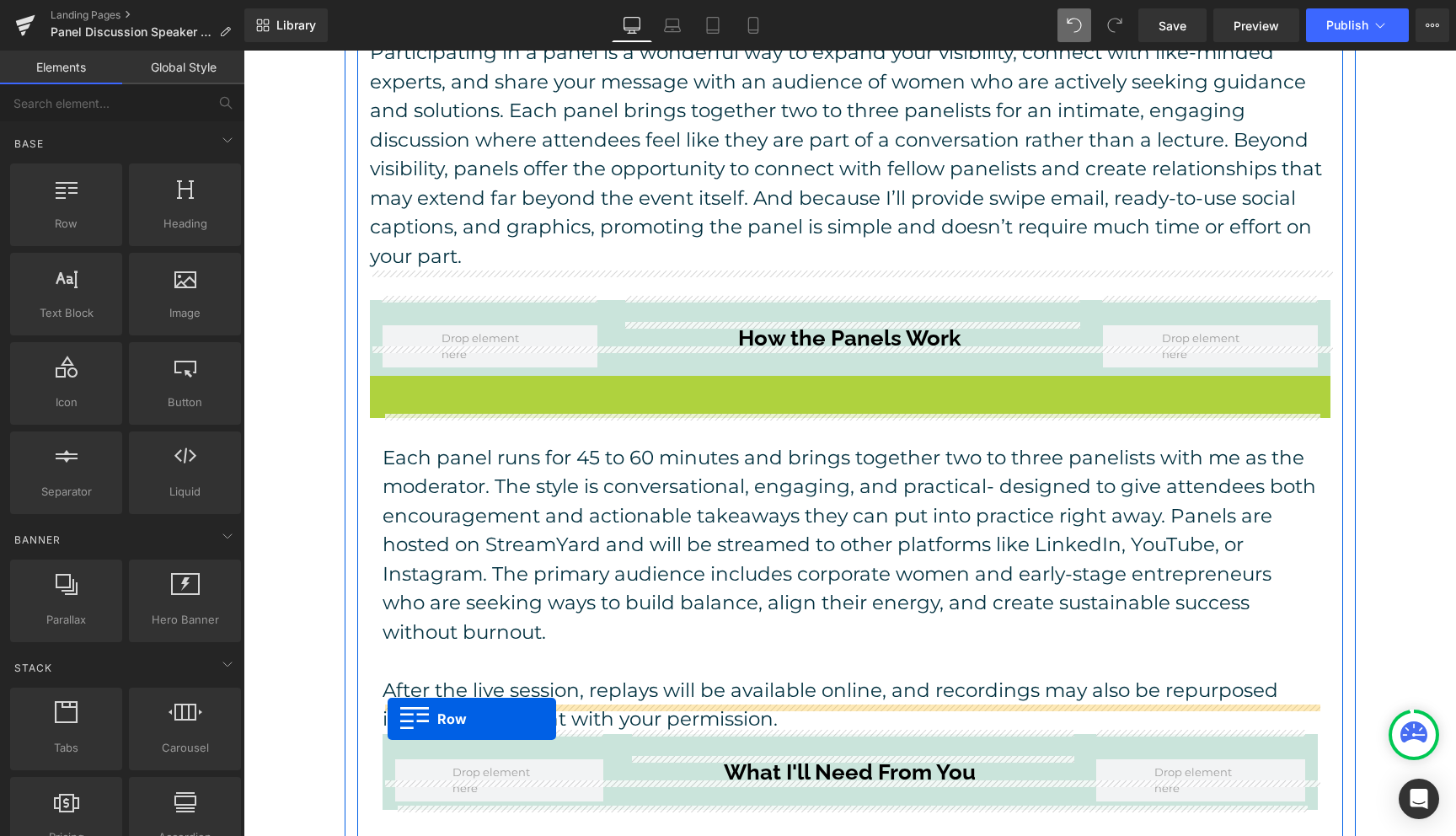
drag, startPoint x: 379, startPoint y: 358, endPoint x: 387, endPoint y: 719, distance: 361.1
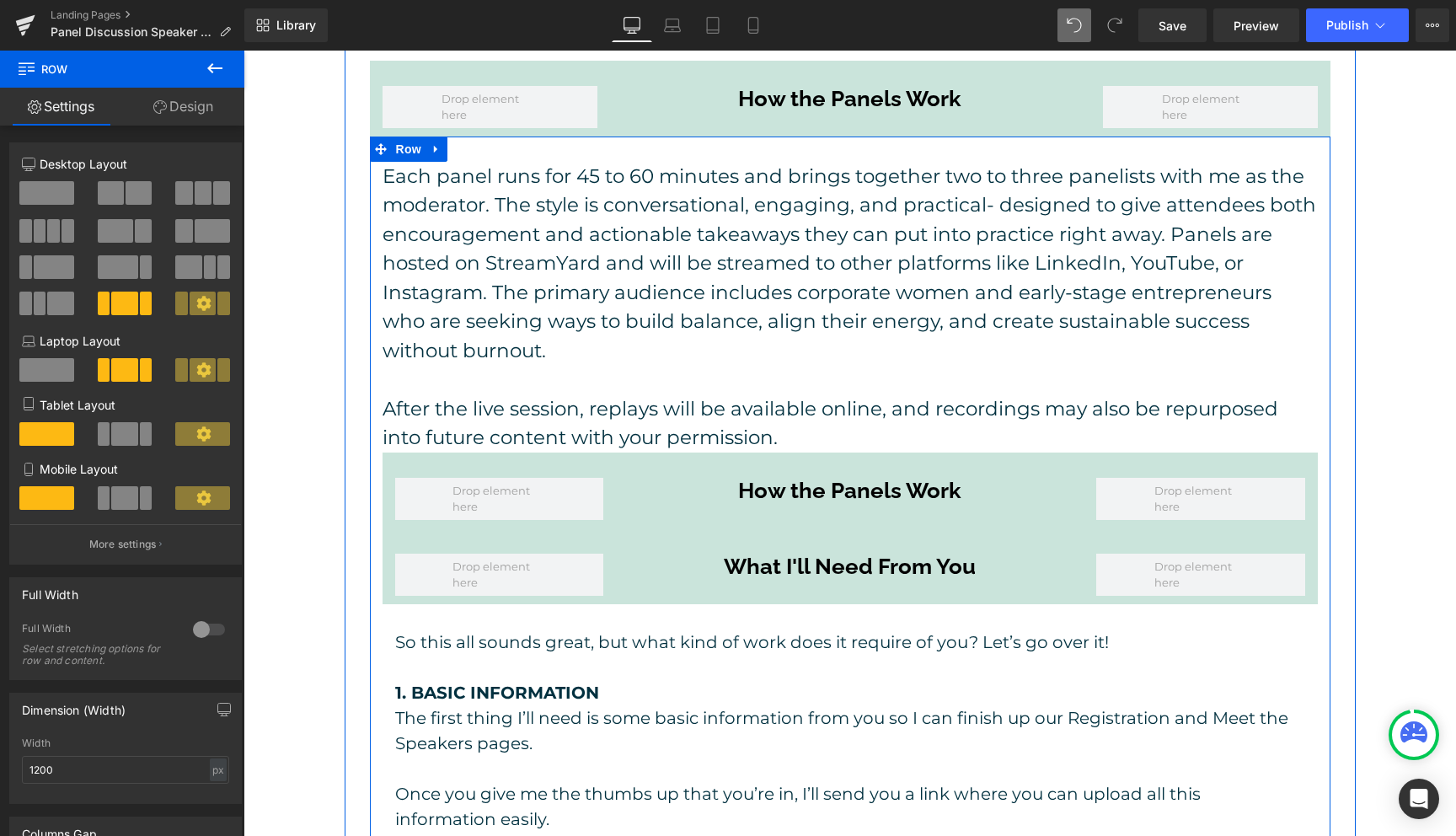
scroll to position [821, 0]
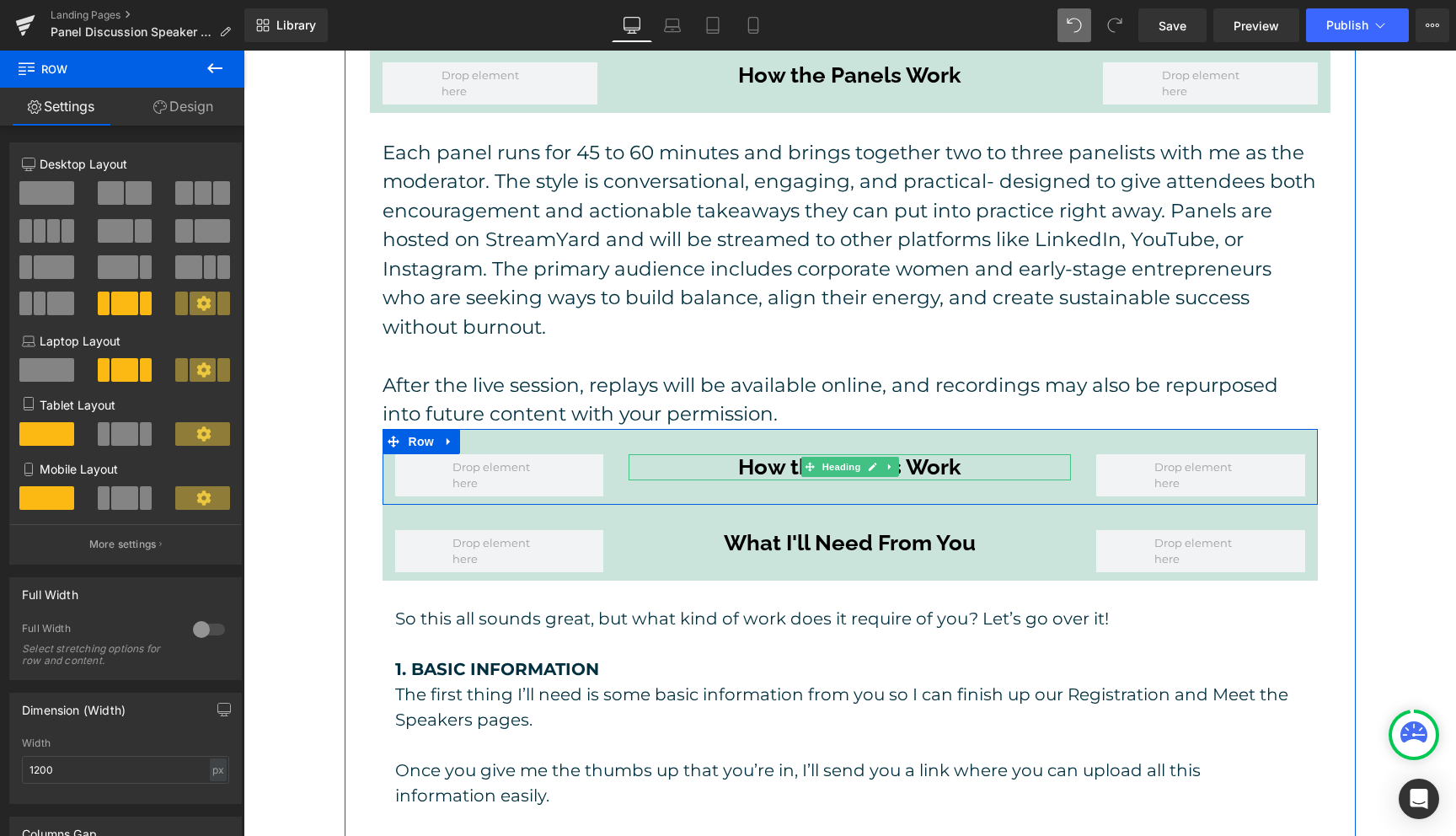
click at [928, 454] on h3 "How the Panels Work" at bounding box center [849, 467] width 442 height 26
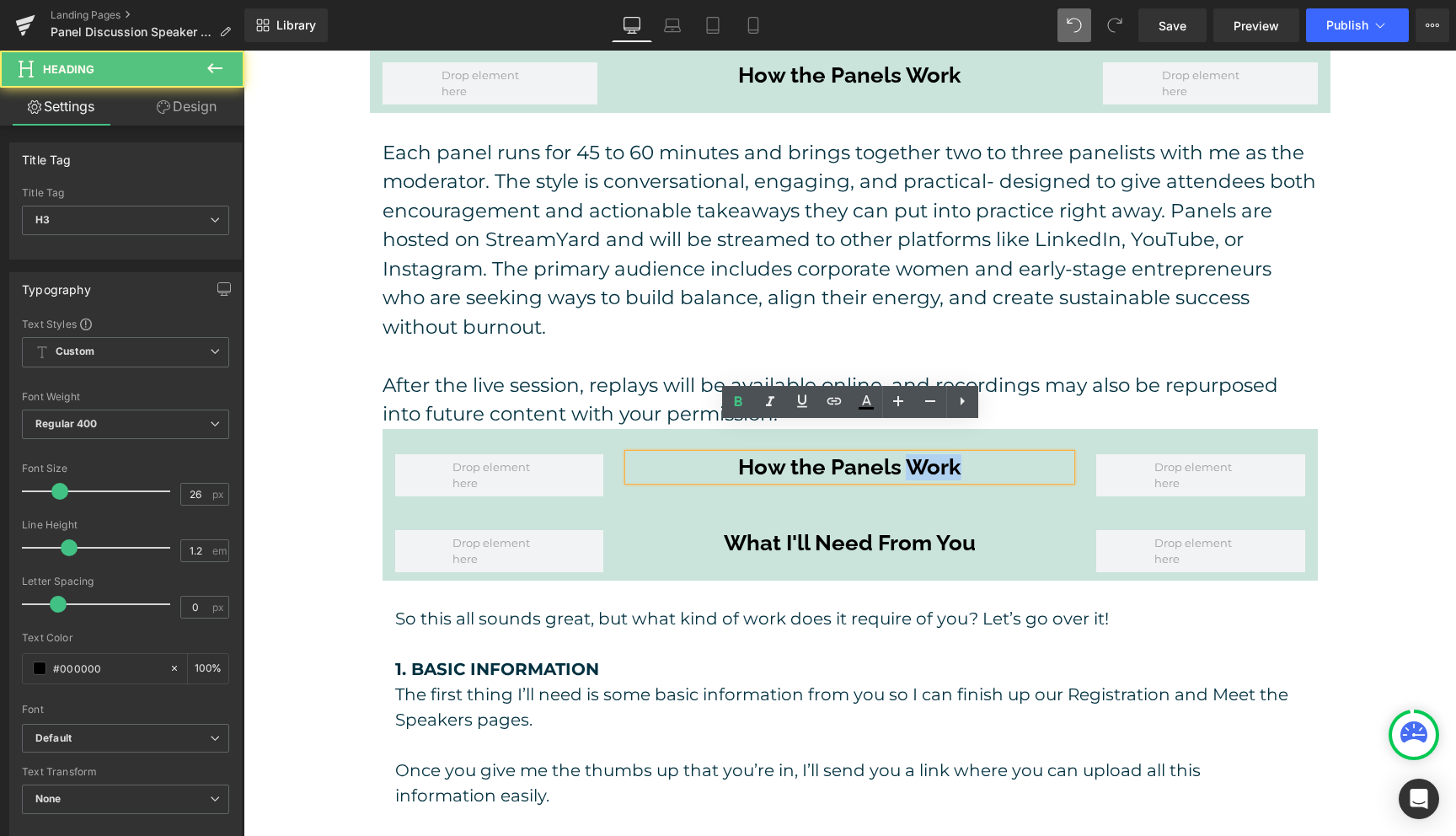
click at [928, 454] on h3 "How the Panels Work" at bounding box center [849, 467] width 442 height 26
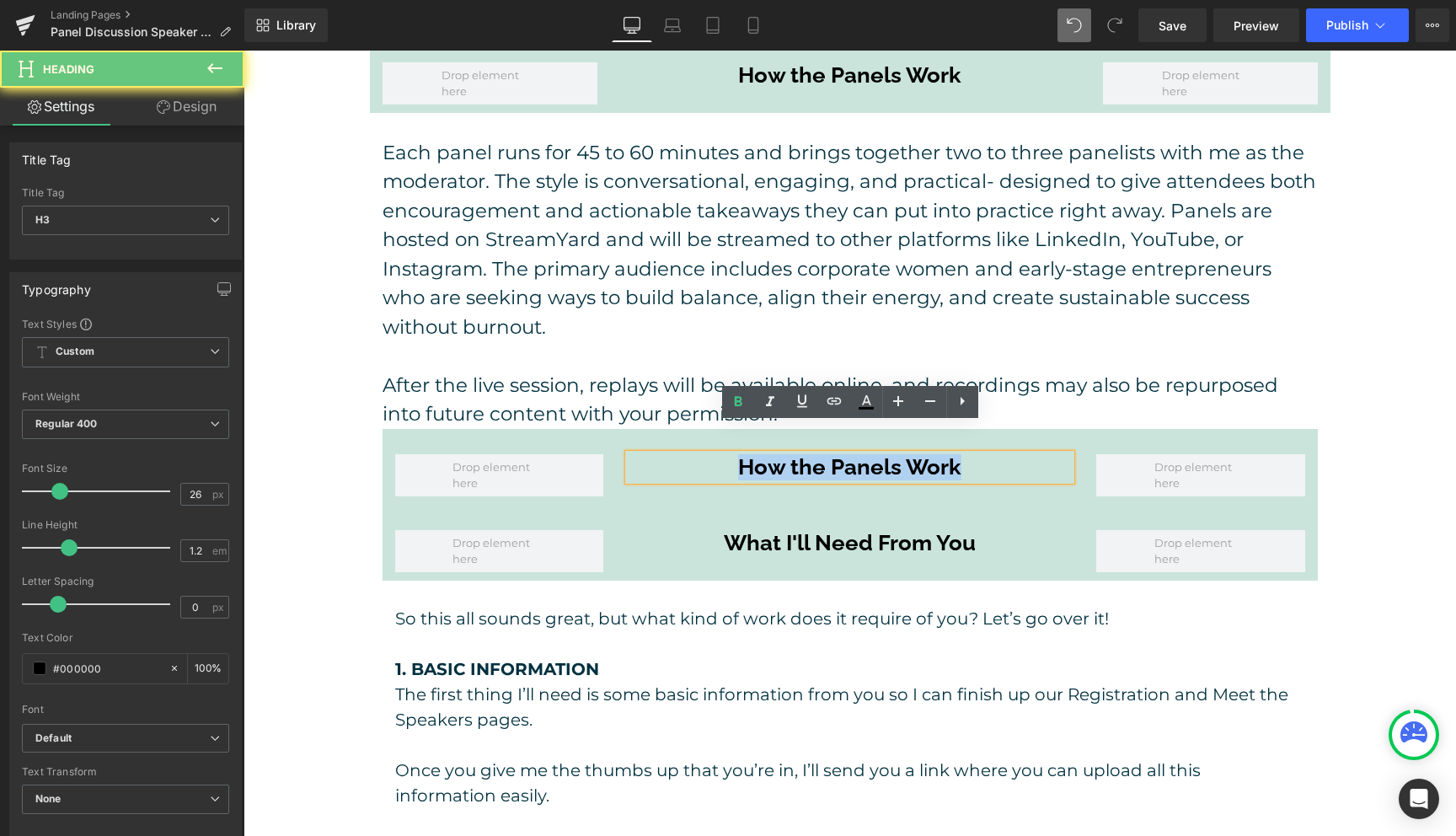
click at [928, 454] on h3 "How the Panels Work" at bounding box center [849, 467] width 442 height 26
paste div
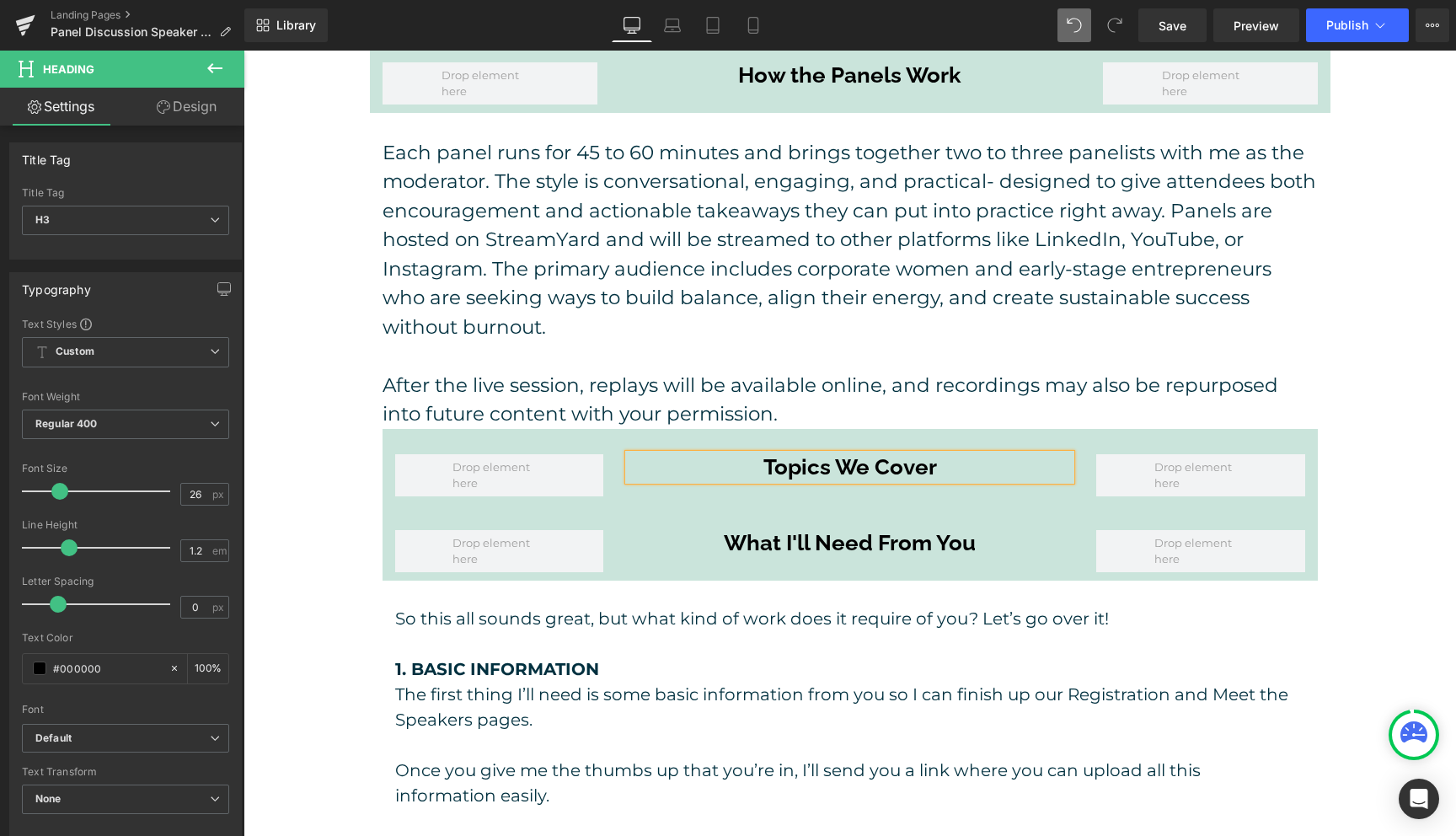
click at [956, 341] on p at bounding box center [850, 356] width 936 height 30
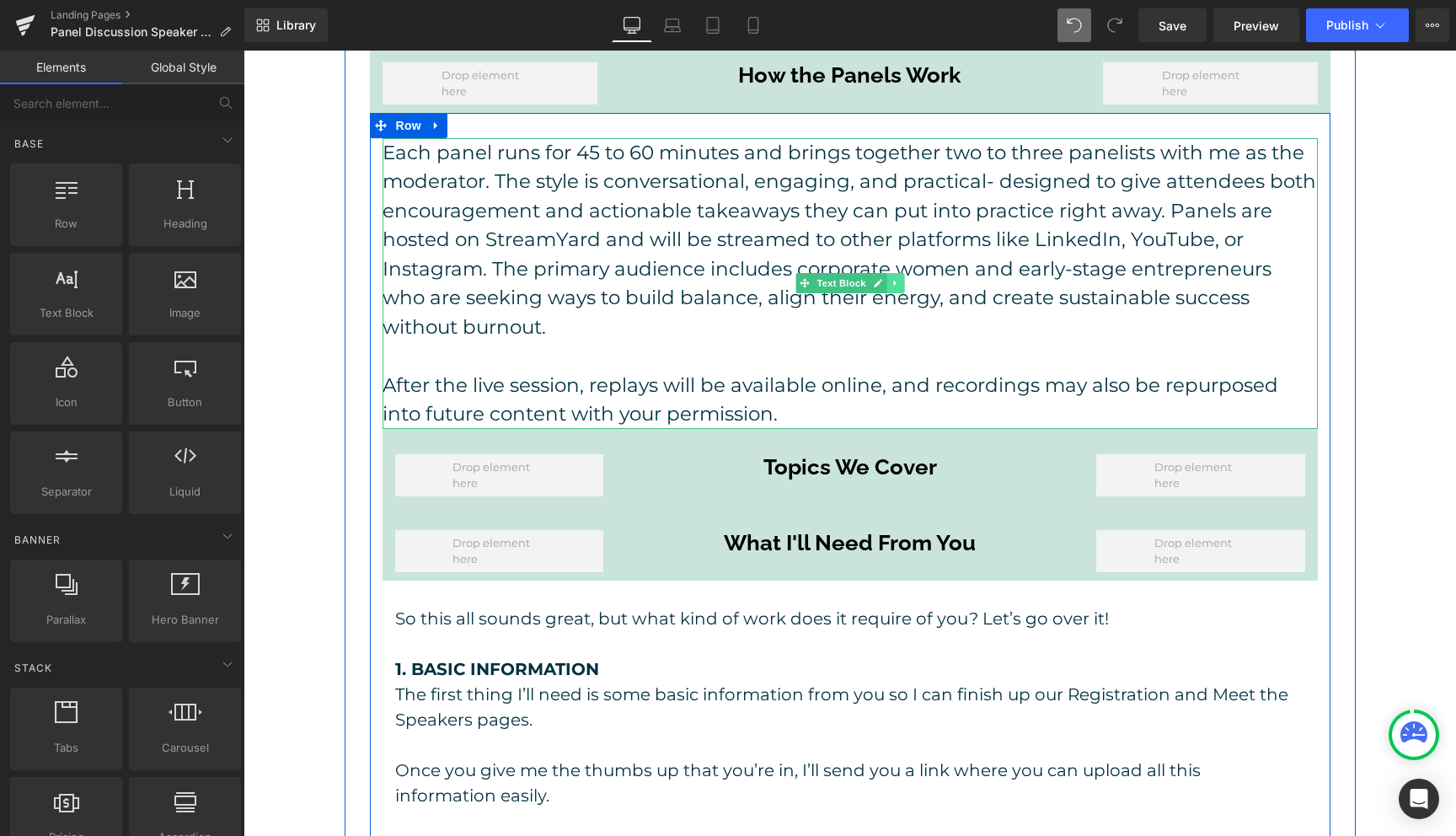
click at [896, 278] on icon at bounding box center [895, 283] width 9 height 10
click at [890, 279] on icon at bounding box center [886, 284] width 9 height 9
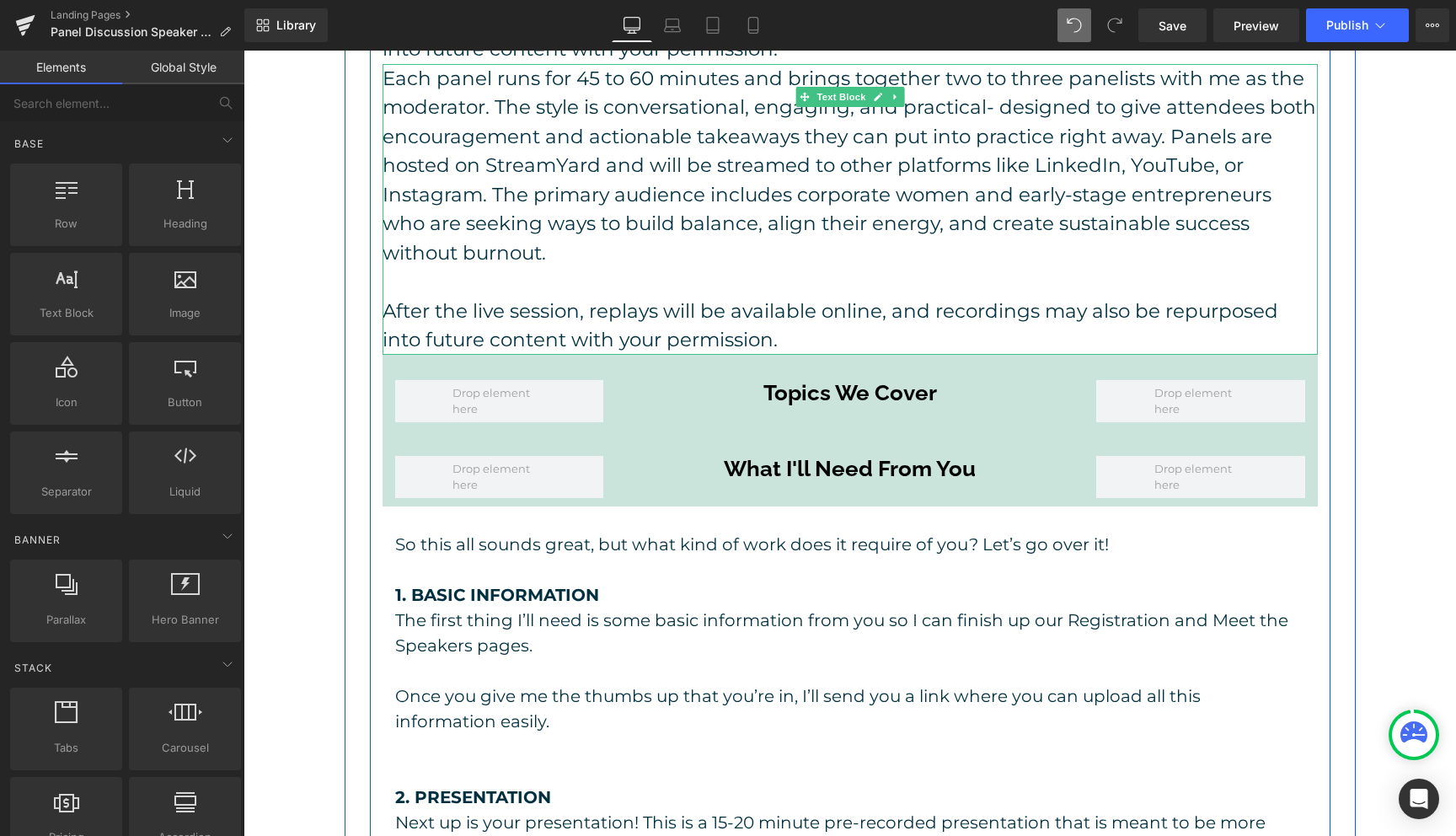
scroll to position [853, 0]
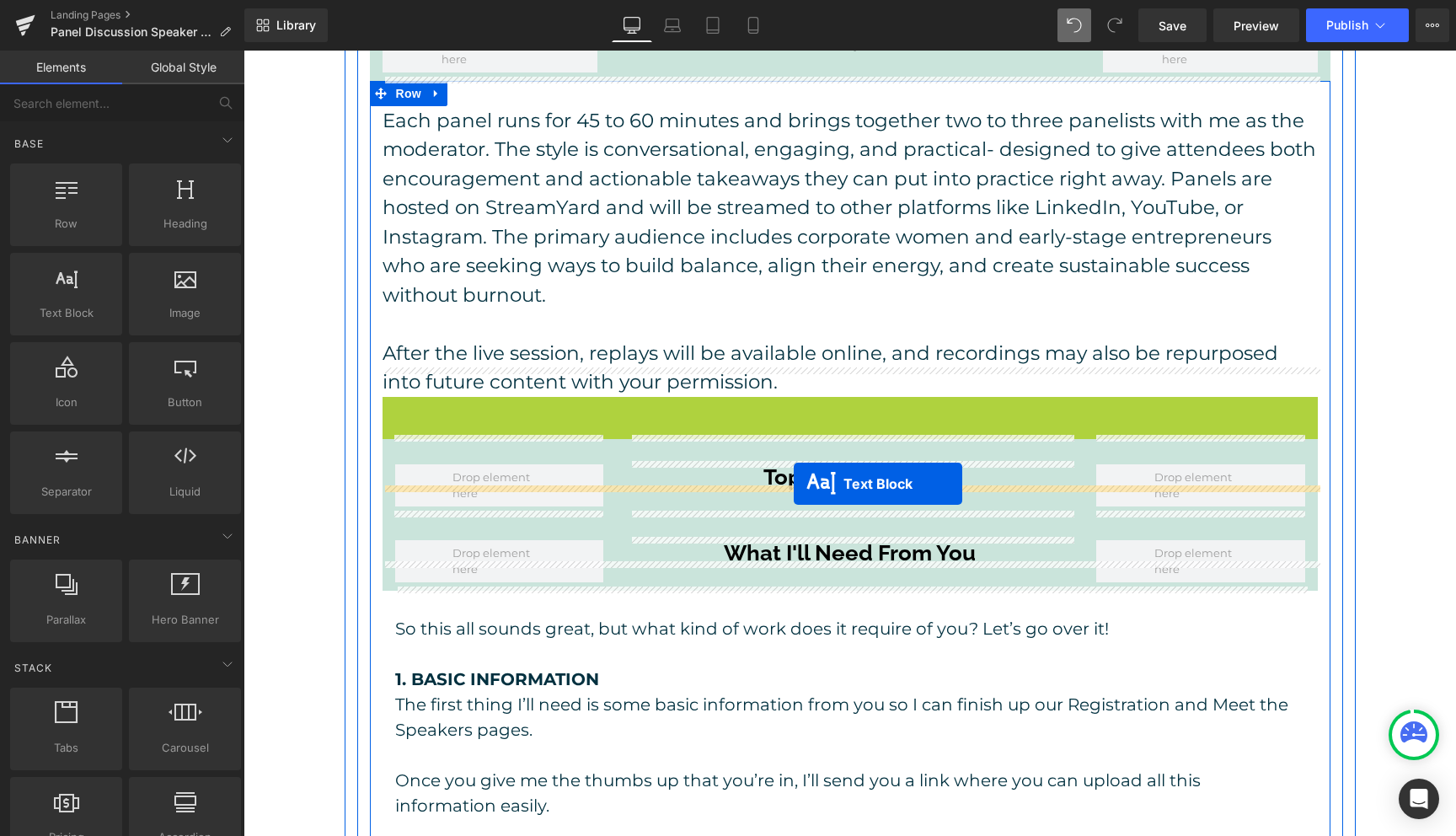
drag, startPoint x: 806, startPoint y: 68, endPoint x: 793, endPoint y: 483, distance: 415.2
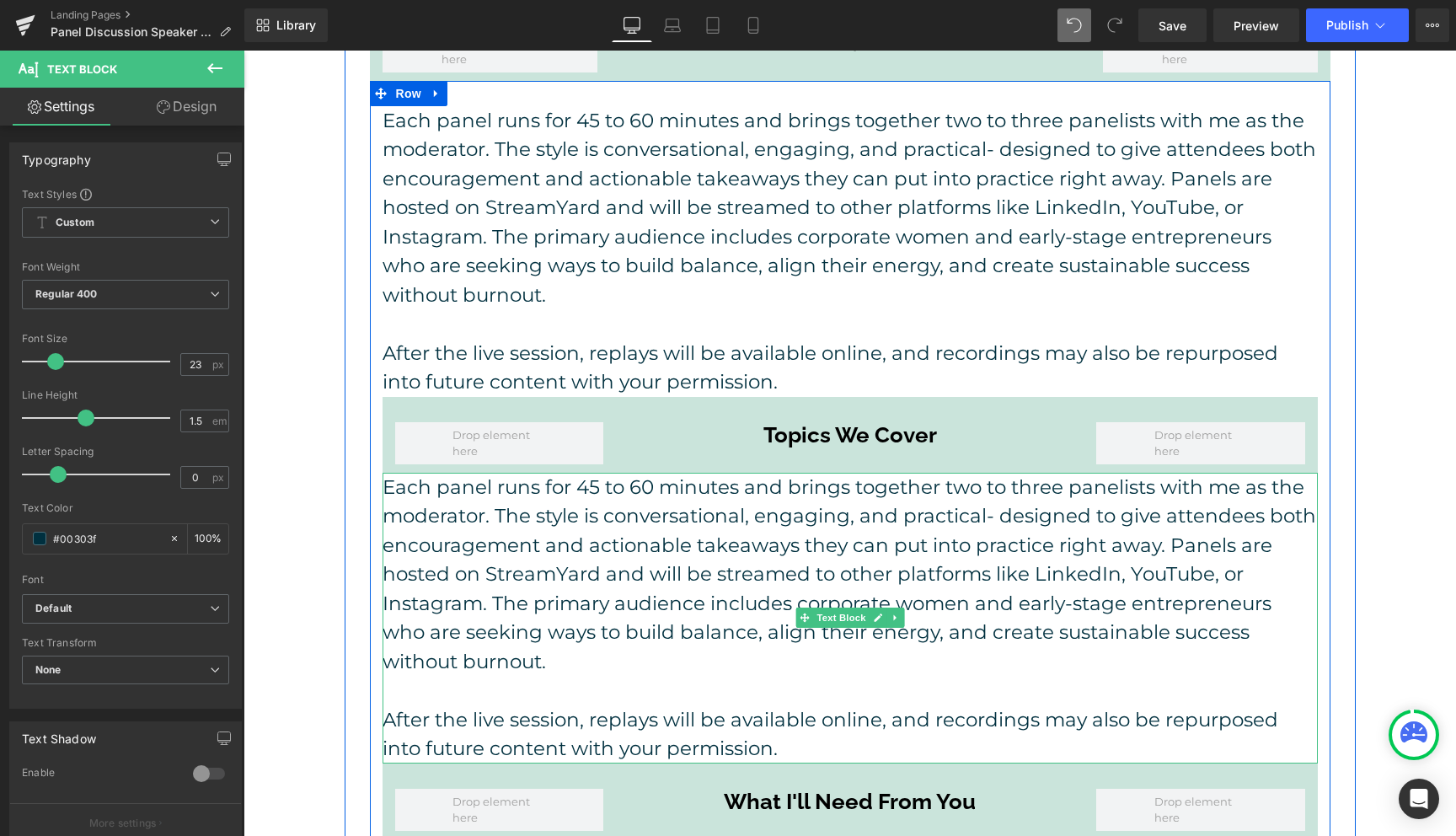
click at [703, 493] on p "Each panel runs for 45 to 60 minutes and brings together two to three panelists…" at bounding box center [850, 575] width 936 height 204
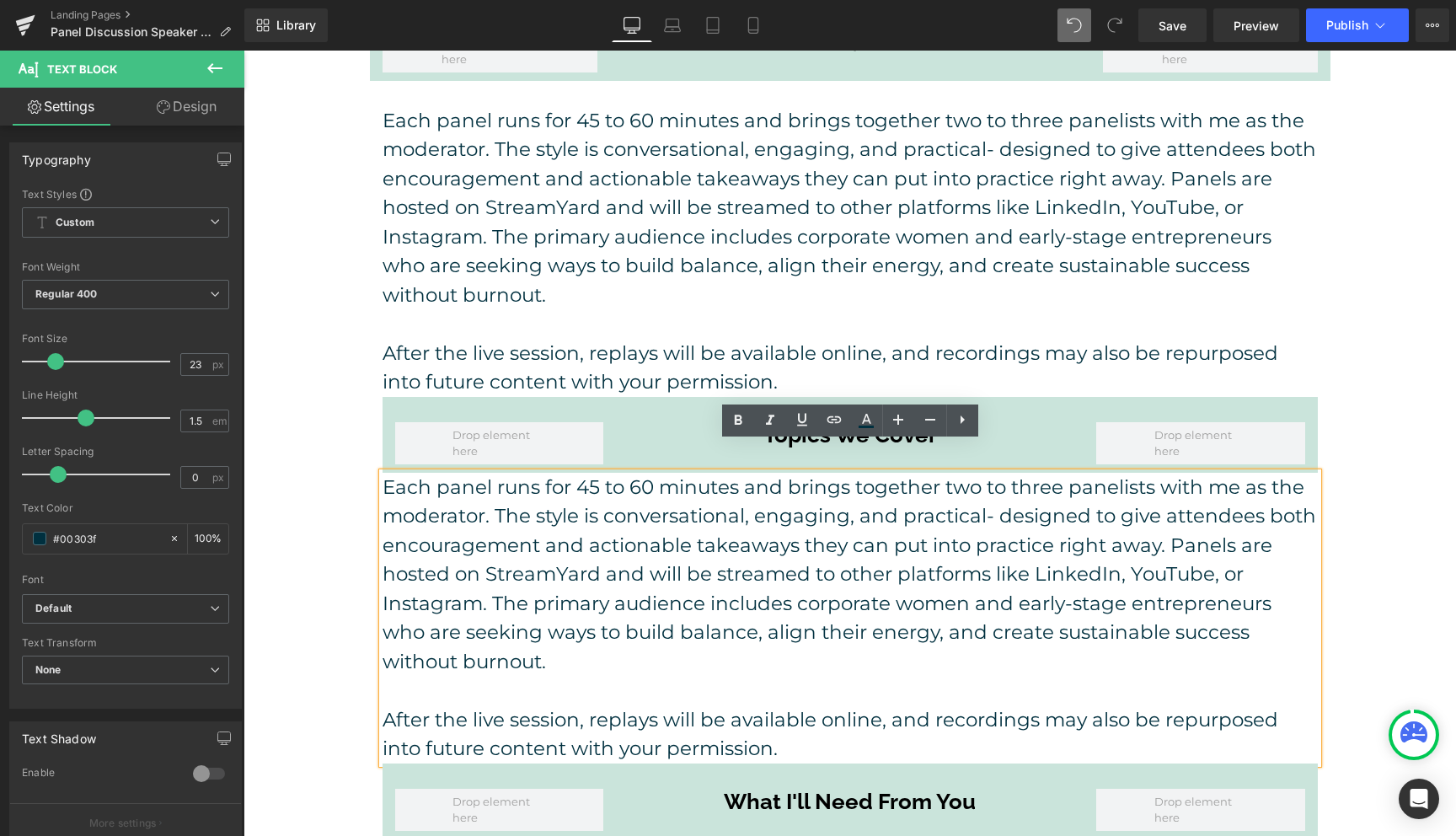
click at [801, 577] on p "Each panel runs for 45 to 60 minutes and brings together two to three panelists…" at bounding box center [850, 575] width 936 height 204
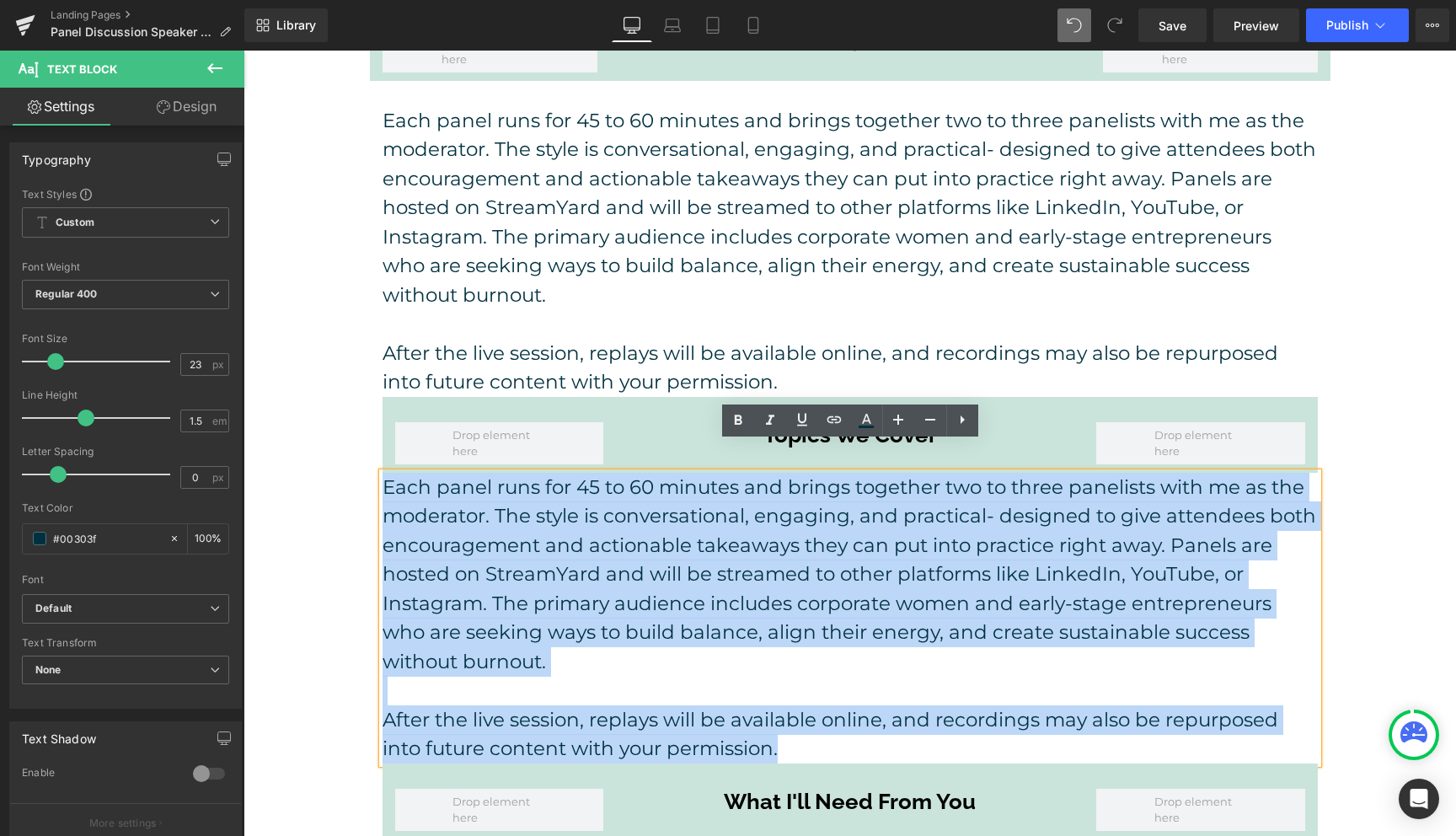
drag, startPoint x: 791, startPoint y: 721, endPoint x: 375, endPoint y: 455, distance: 493.8
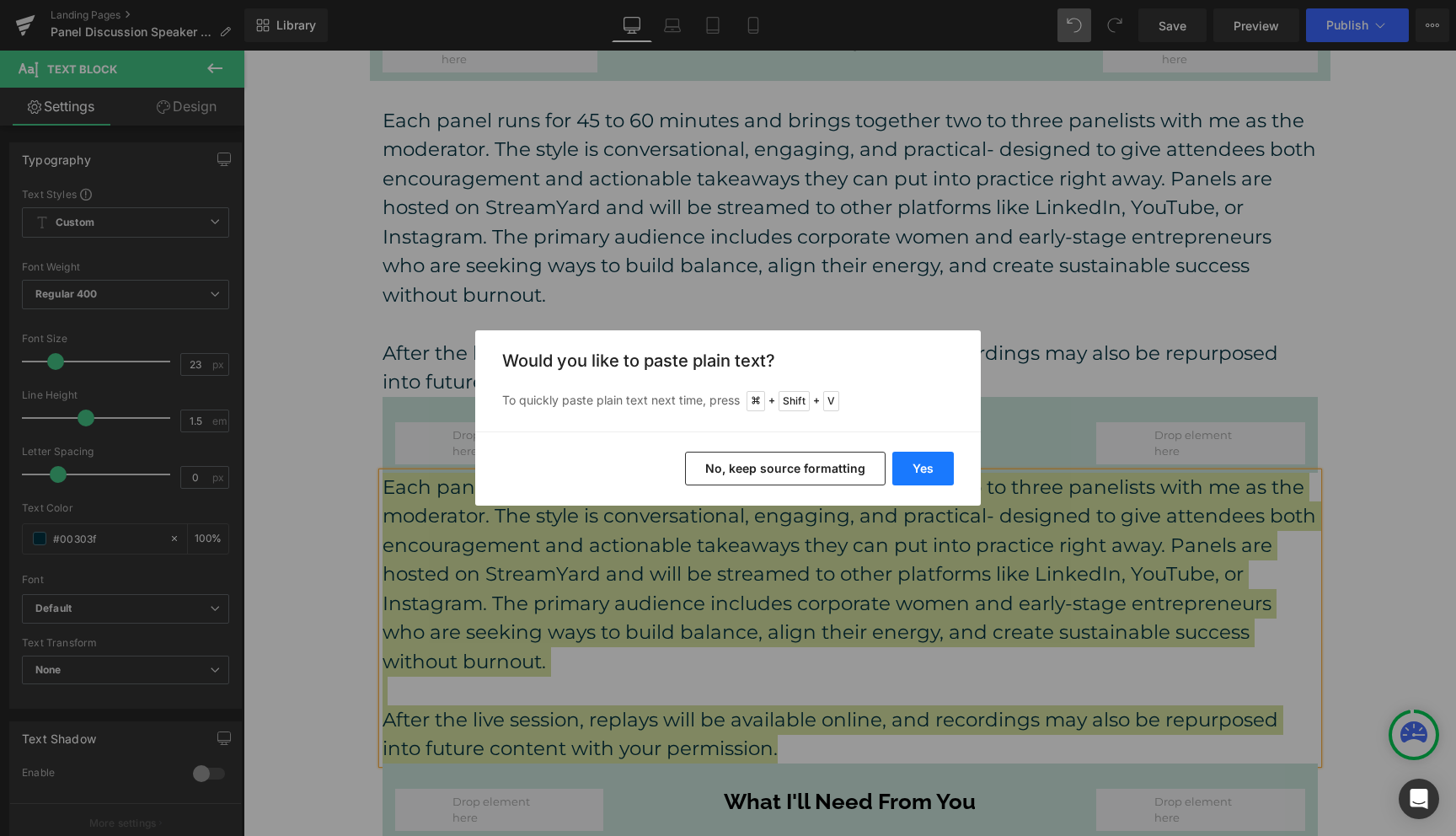
click at [931, 460] on button "Yes" at bounding box center [923, 468] width 61 height 33
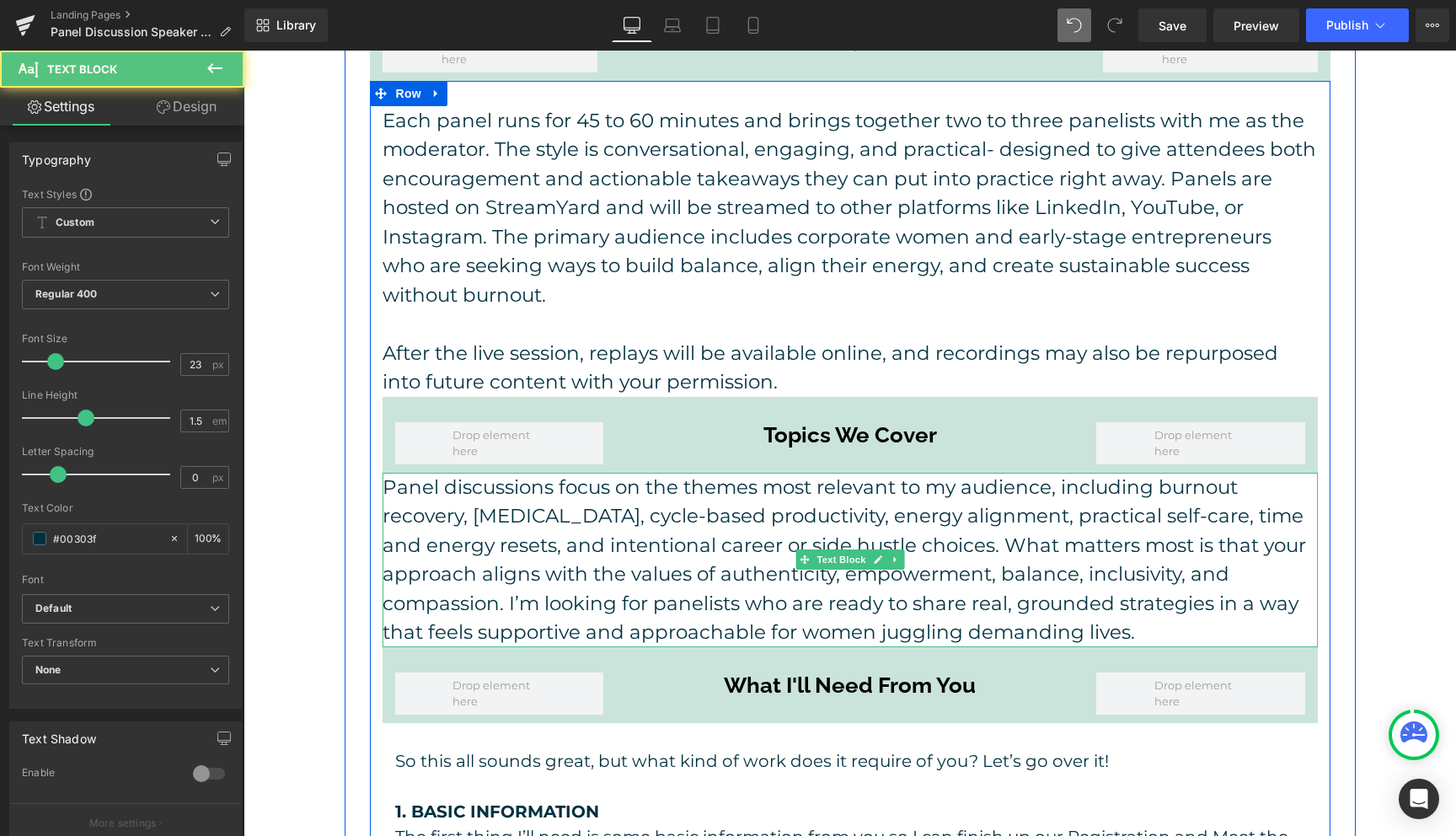
click at [1153, 473] on p "Panel discussions focus on the themes most relevant to my audience, including b…" at bounding box center [850, 560] width 936 height 175
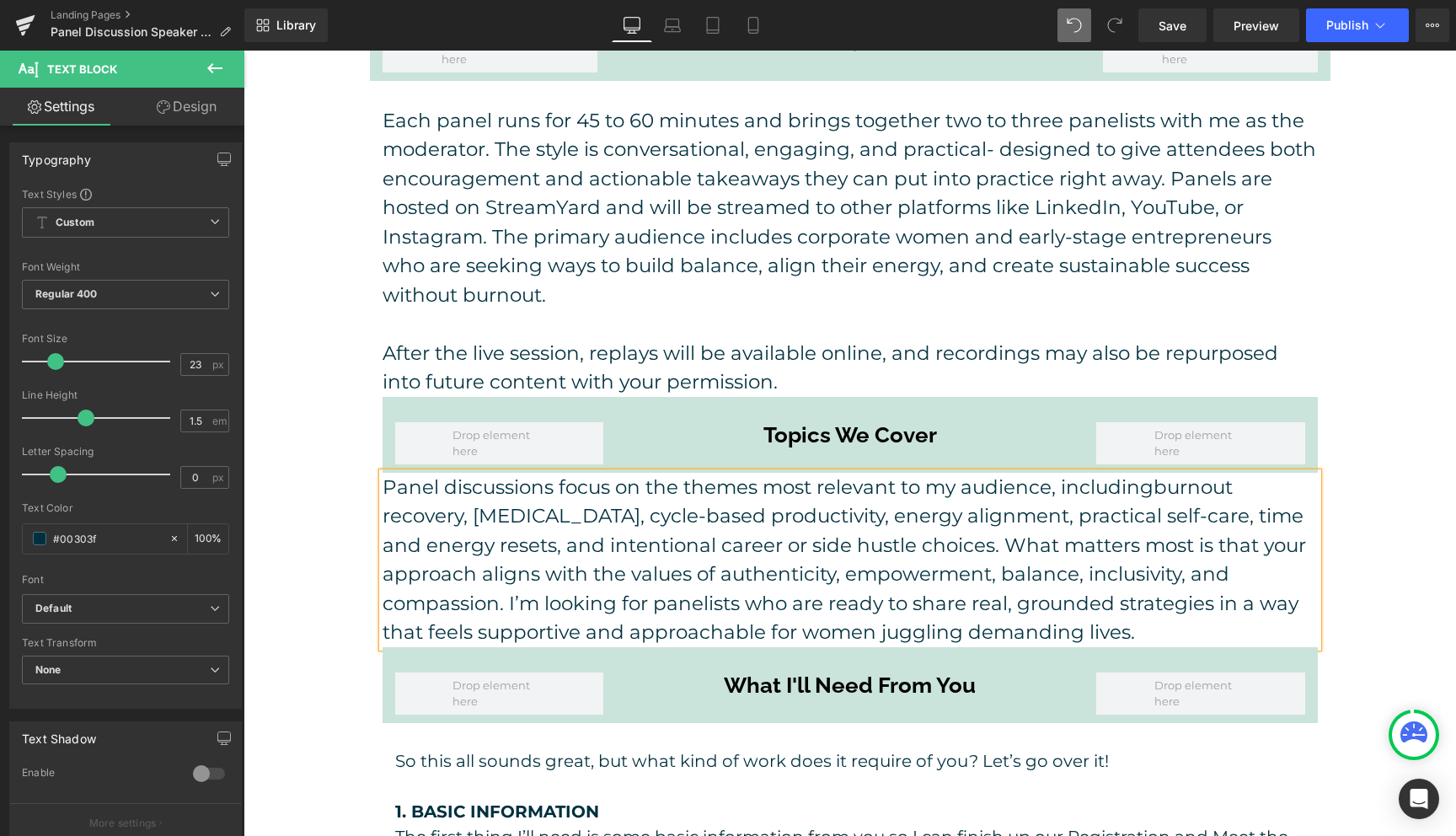
click at [1057, 518] on span "burnout recovery, [MEDICAL_DATA], cycle-based productivity, energy alignment, p…" at bounding box center [844, 560] width 923 height 169
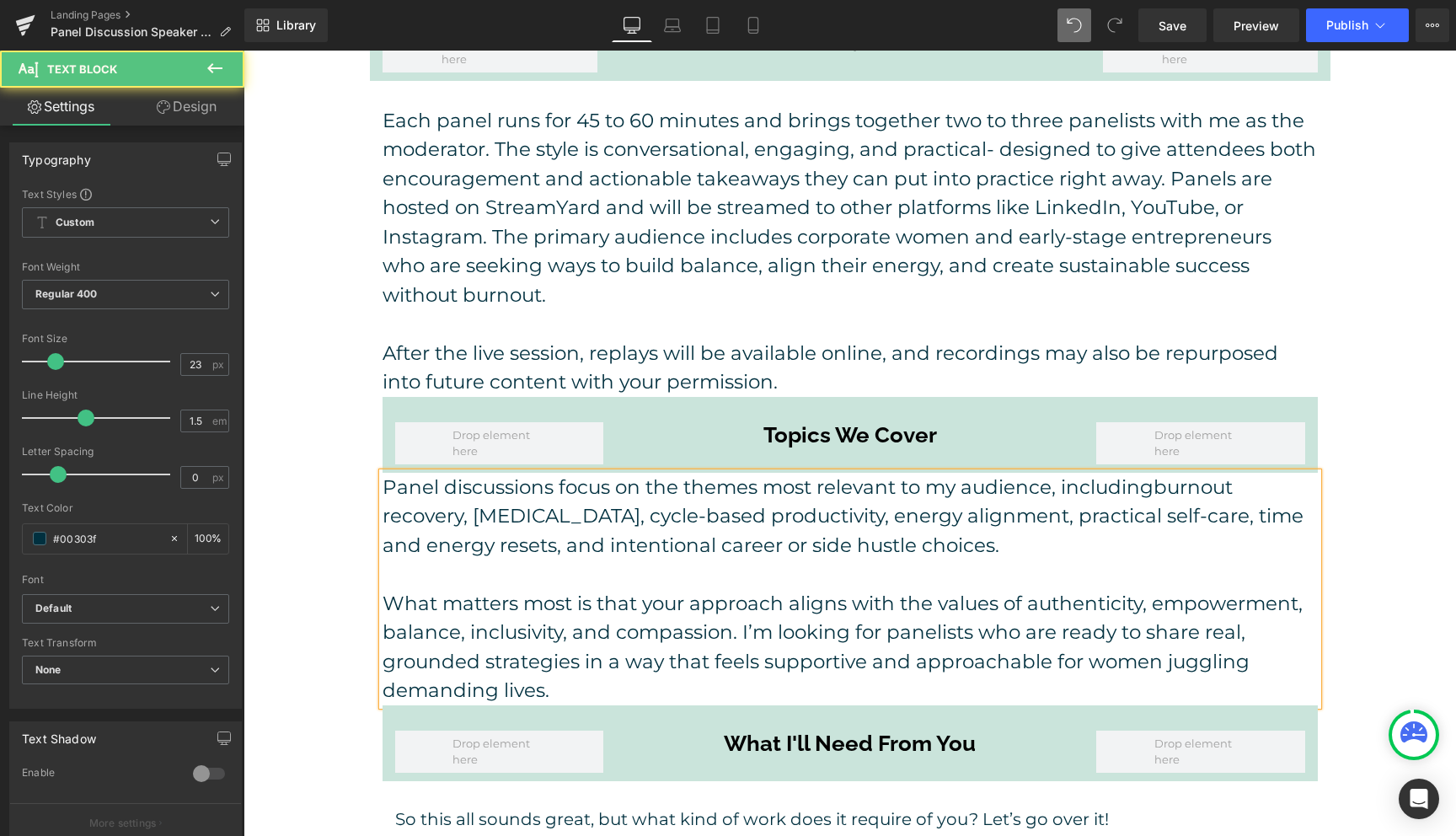
click at [743, 610] on span "What matters most is that your approach aligns with the values of authenticity,…" at bounding box center [843, 648] width 920 height 112
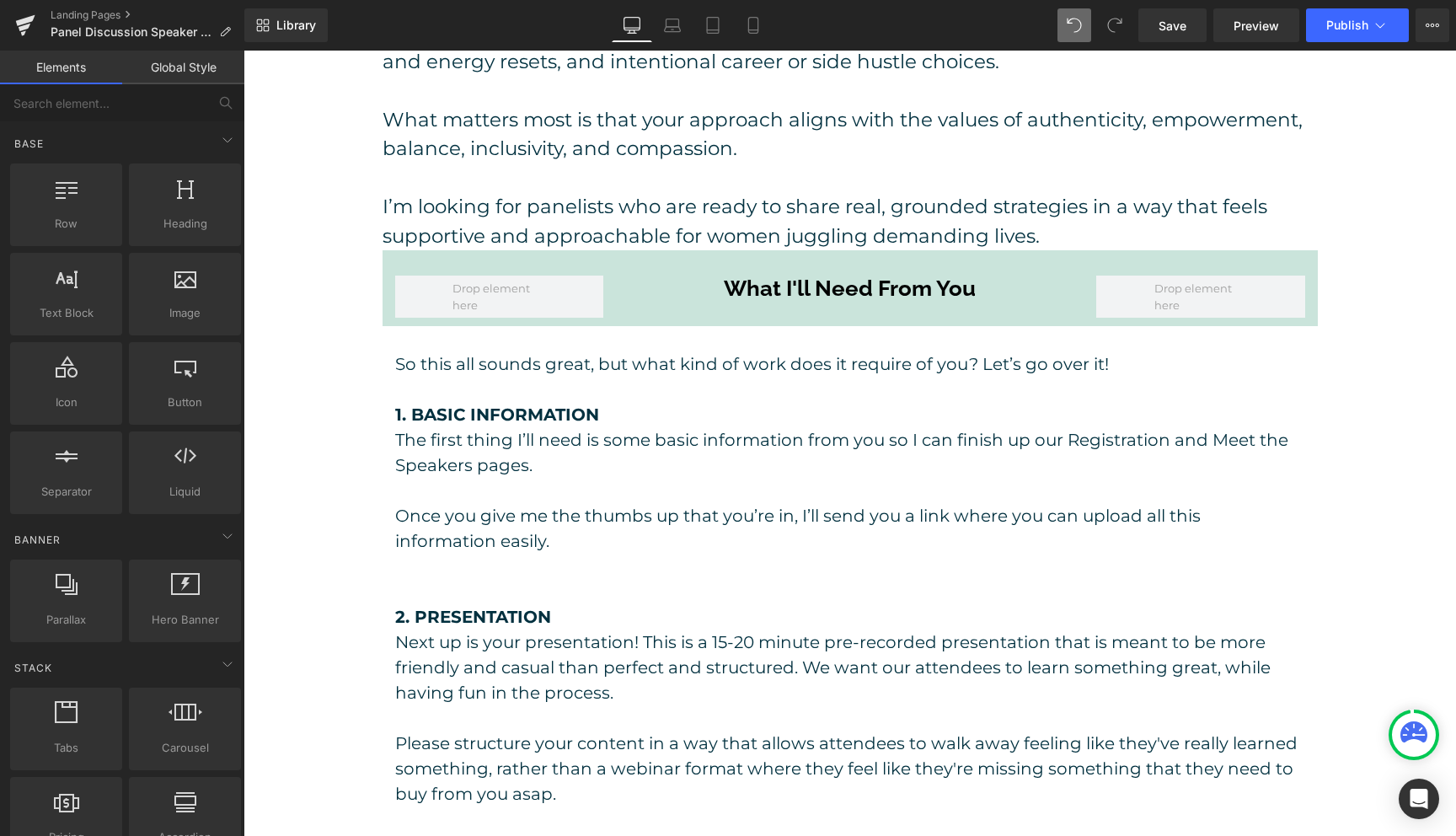
scroll to position [1264, 0]
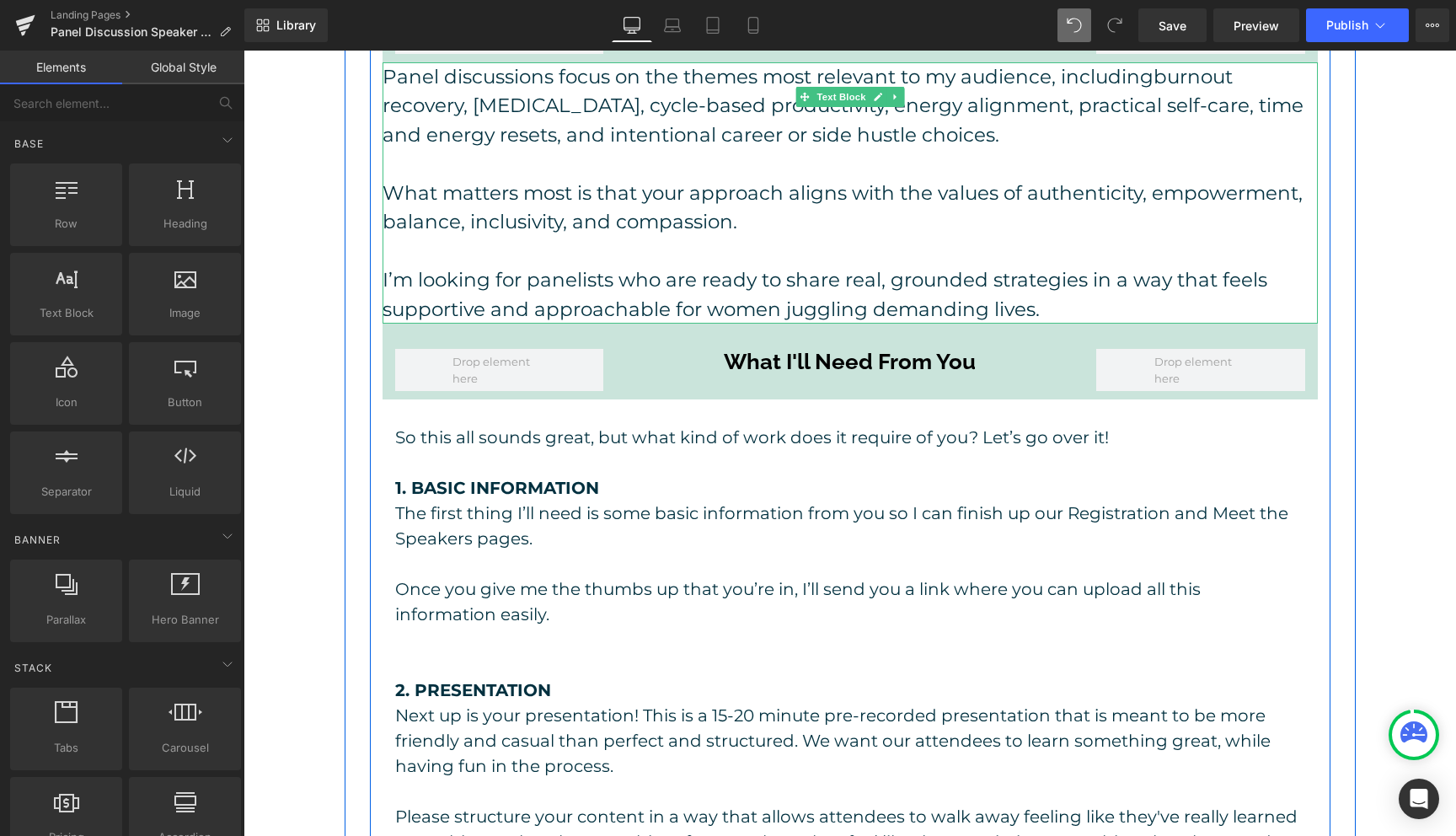
click at [1058, 280] on p "I’m looking for panelists who are ready to share real, grounded strategies in a…" at bounding box center [850, 295] width 936 height 59
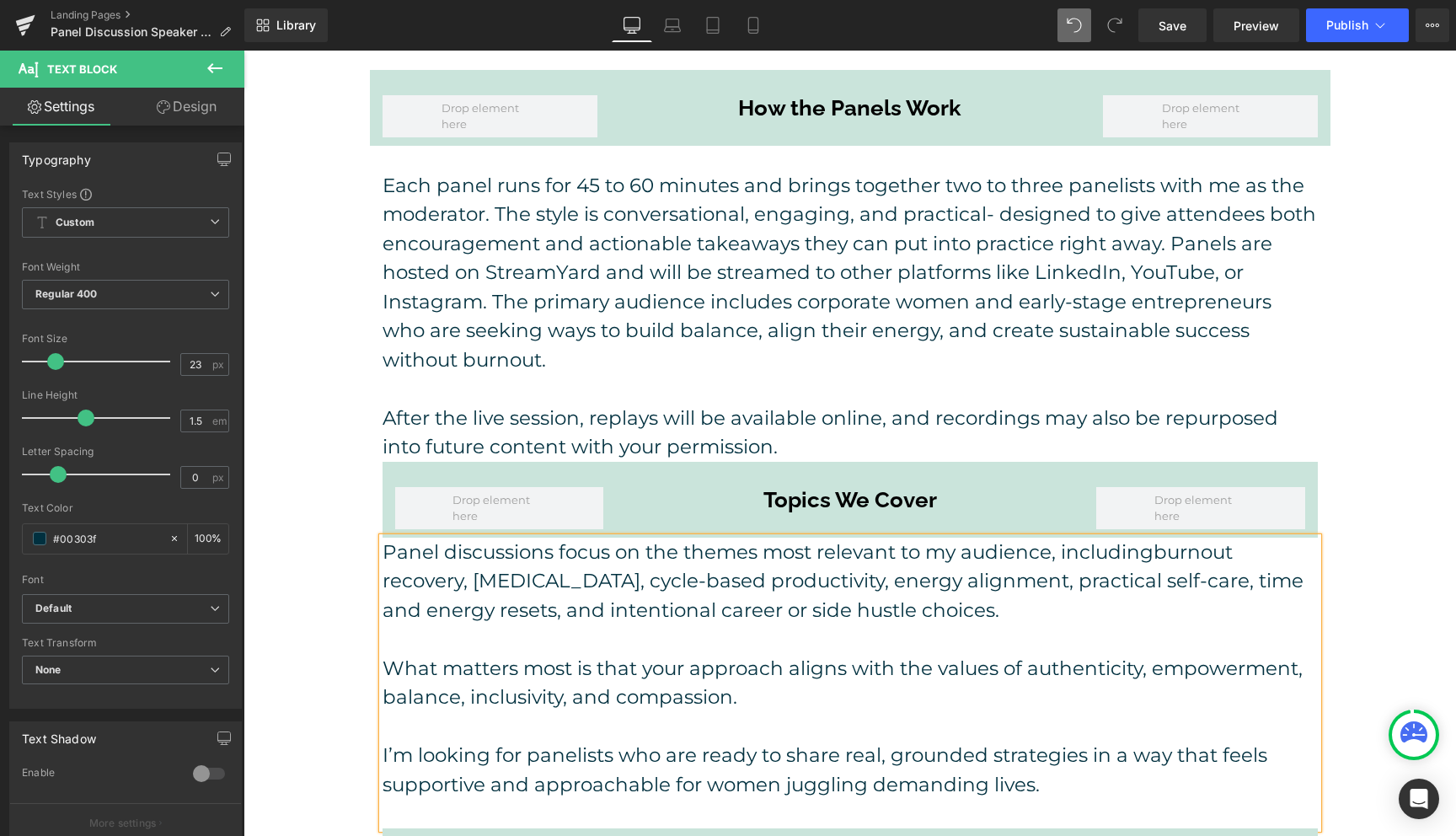
scroll to position [786, 0]
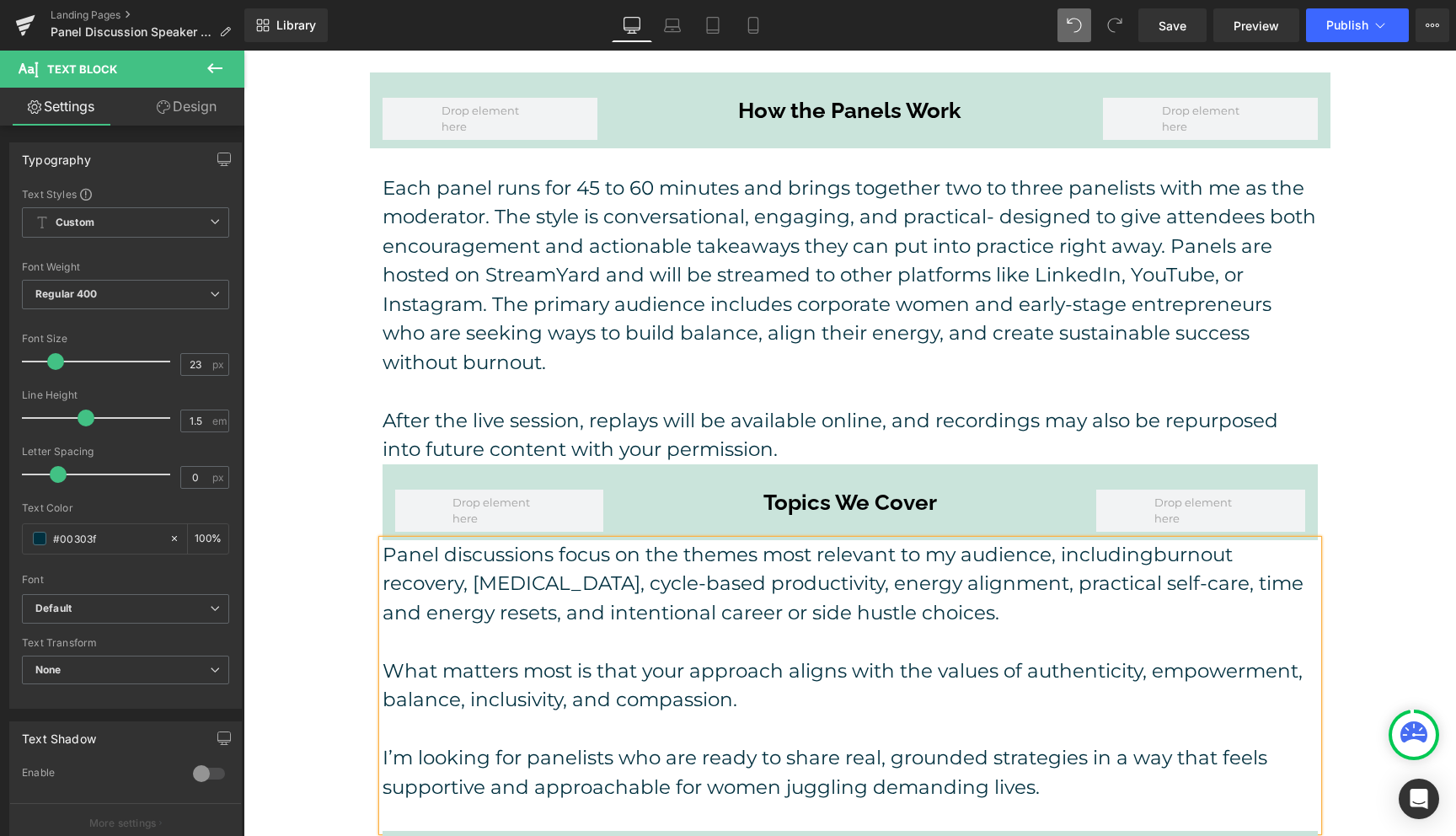
click at [830, 423] on p "After the live session, replays will be available online, and recordings may al…" at bounding box center [850, 435] width 936 height 59
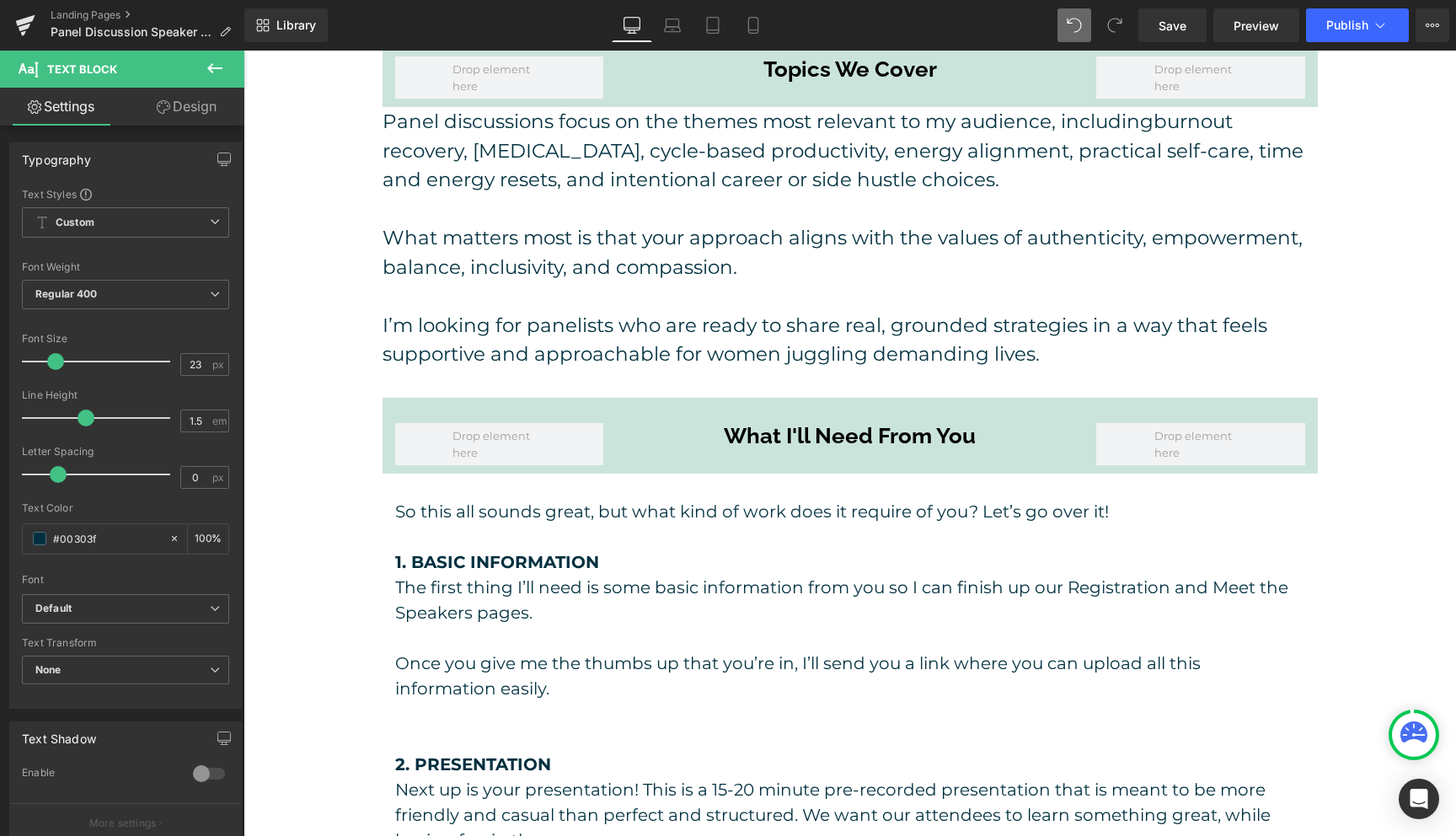
scroll to position [1266, 0]
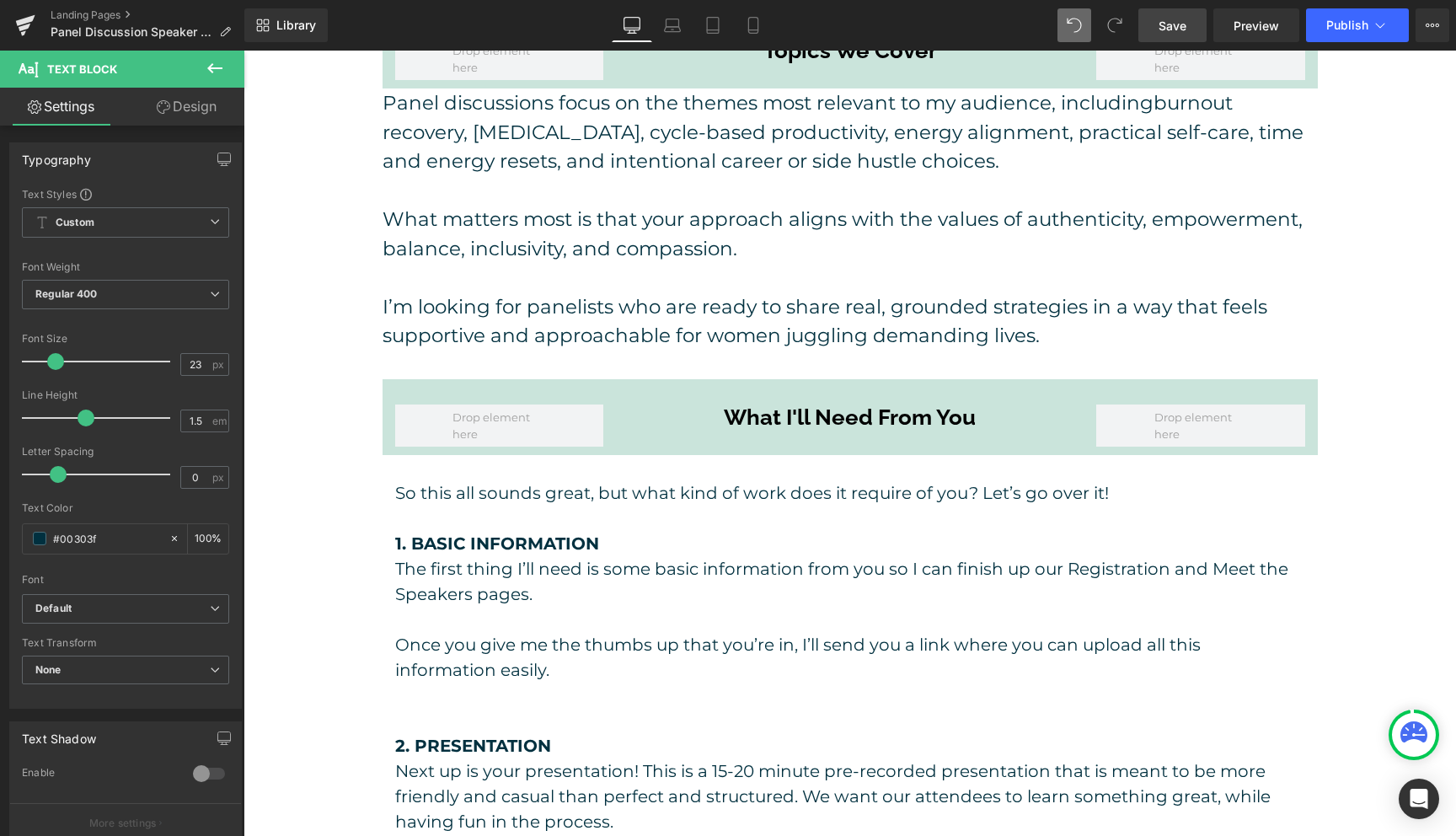
click at [1164, 30] on span "Save" at bounding box center [1172, 26] width 28 height 18
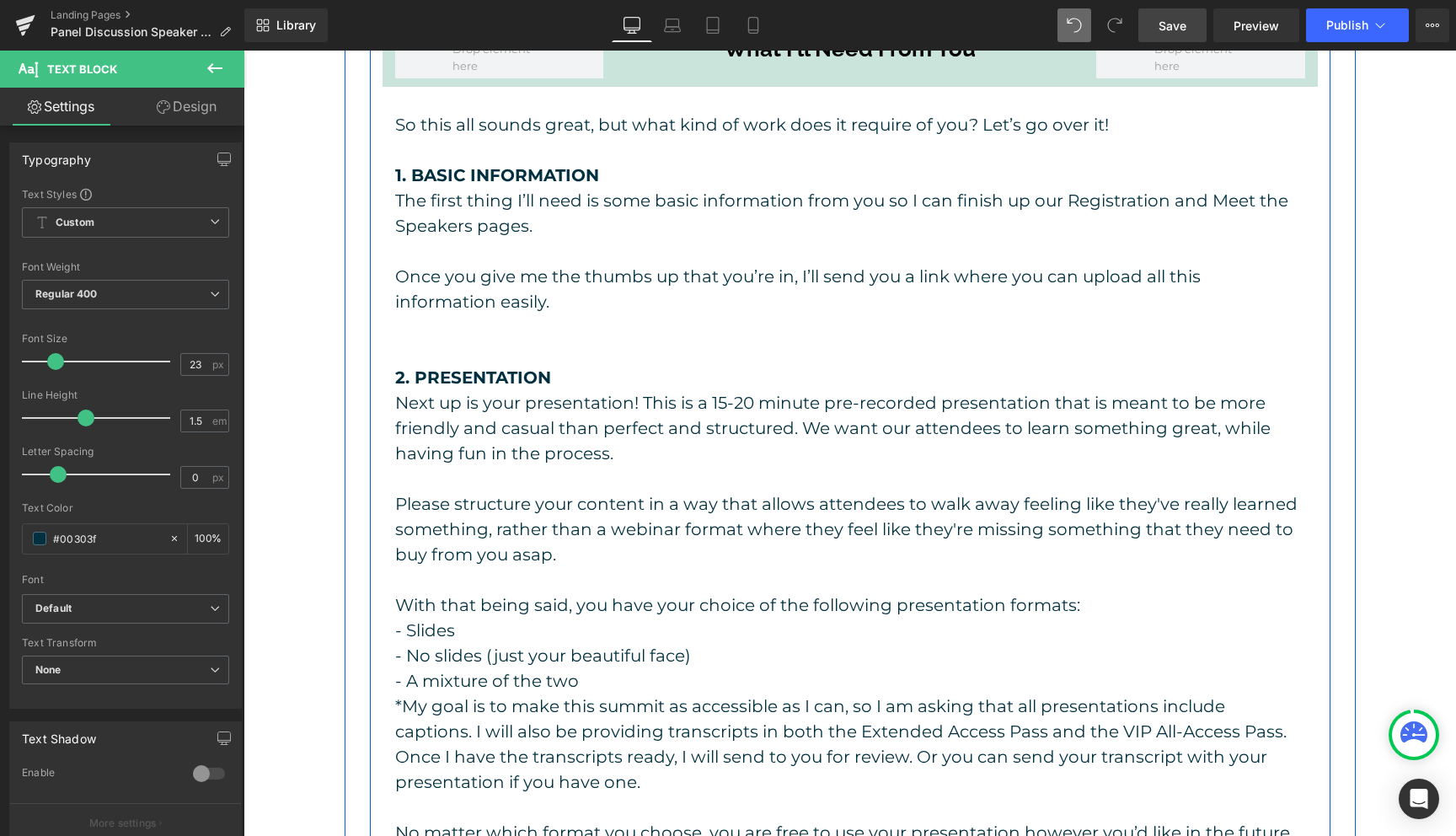
scroll to position [1636, 0]
